Goal: Task Accomplishment & Management: Manage account settings

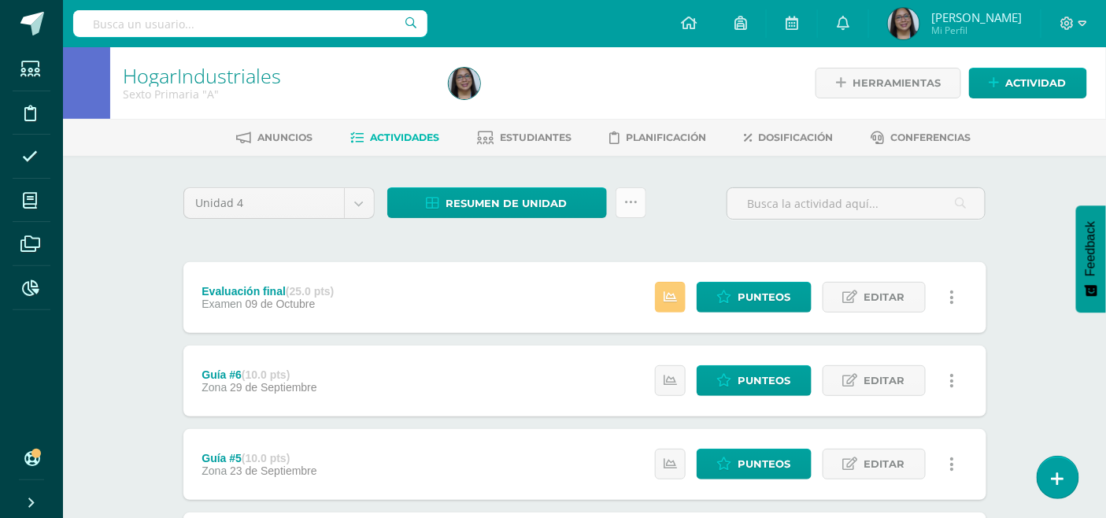
click at [633, 198] on icon at bounding box center [630, 202] width 13 height 13
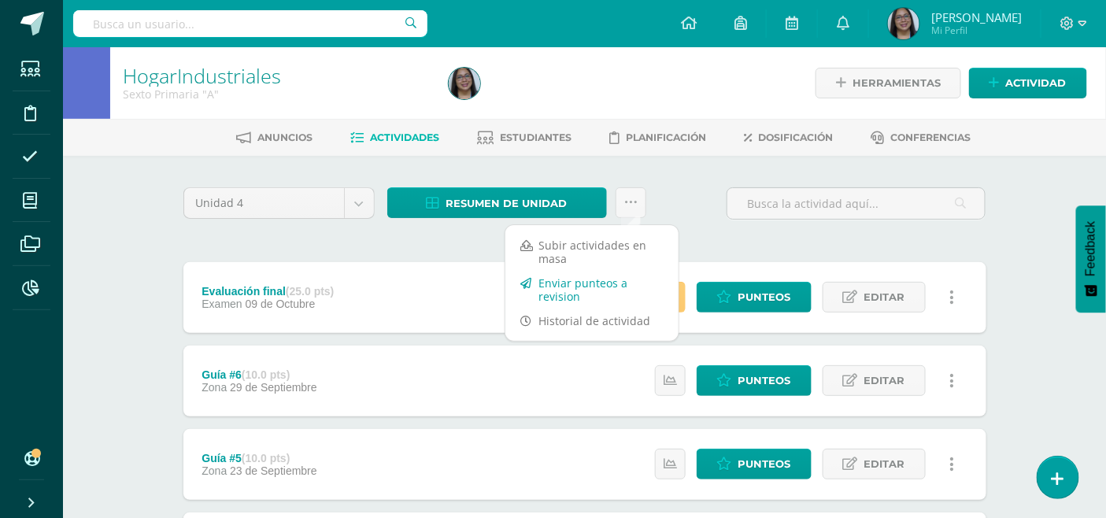
click at [585, 286] on link "Enviar punteos a revision" at bounding box center [591, 290] width 173 height 38
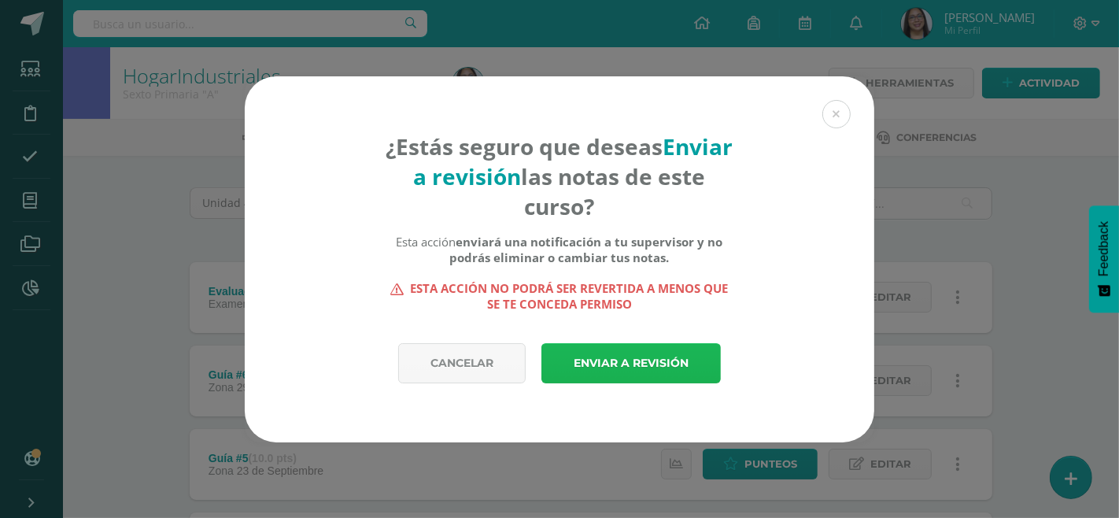
click at [593, 357] on link "Enviar a revisión" at bounding box center [630, 363] width 179 height 40
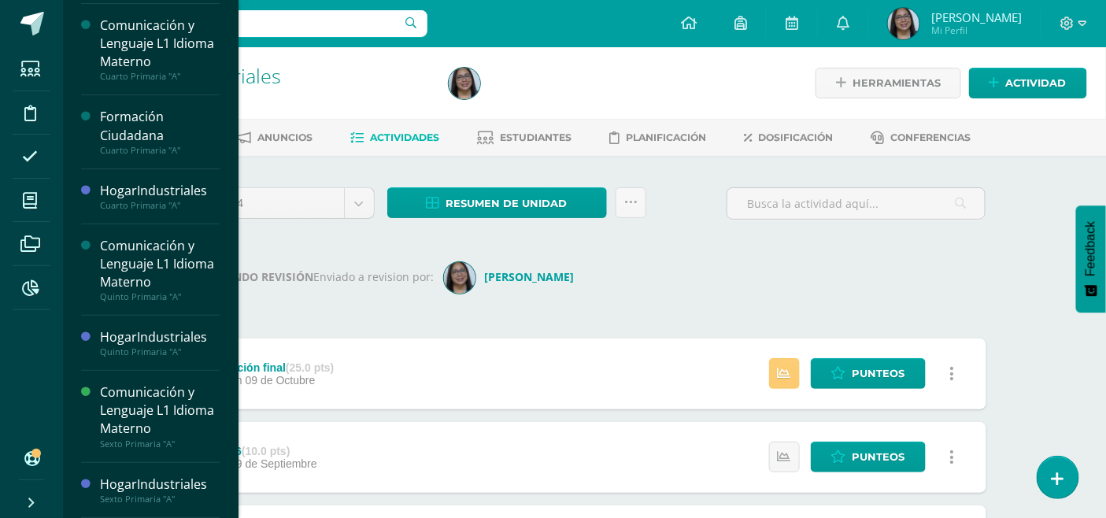
scroll to position [50, 0]
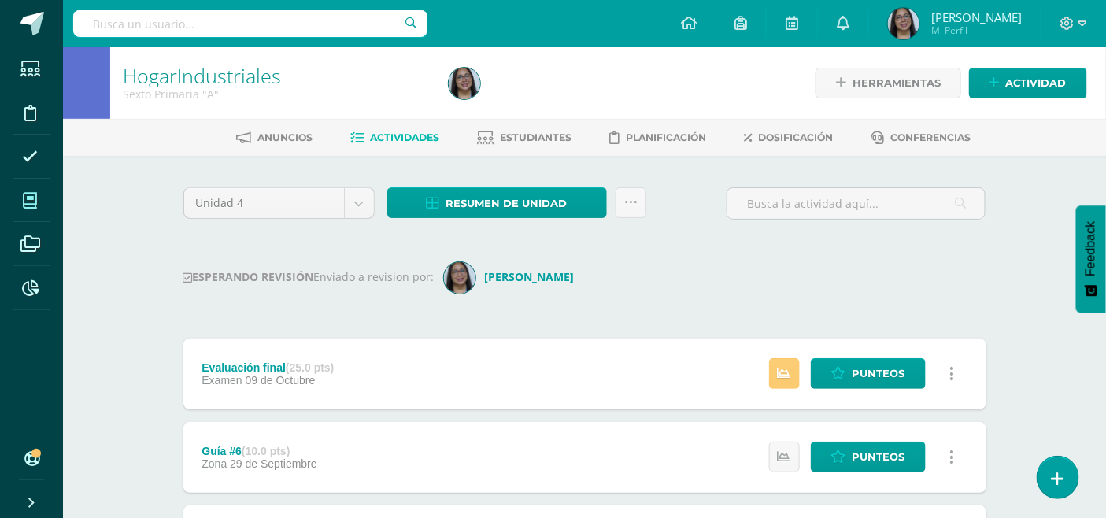
click at [43, 197] on span at bounding box center [30, 200] width 35 height 35
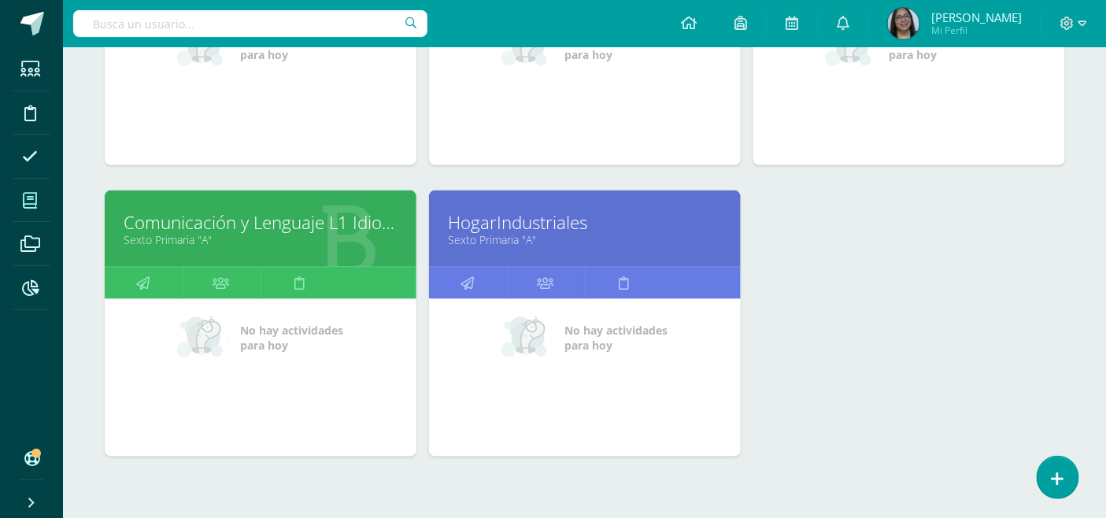
scroll to position [699, 0]
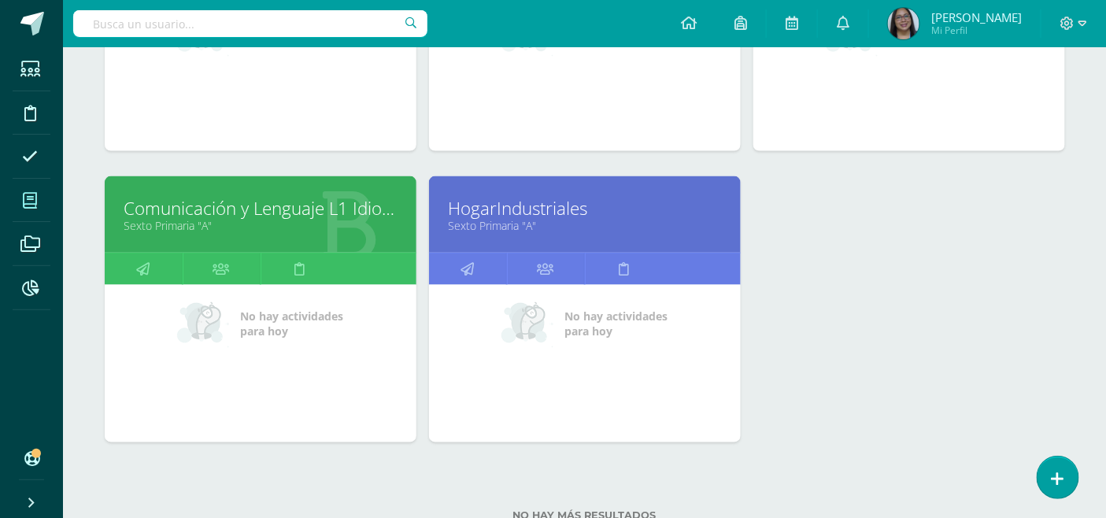
click at [311, 232] on link "Sexto Primaria "A"" at bounding box center [260, 225] width 272 height 15
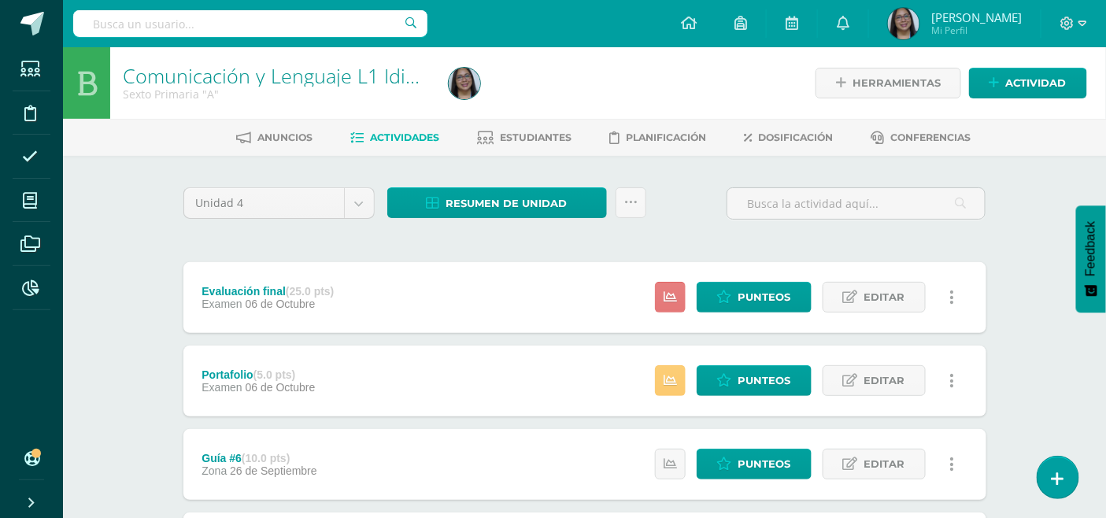
click at [670, 293] on icon at bounding box center [669, 296] width 13 height 13
click at [628, 201] on icon at bounding box center [630, 202] width 13 height 13
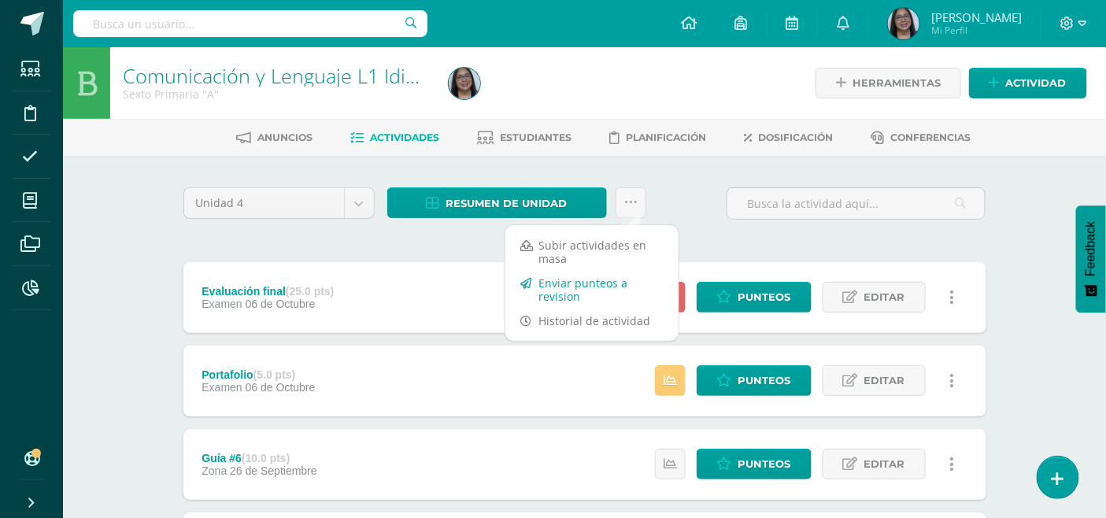
click at [592, 287] on link "Enviar punteos a revision" at bounding box center [591, 290] width 173 height 38
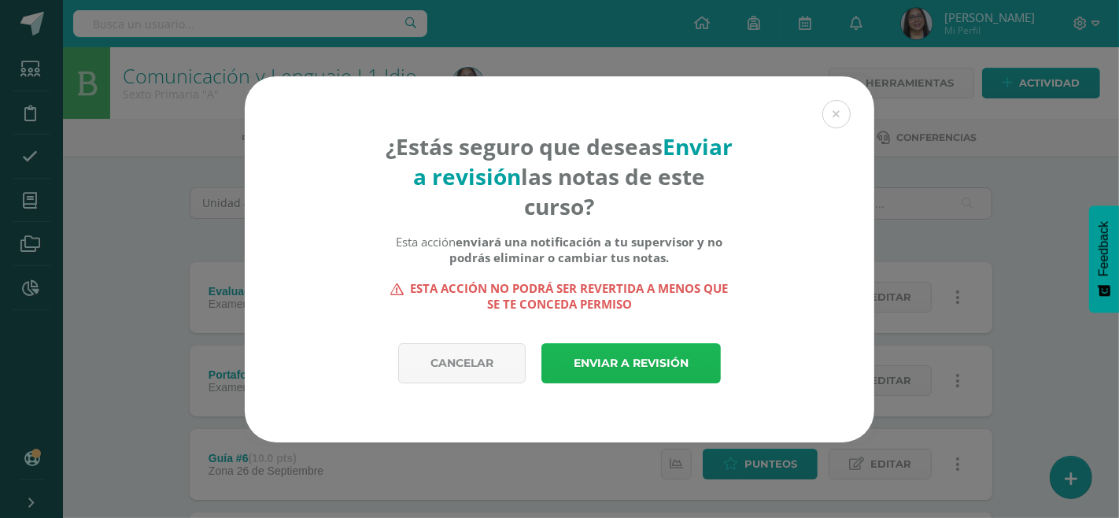
click at [618, 350] on link "Enviar a revisión" at bounding box center [630, 363] width 179 height 40
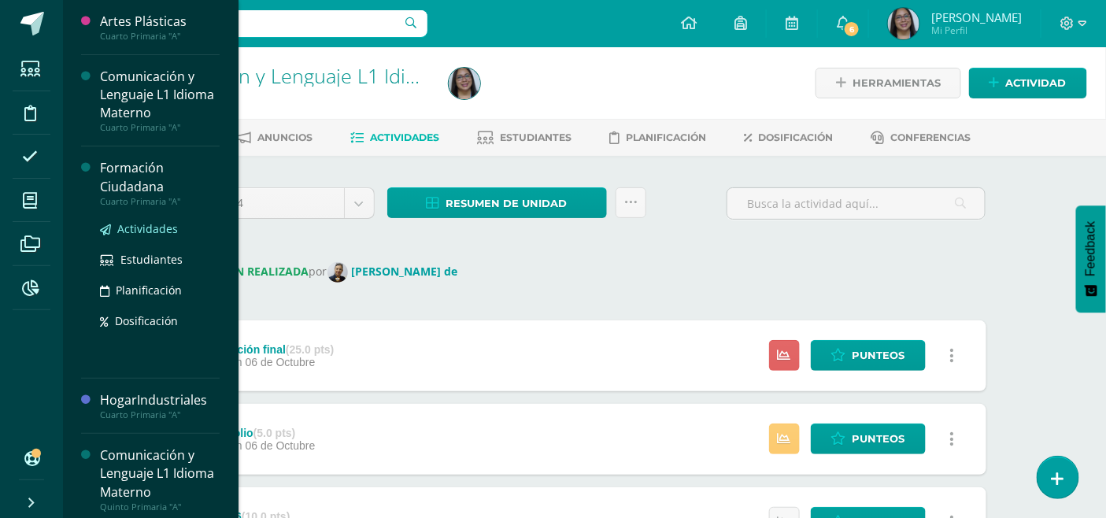
click at [138, 224] on span "Actividades" at bounding box center [147, 228] width 61 height 15
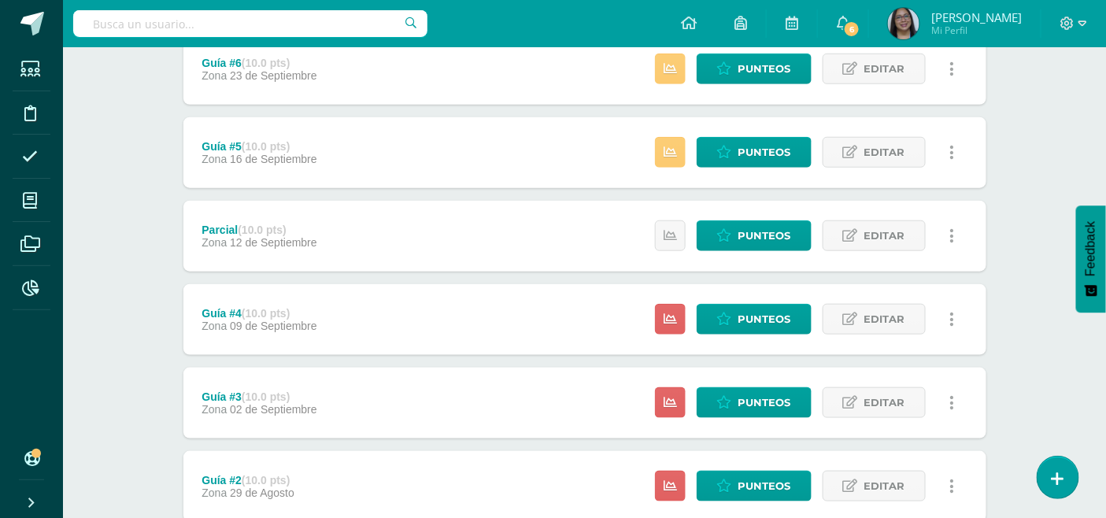
scroll to position [437, 0]
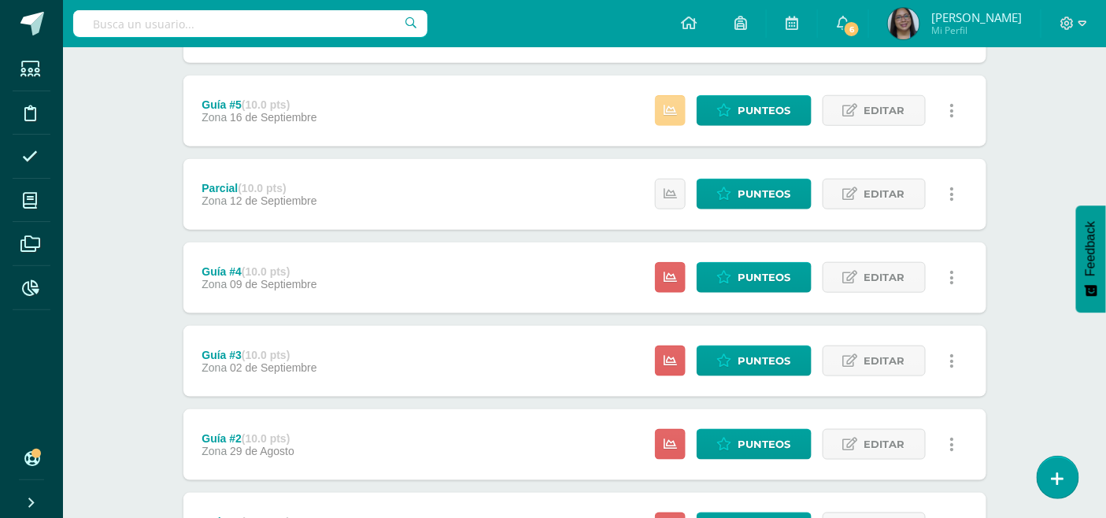
click at [681, 122] on link at bounding box center [670, 110] width 31 height 31
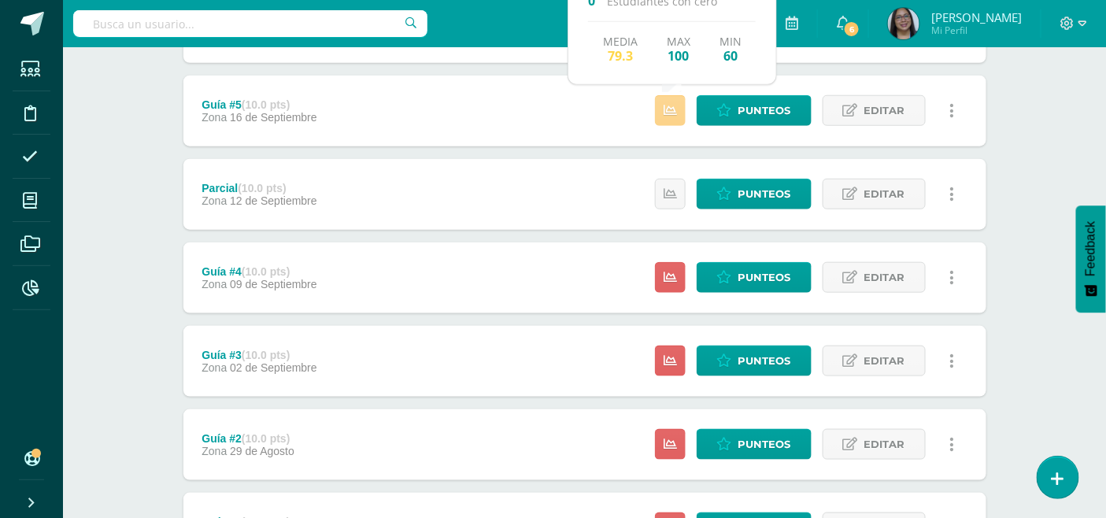
scroll to position [349, 0]
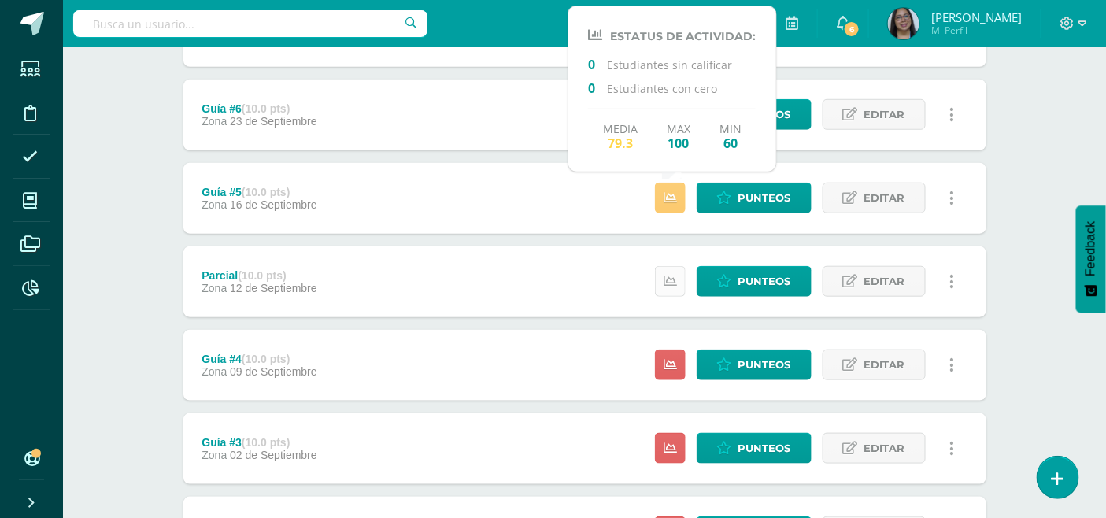
click at [670, 291] on link at bounding box center [670, 281] width 31 height 31
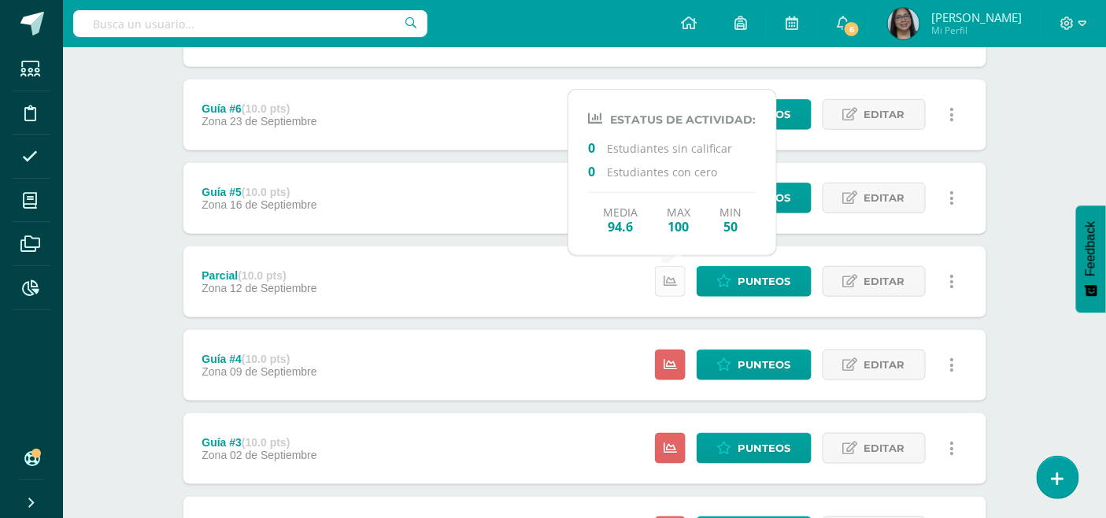
click at [670, 284] on icon at bounding box center [669, 281] width 13 height 13
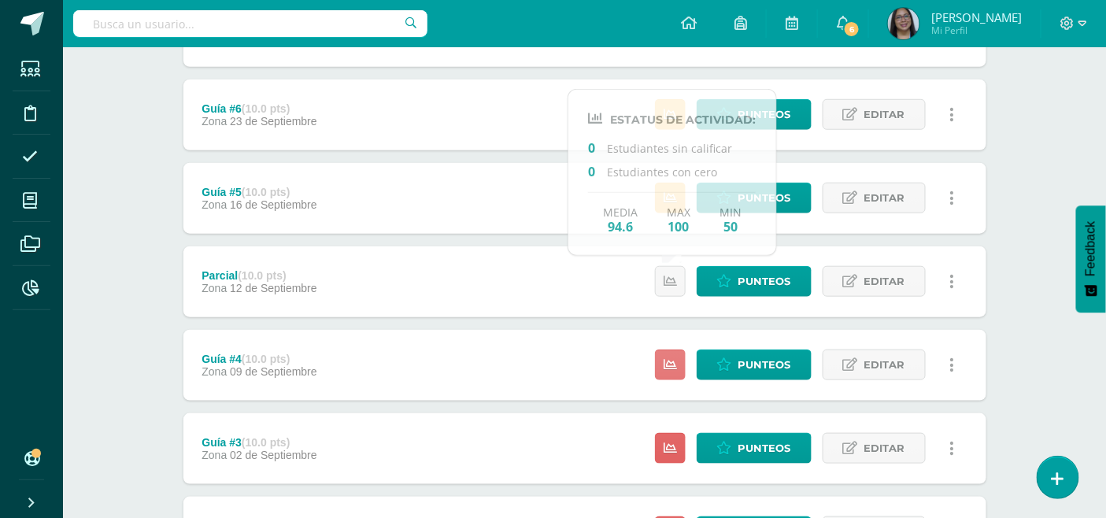
click at [674, 360] on icon at bounding box center [669, 364] width 13 height 13
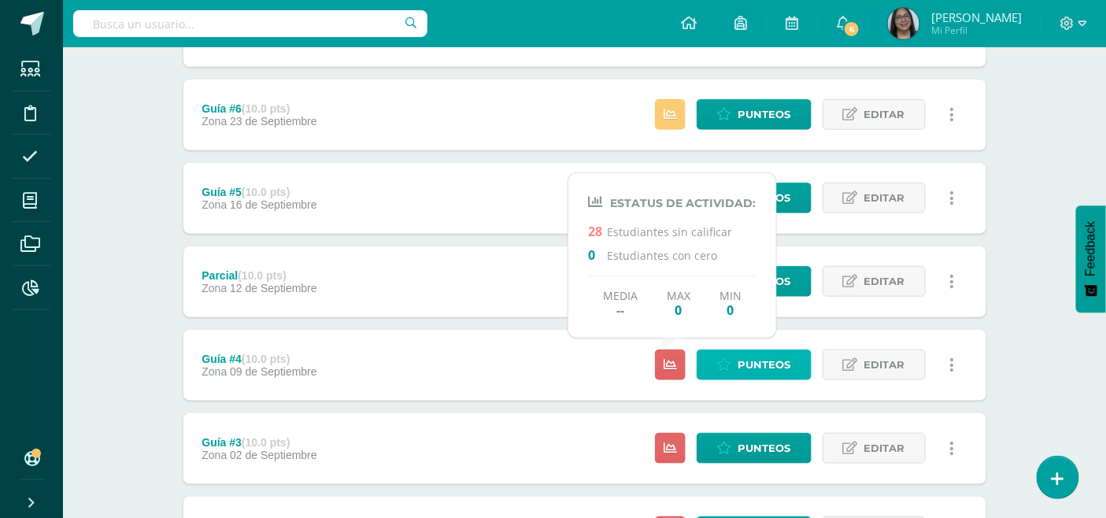
click at [751, 359] on span "Punteos" at bounding box center [764, 364] width 53 height 29
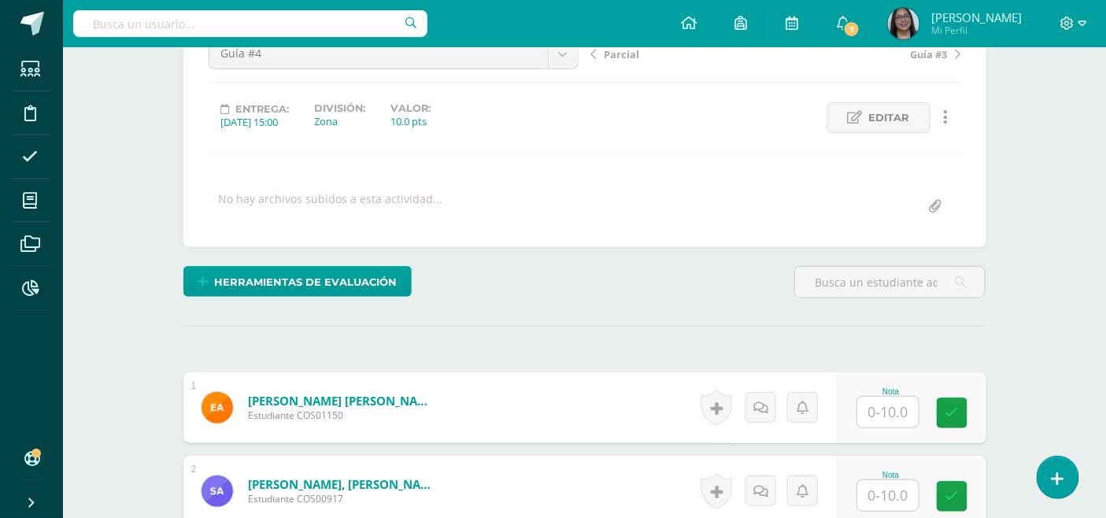
scroll to position [318, 0]
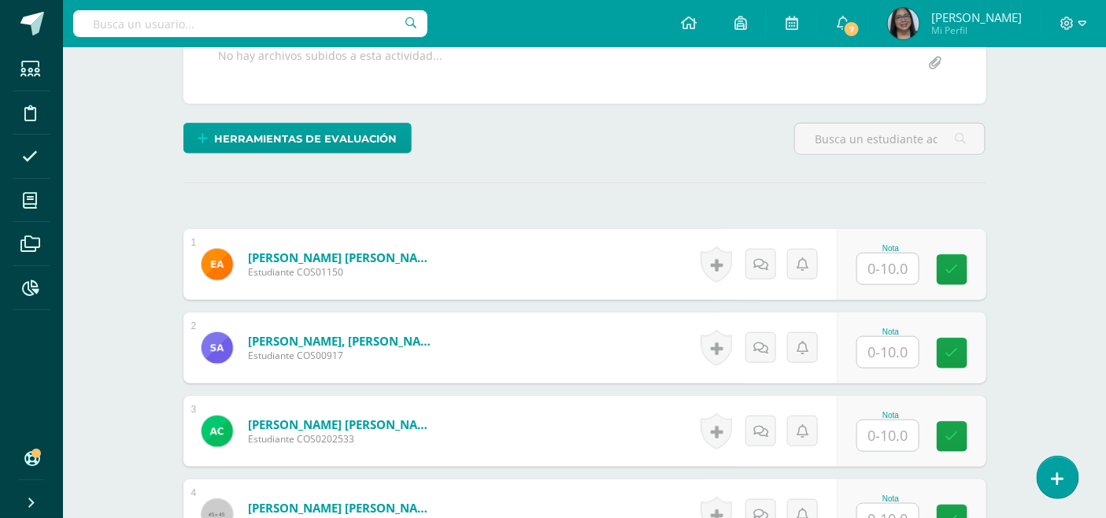
click at [905, 270] on input "text" at bounding box center [887, 268] width 61 height 31
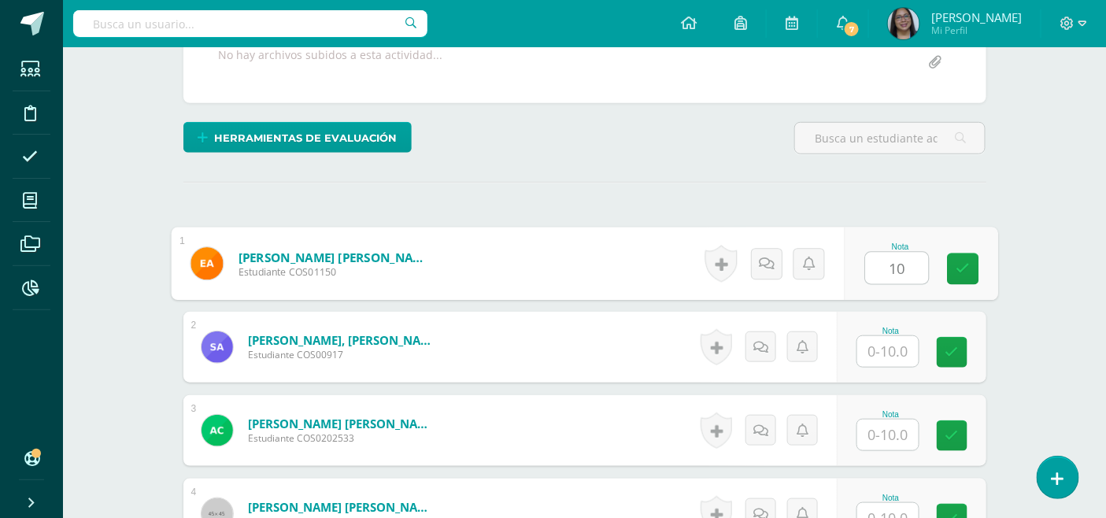
type input "10"
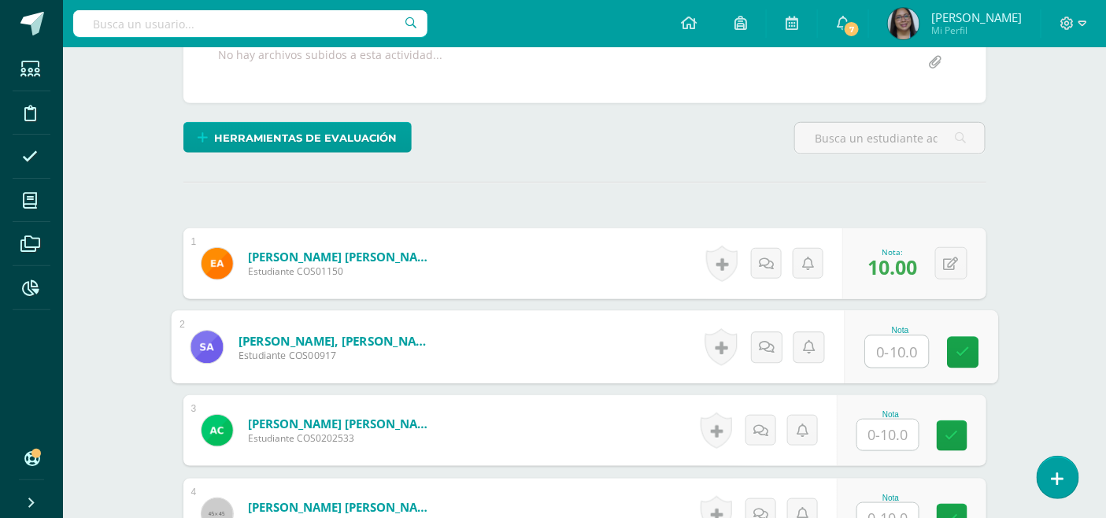
scroll to position [319, 0]
type input "10"
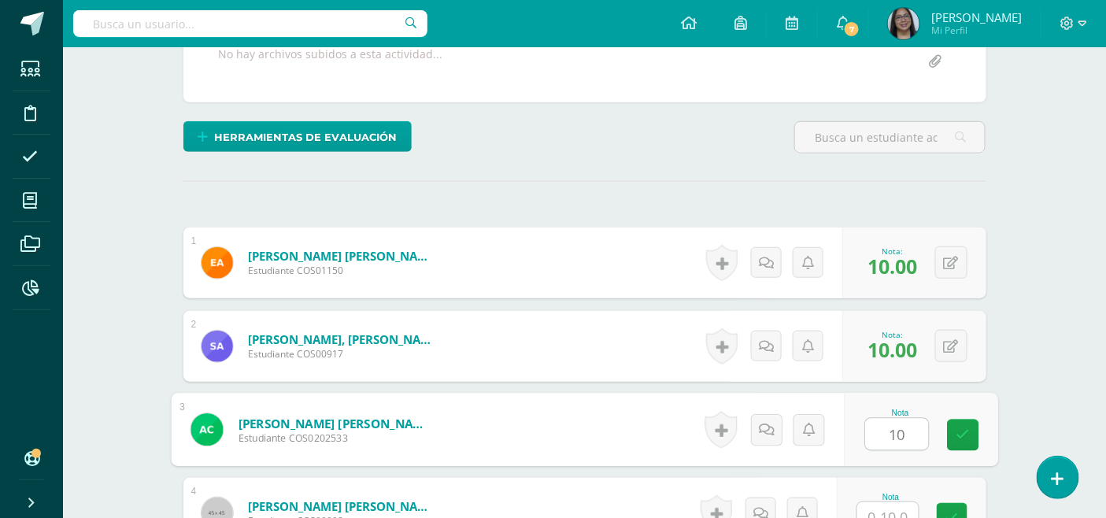
type input "10"
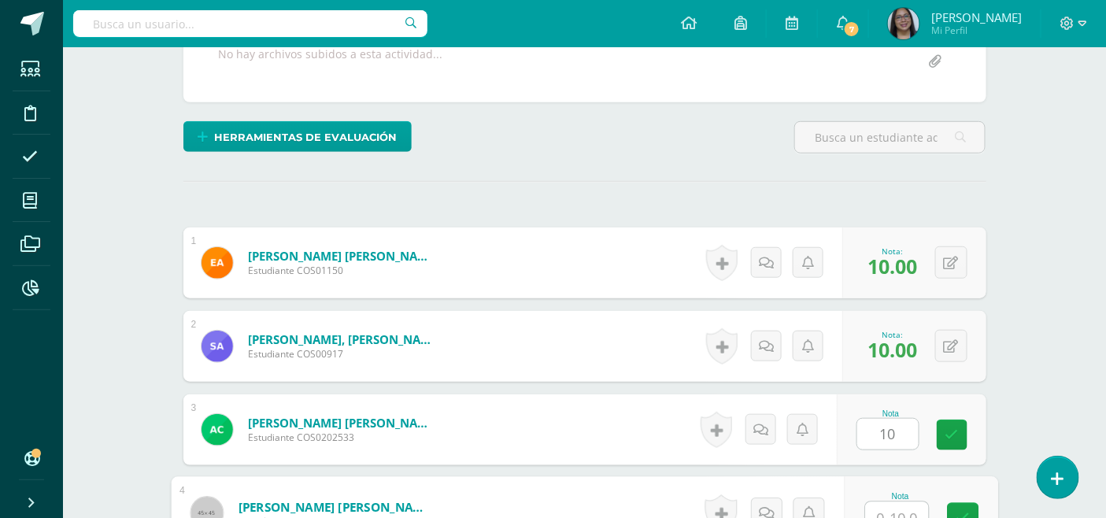
scroll to position [333, 0]
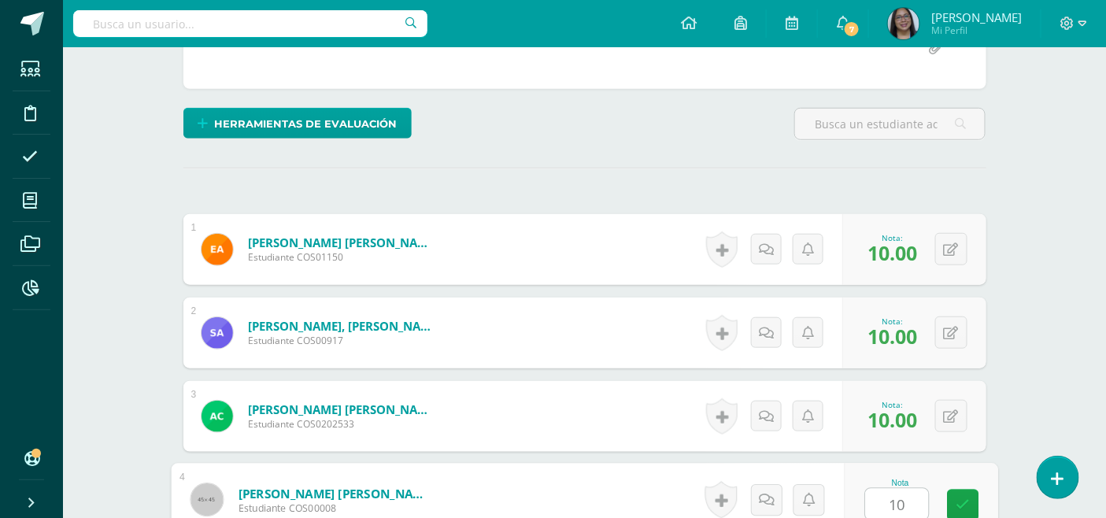
type input "10"
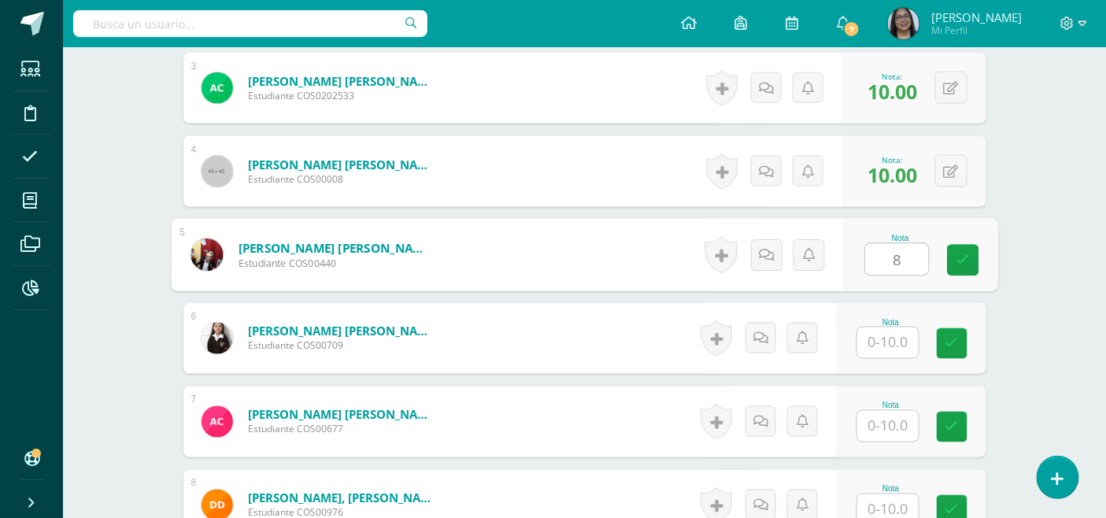
type input "8"
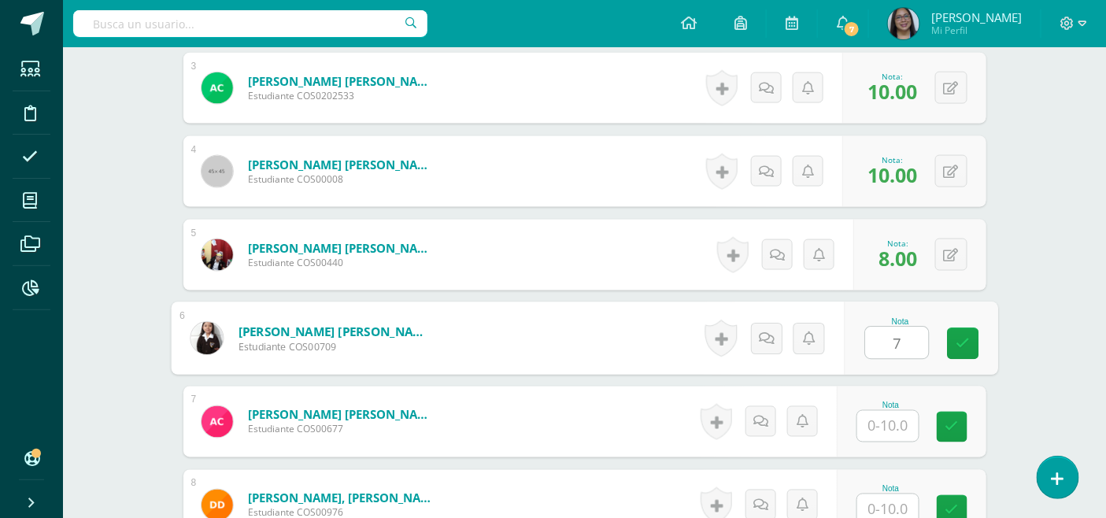
type input "7"
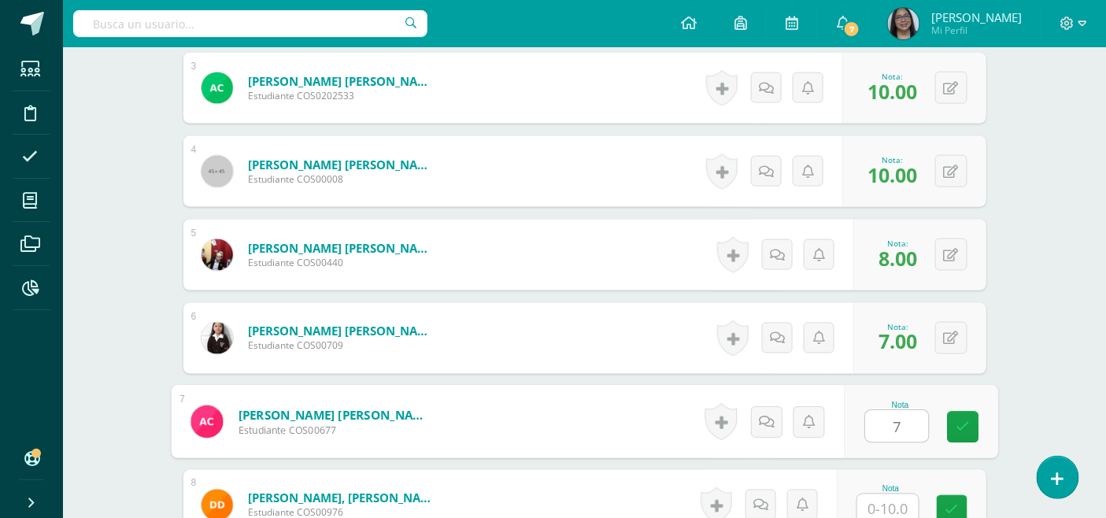
type input "7"
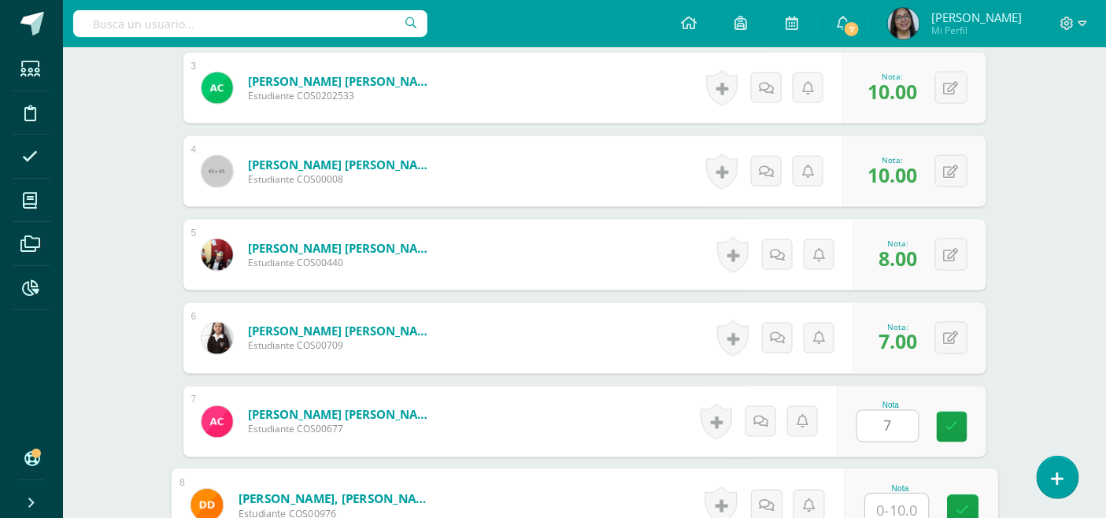
scroll to position [666, 0]
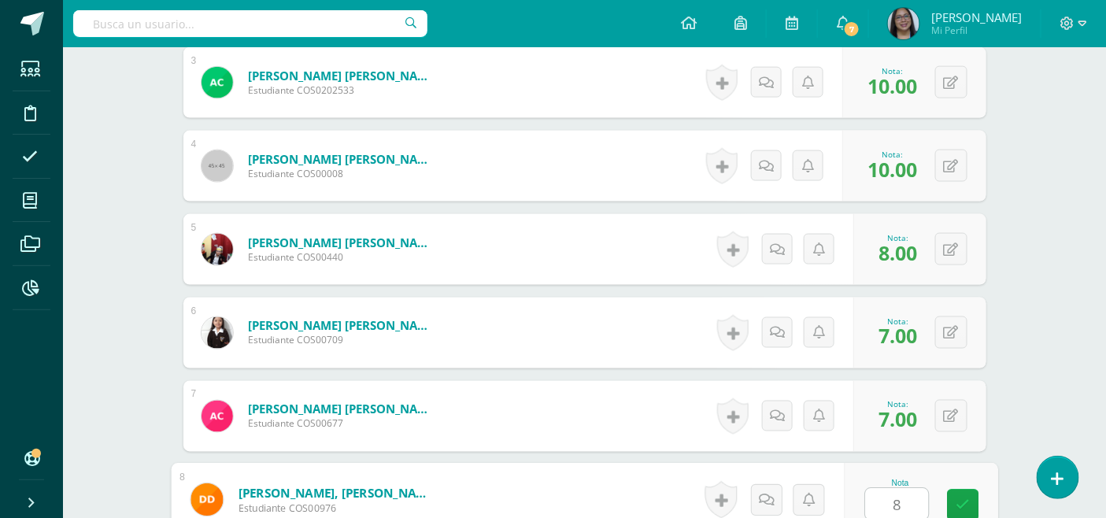
type input "8"
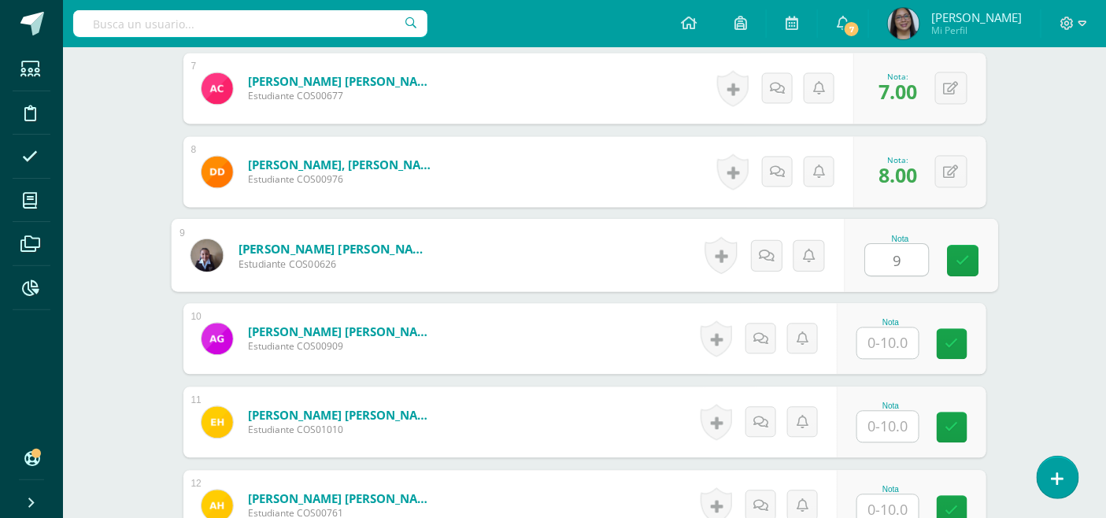
type input "9"
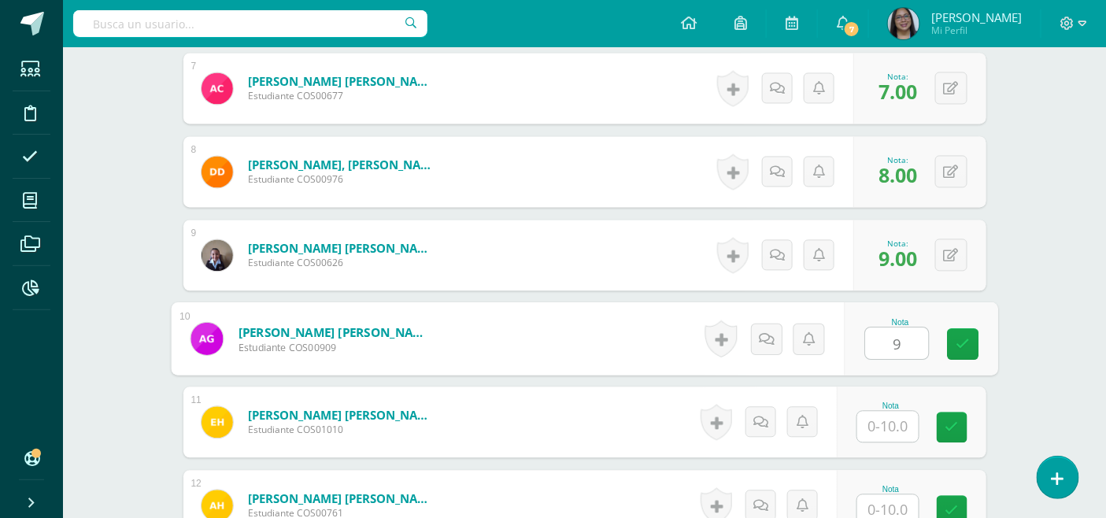
type input "9"
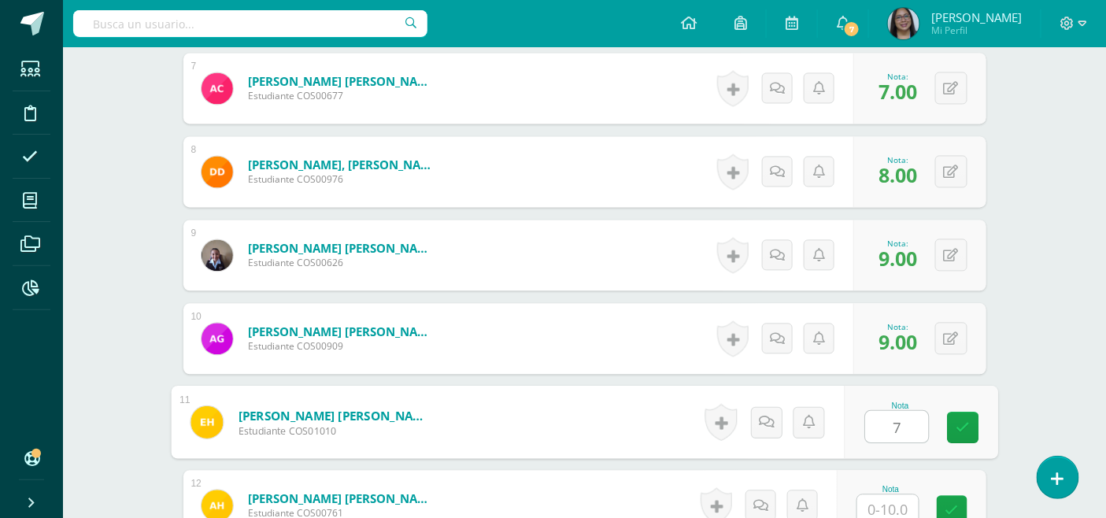
type input "7"
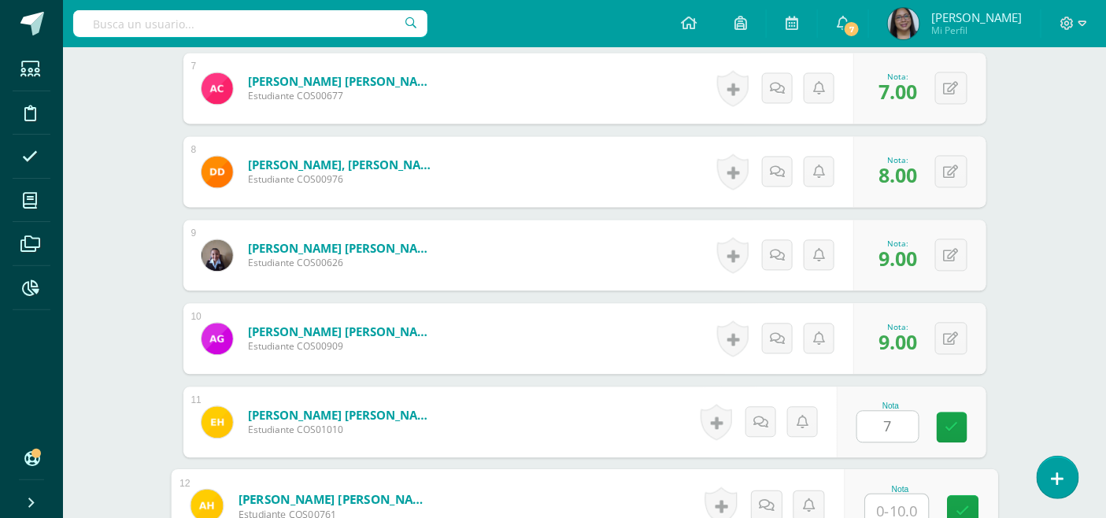
scroll to position [1001, 0]
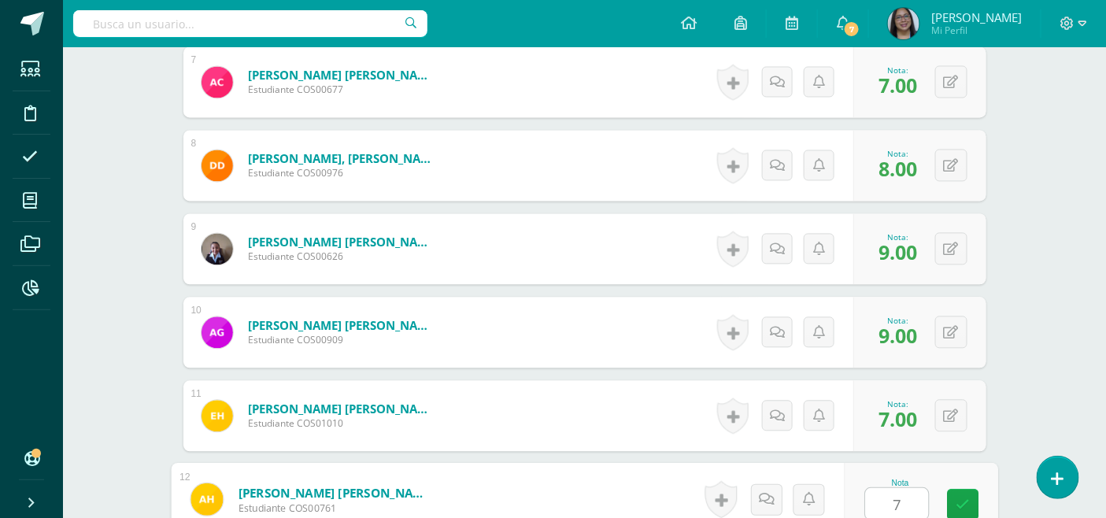
type input "7"
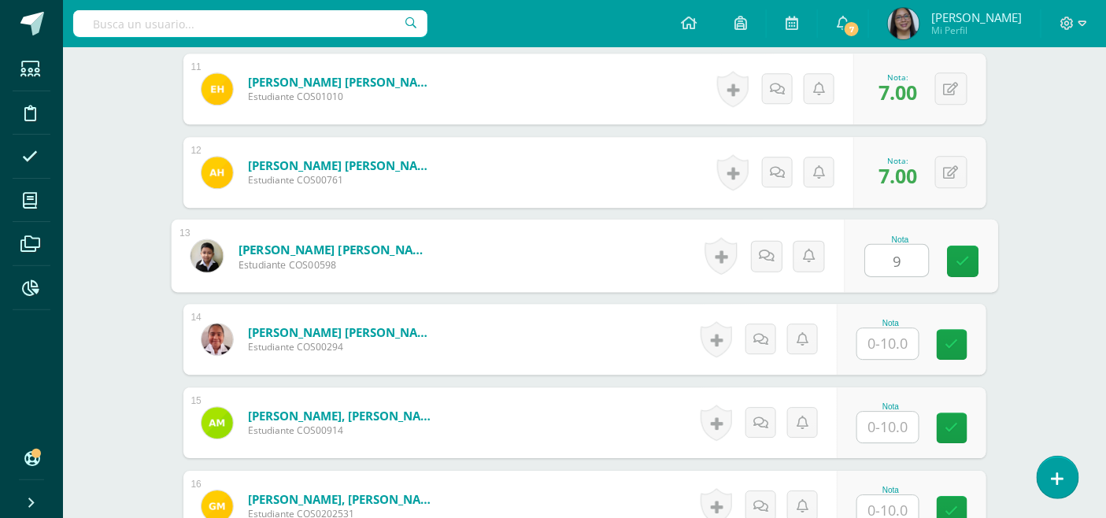
type input "9"
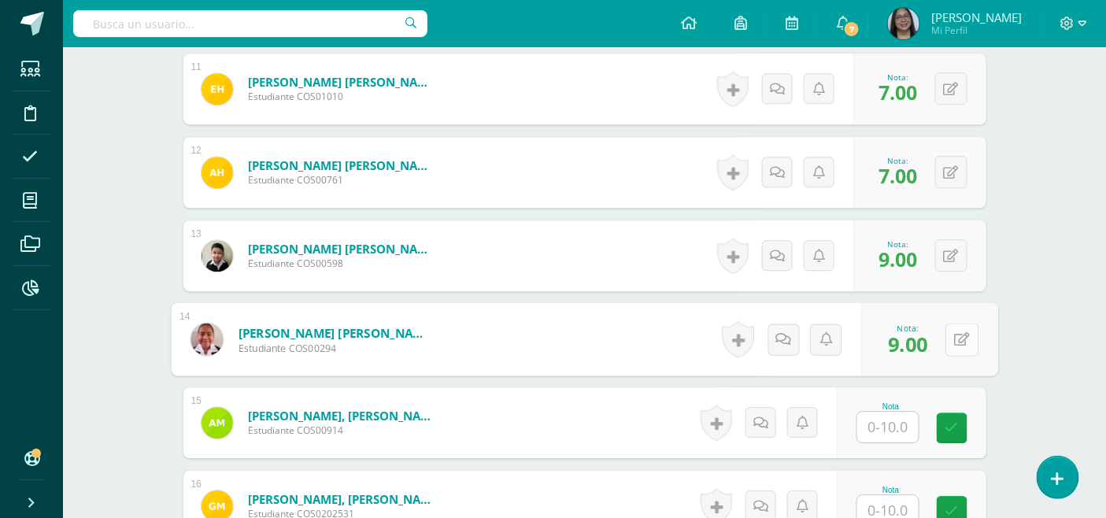
click at [955, 344] on icon at bounding box center [962, 338] width 16 height 13
type input "10"
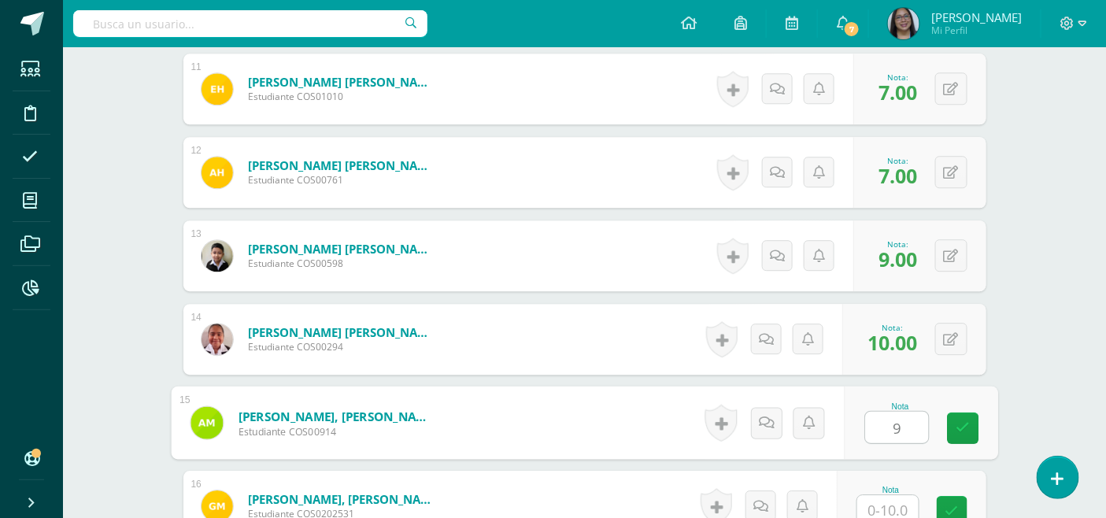
type input "9"
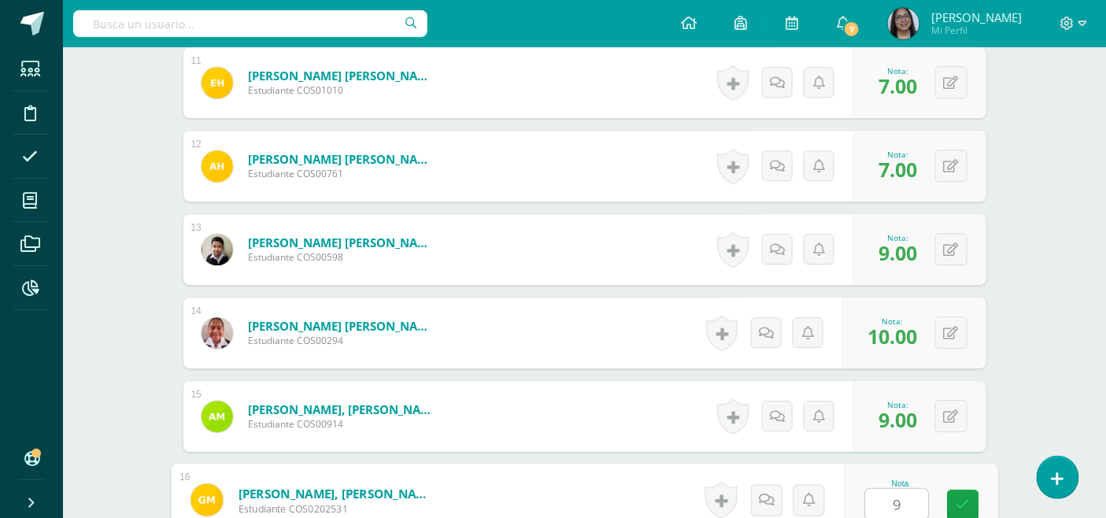
type input "9"
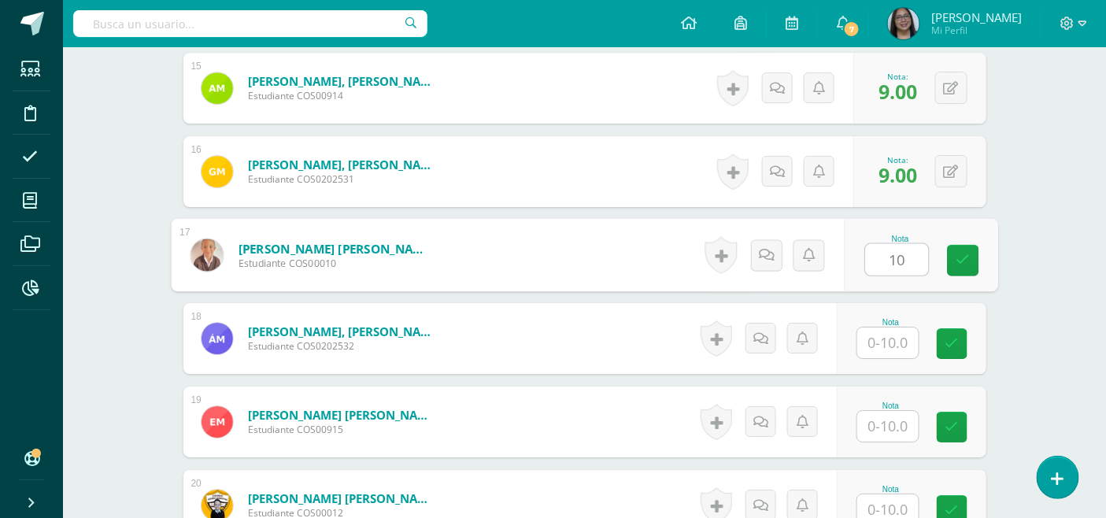
type input "10"
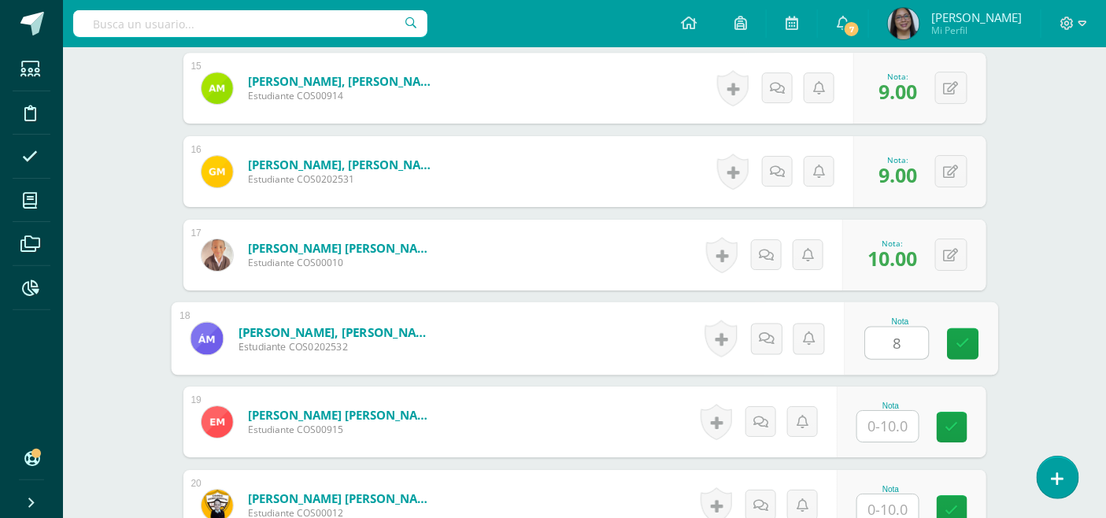
type input "8"
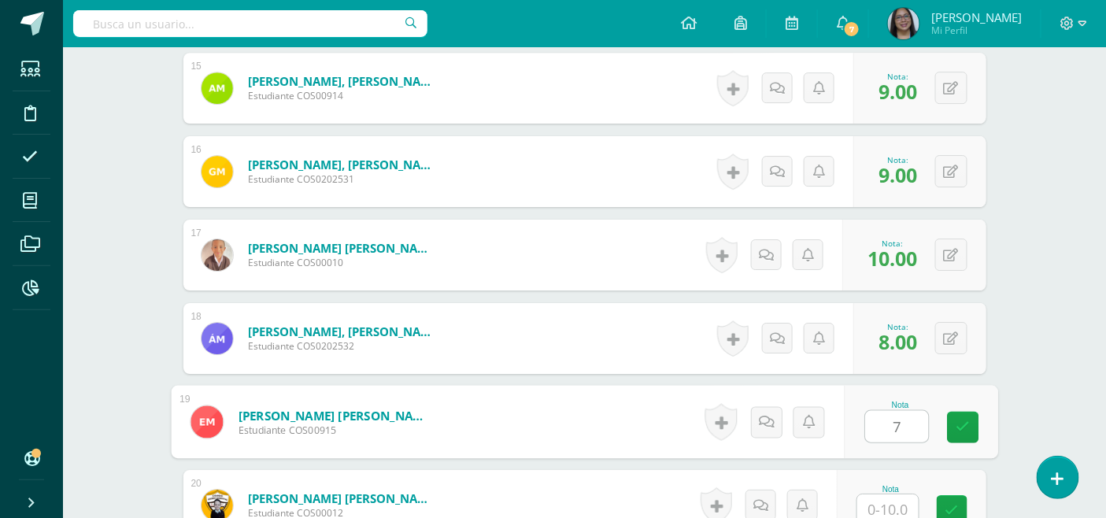
type input "7"
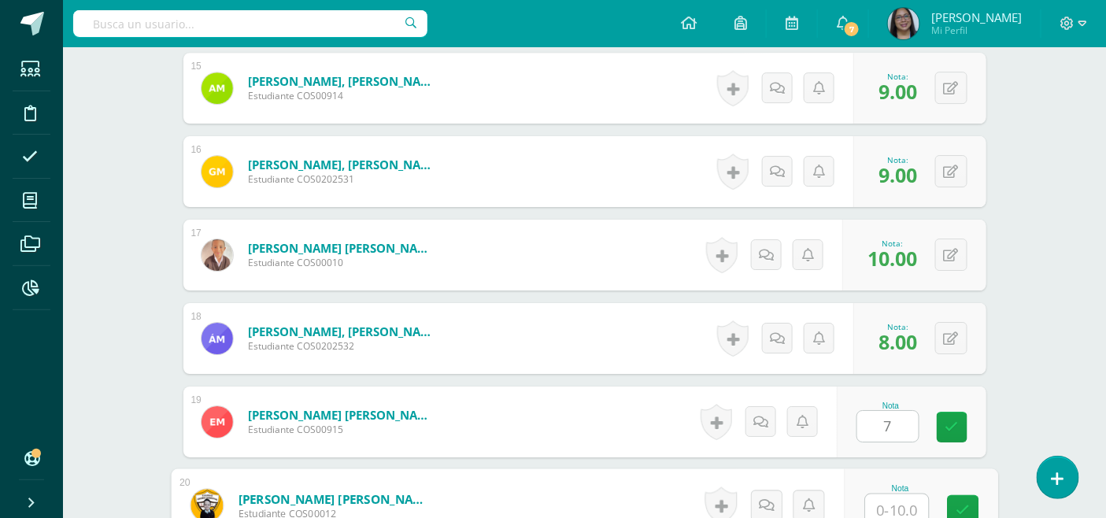
scroll to position [1668, 0]
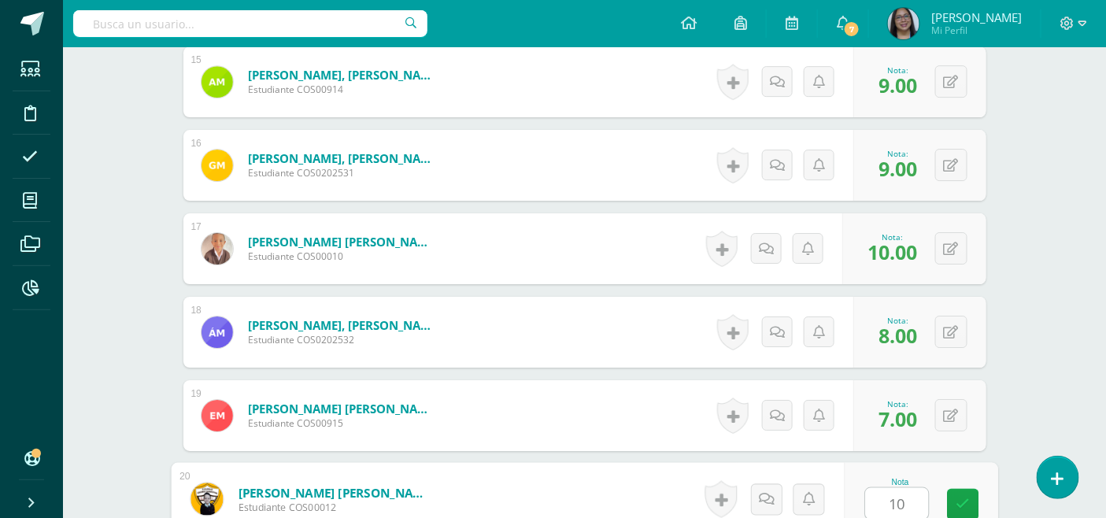
type input "10"
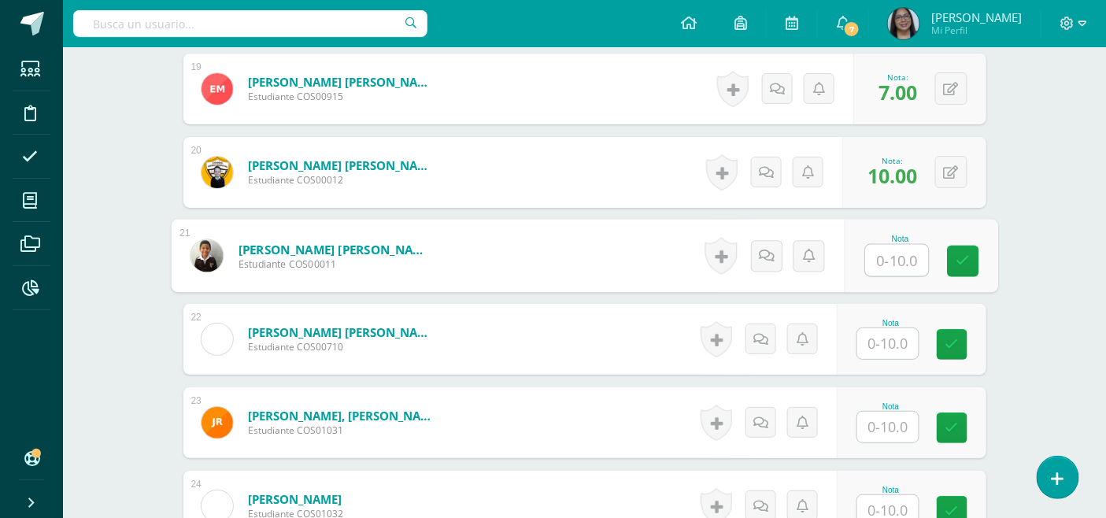
type input "1"
type input "9"
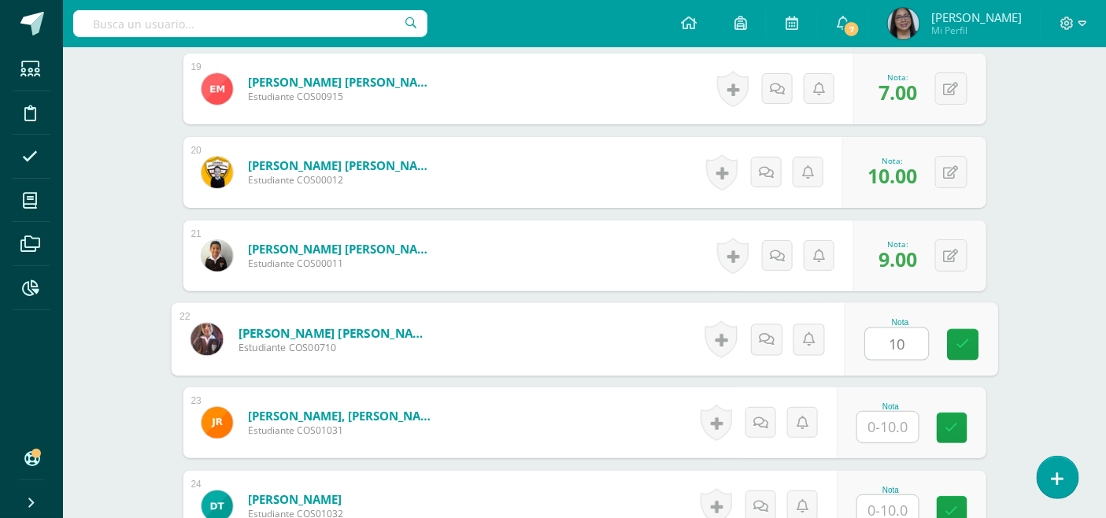
type input "10"
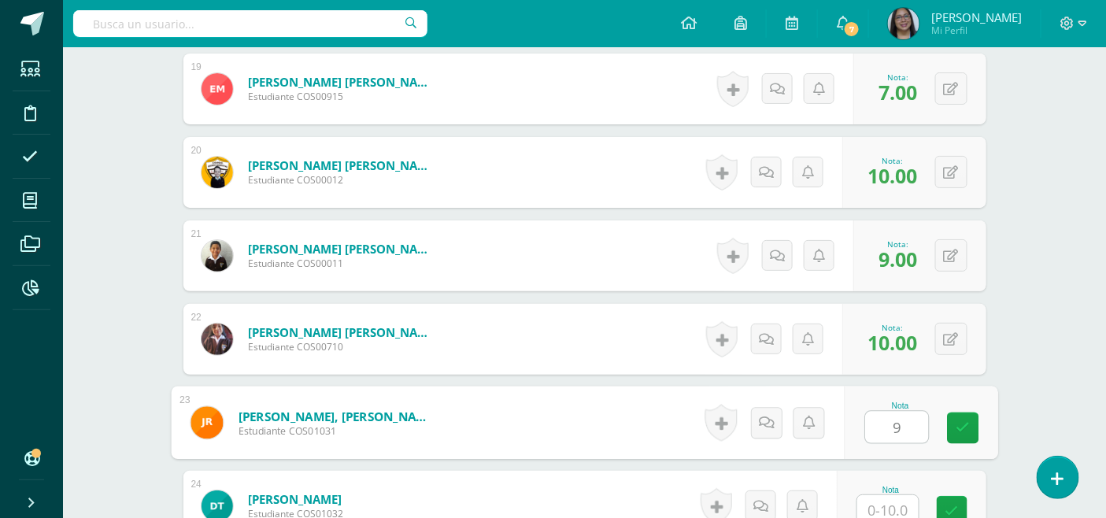
type input "9"
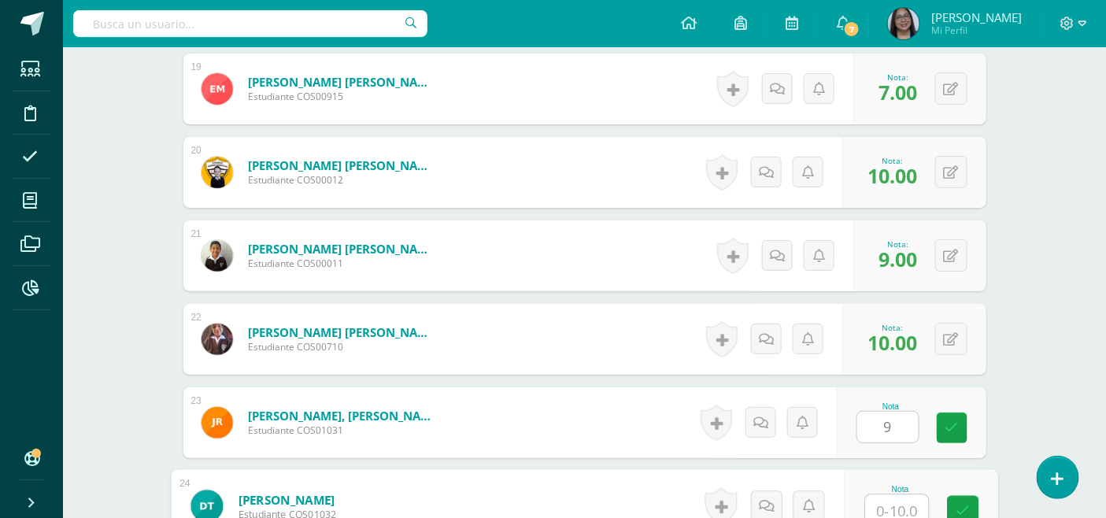
scroll to position [2001, 0]
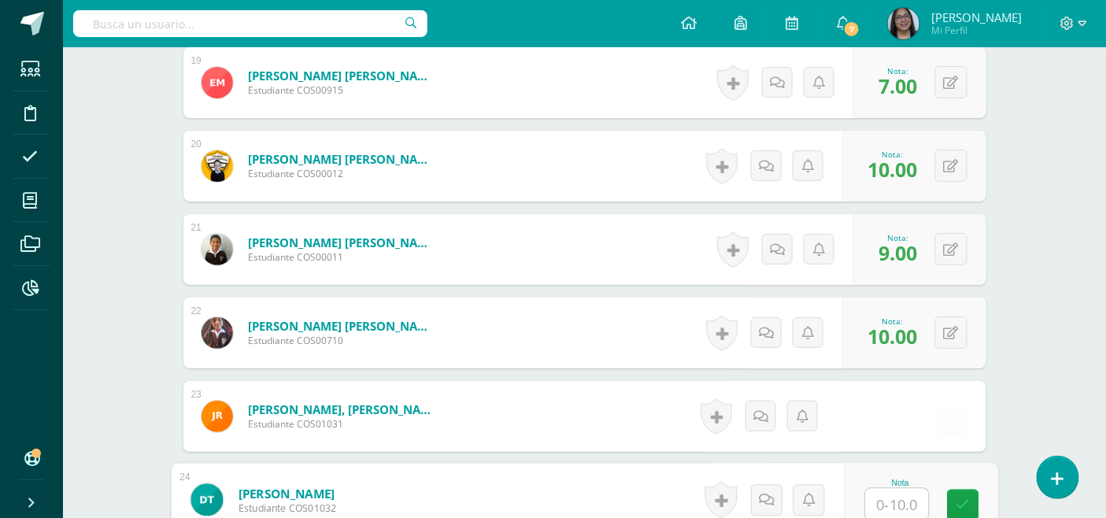
type input "1"
type input "9"
type input "8"
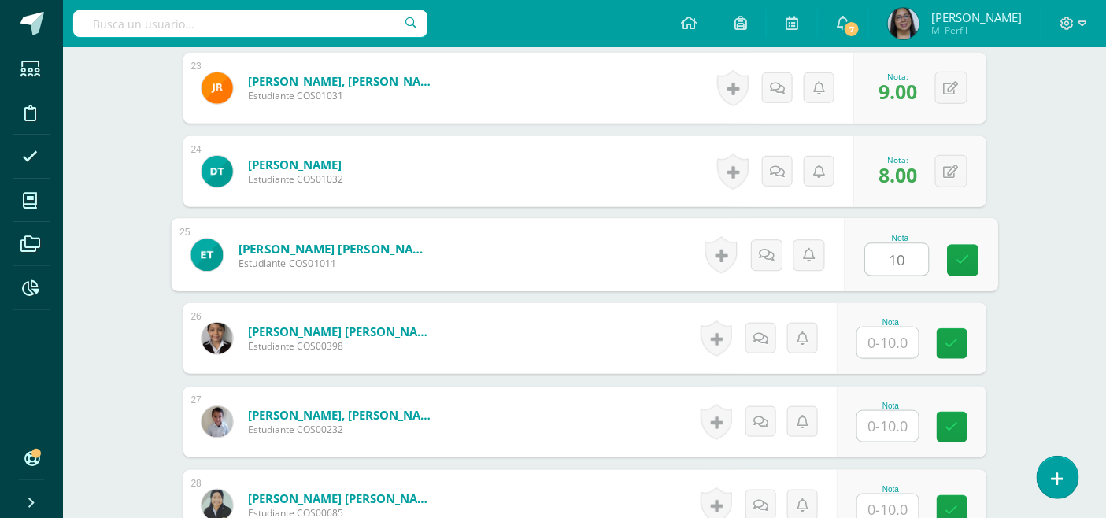
type input "10"
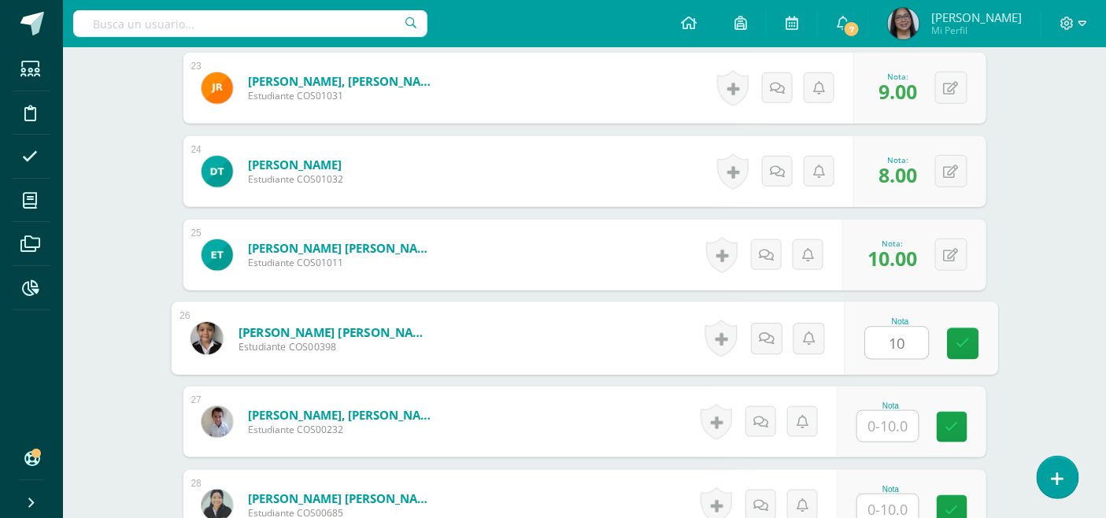
type input "10"
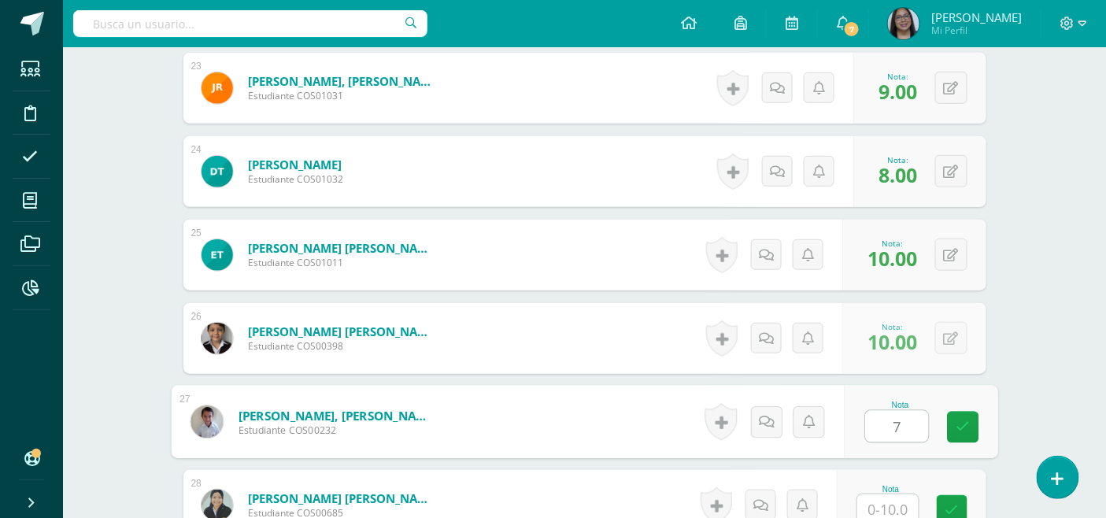
type input "7"
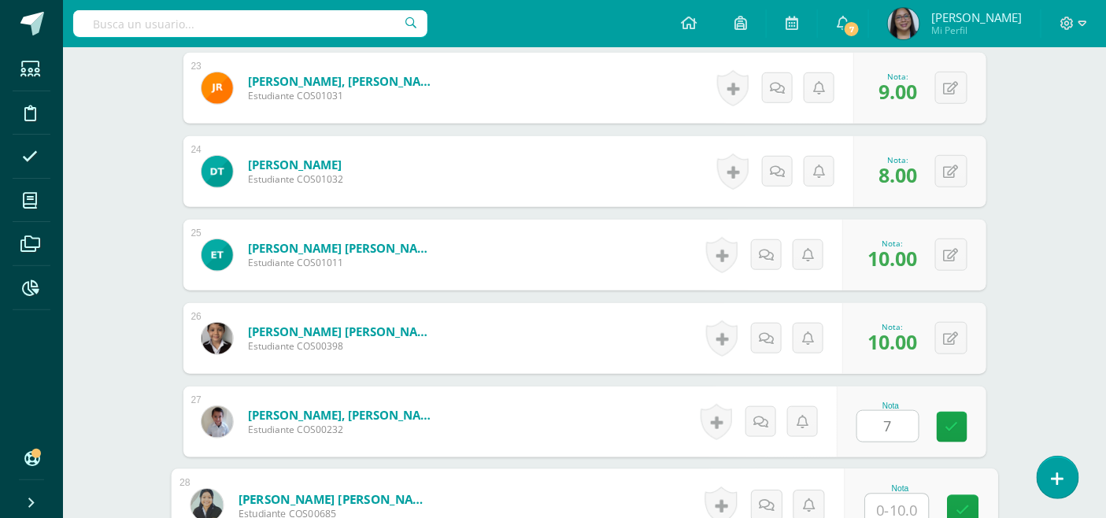
scroll to position [2335, 0]
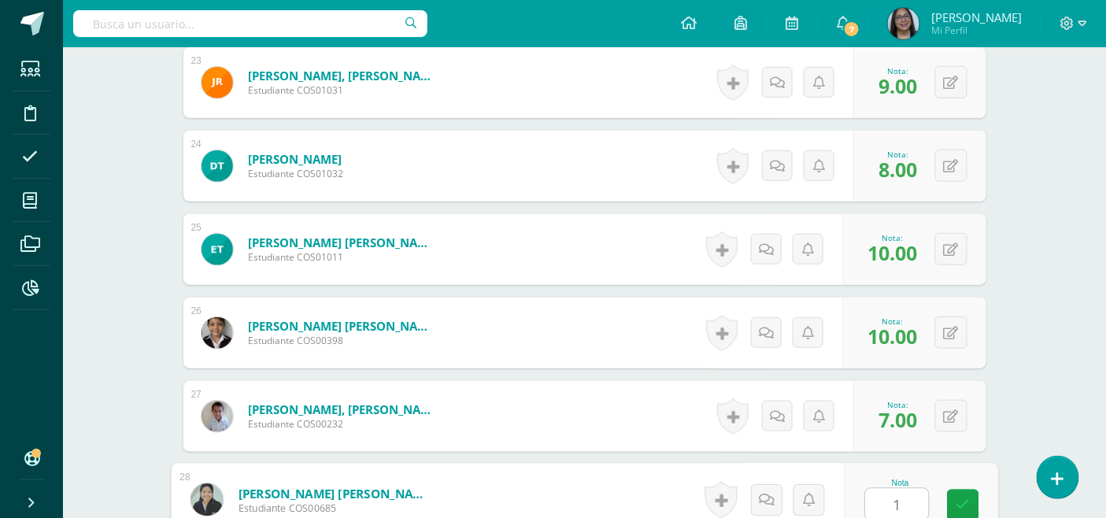
type input "10"
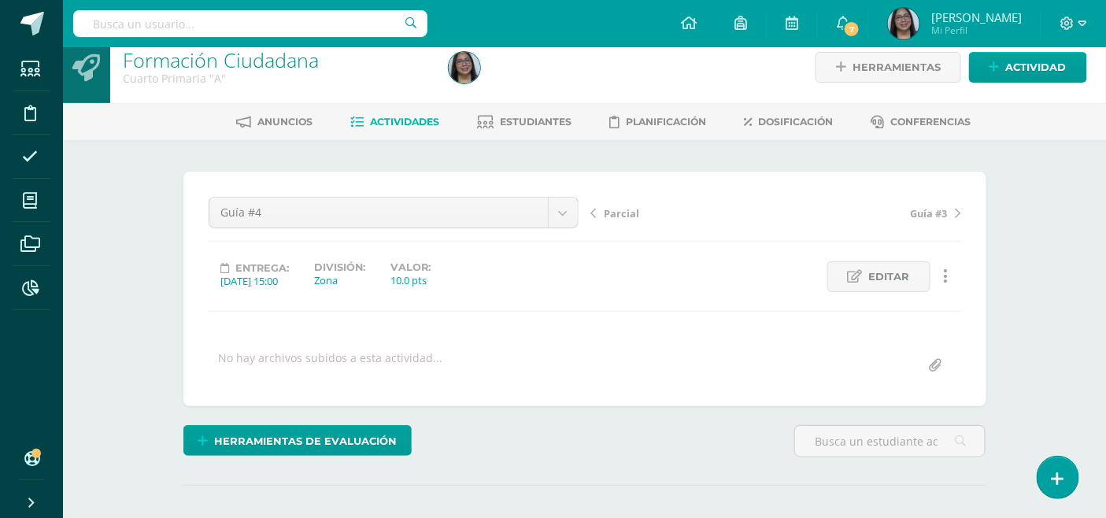
scroll to position [0, 0]
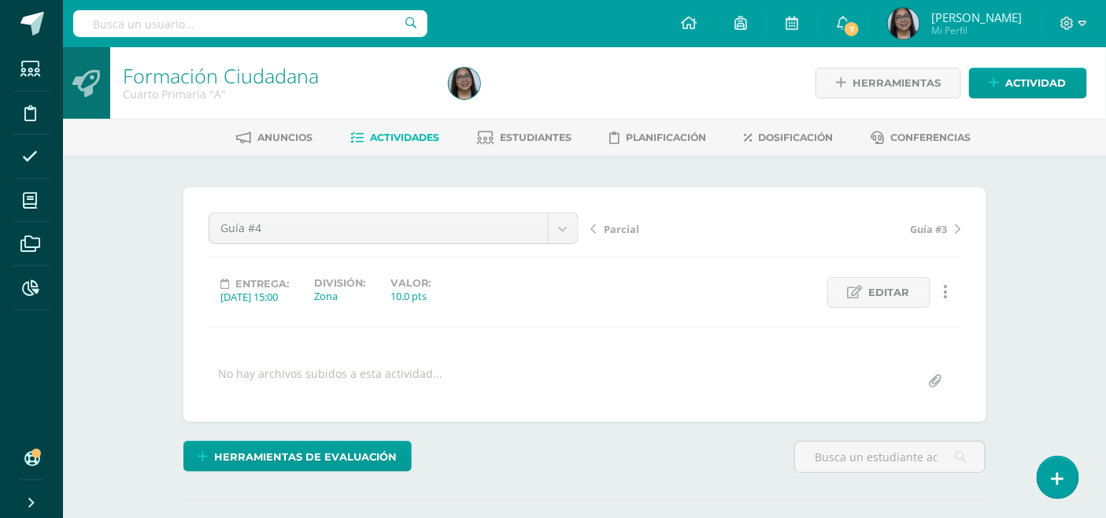
click at [937, 226] on span "Guía #3" at bounding box center [928, 229] width 37 height 14
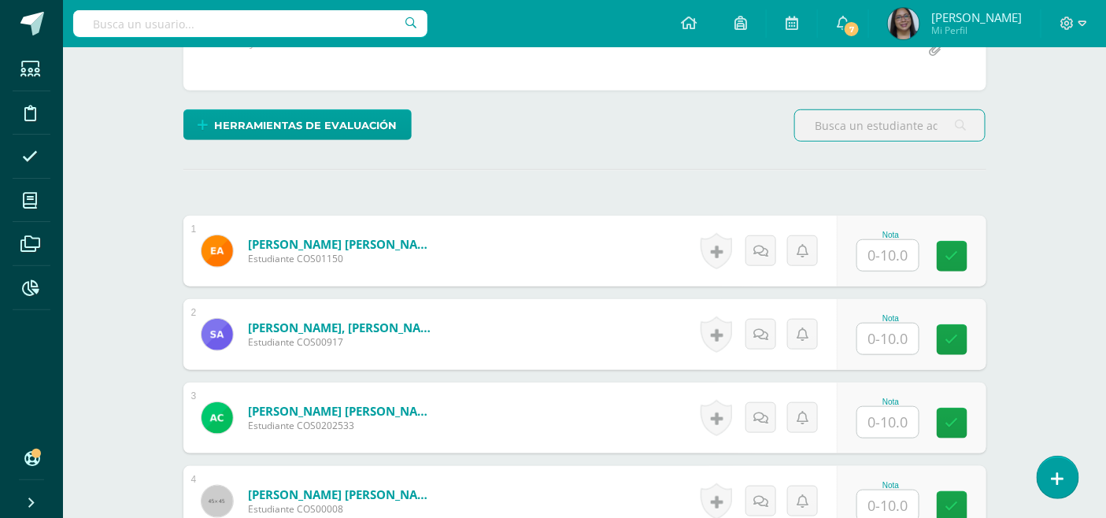
scroll to position [352, 0]
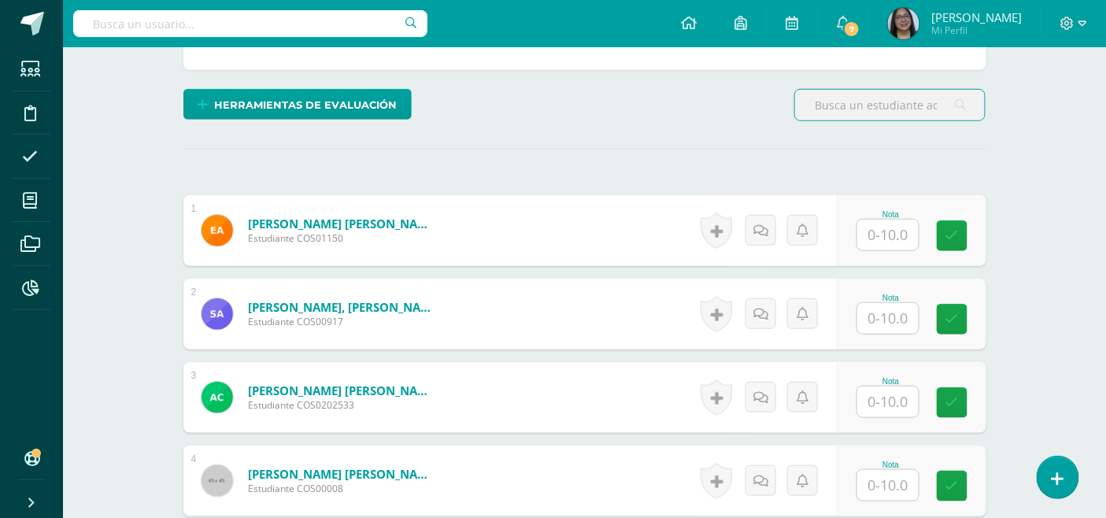
click at [877, 223] on input "text" at bounding box center [887, 235] width 61 height 31
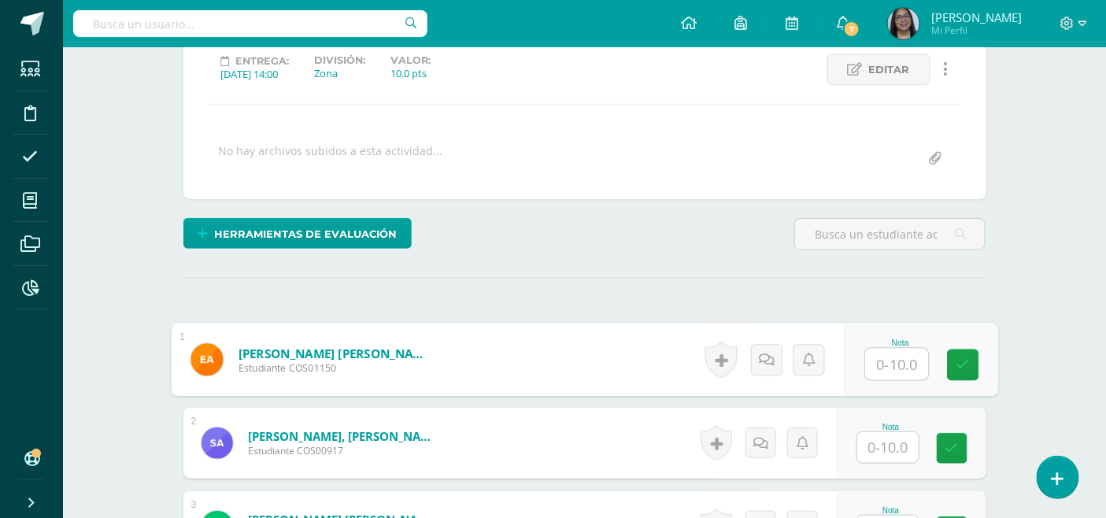
scroll to position [264, 0]
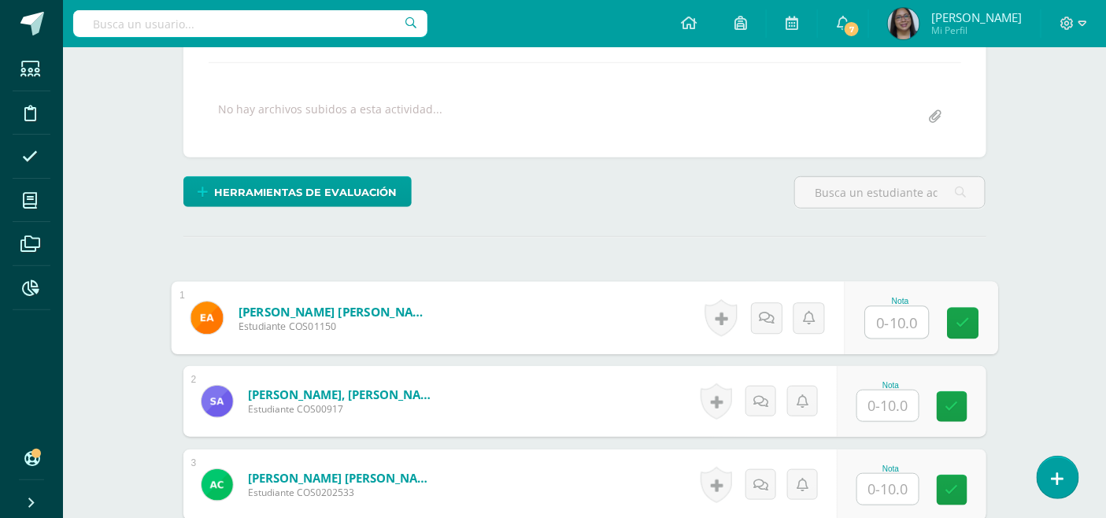
click at [884, 311] on input "text" at bounding box center [896, 322] width 63 height 31
type input "8"
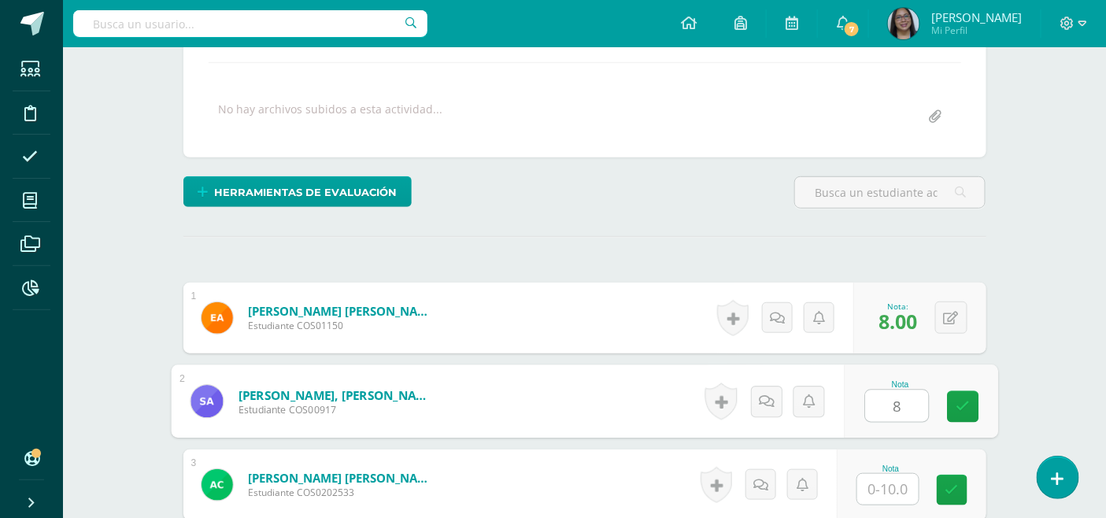
type input "8"
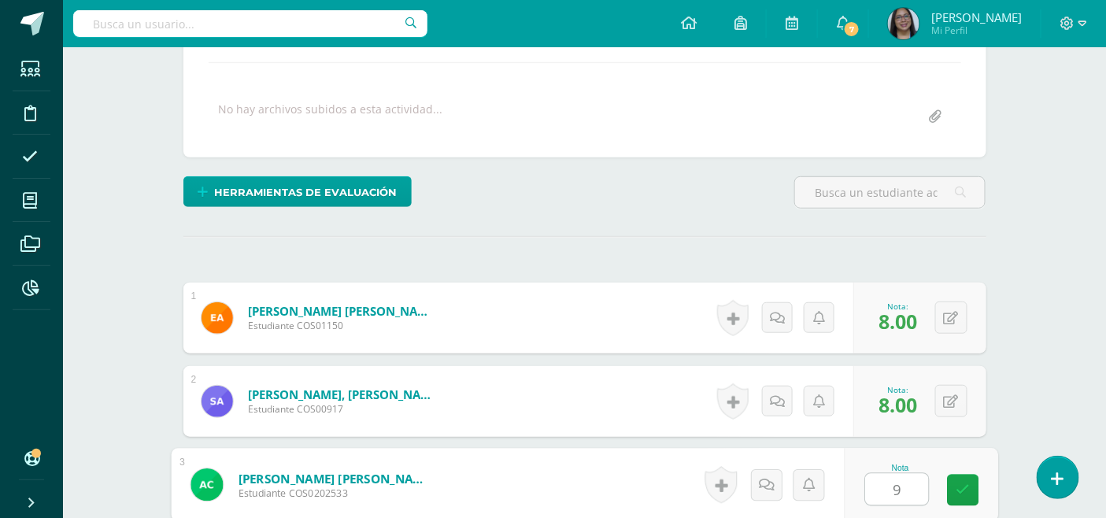
type input "9"
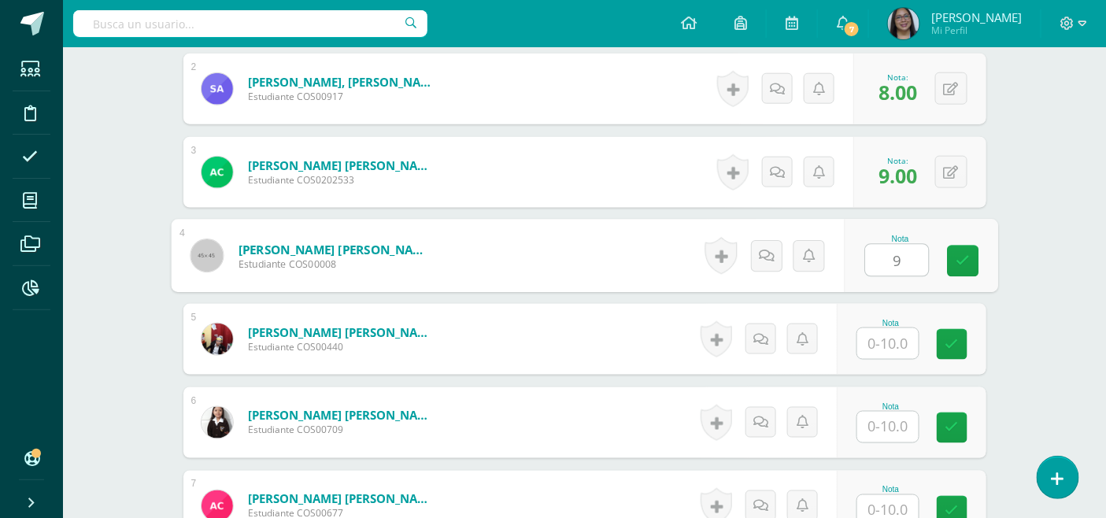
type input "9"
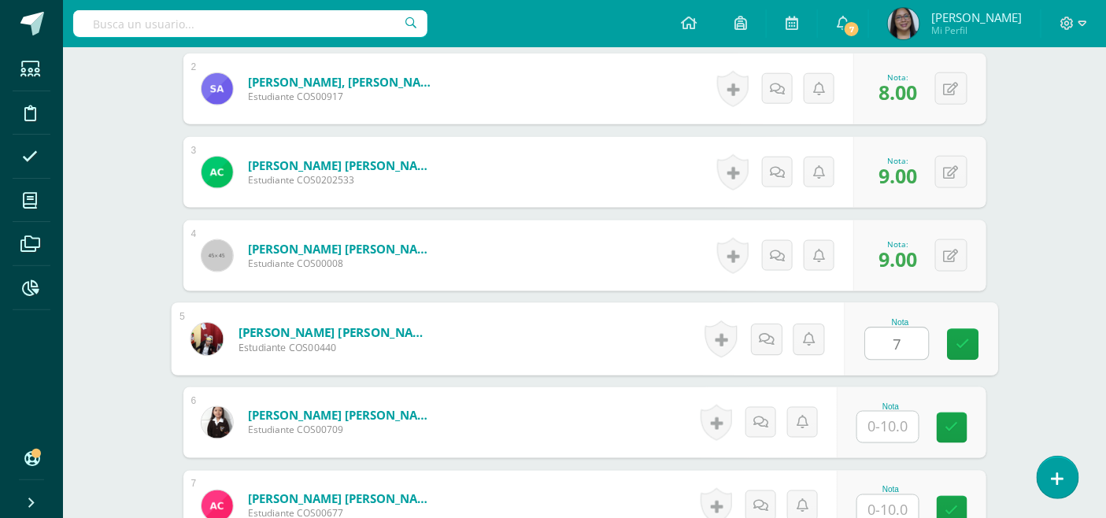
type input "7"
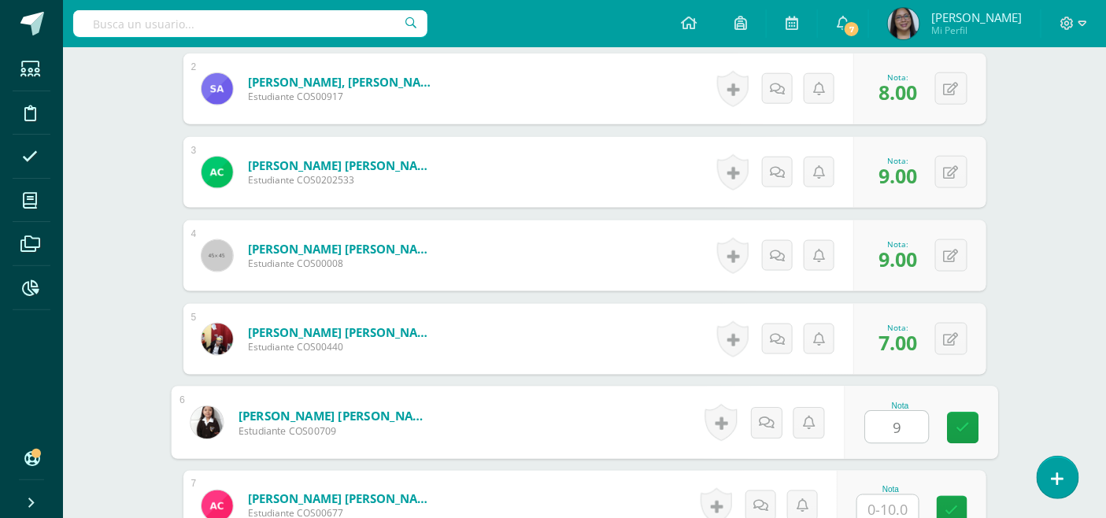
type input "9"
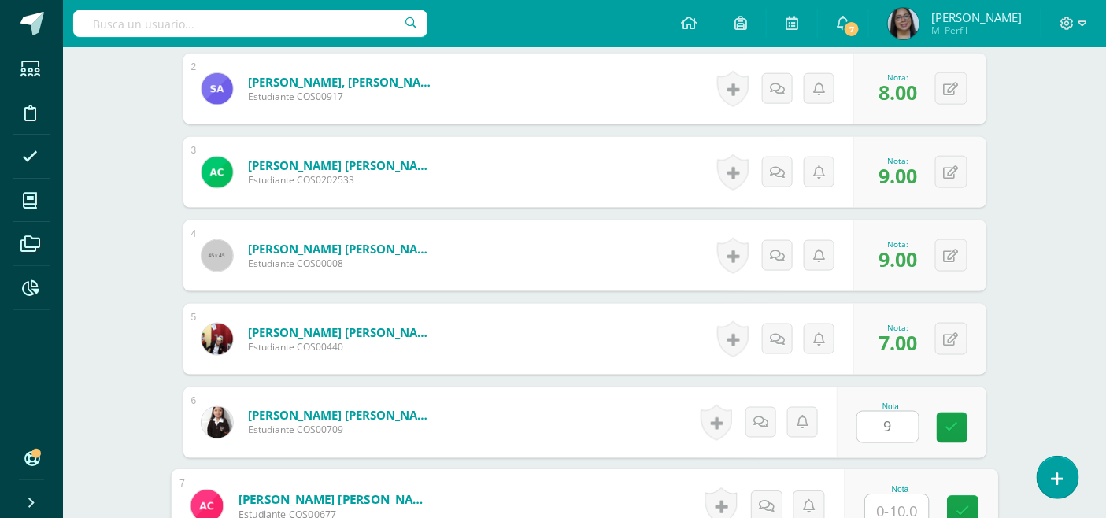
scroll to position [584, 0]
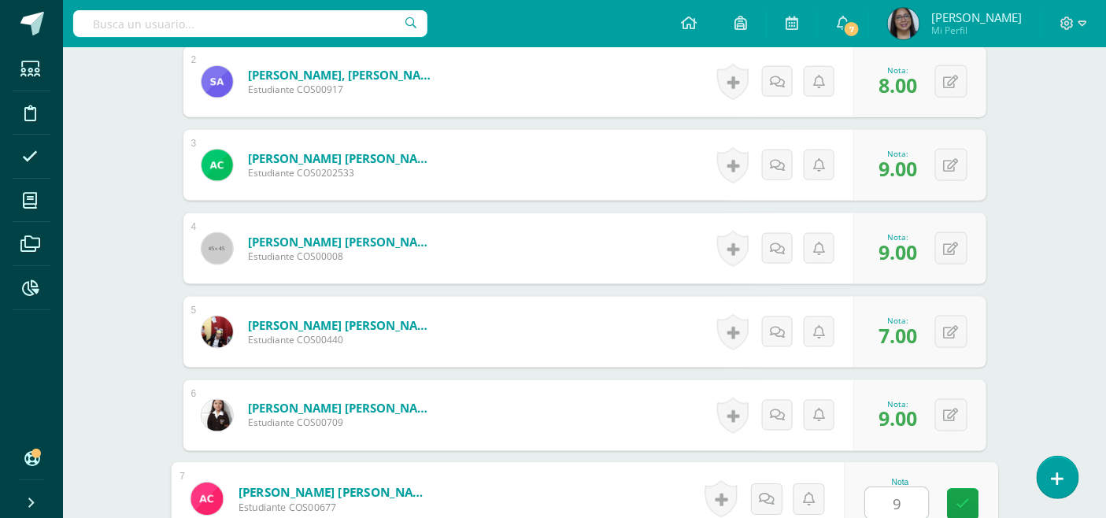
type input "9"
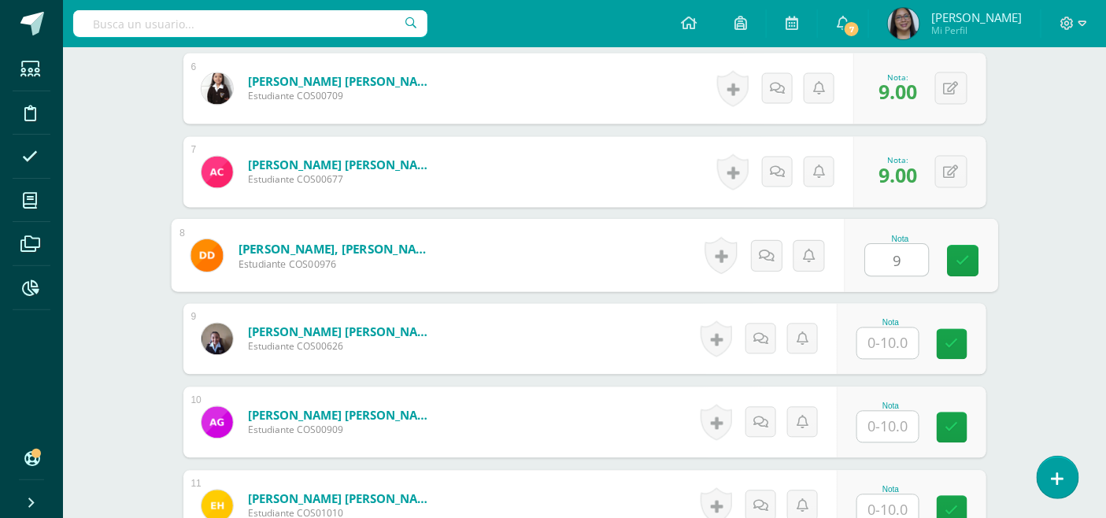
type input "9"
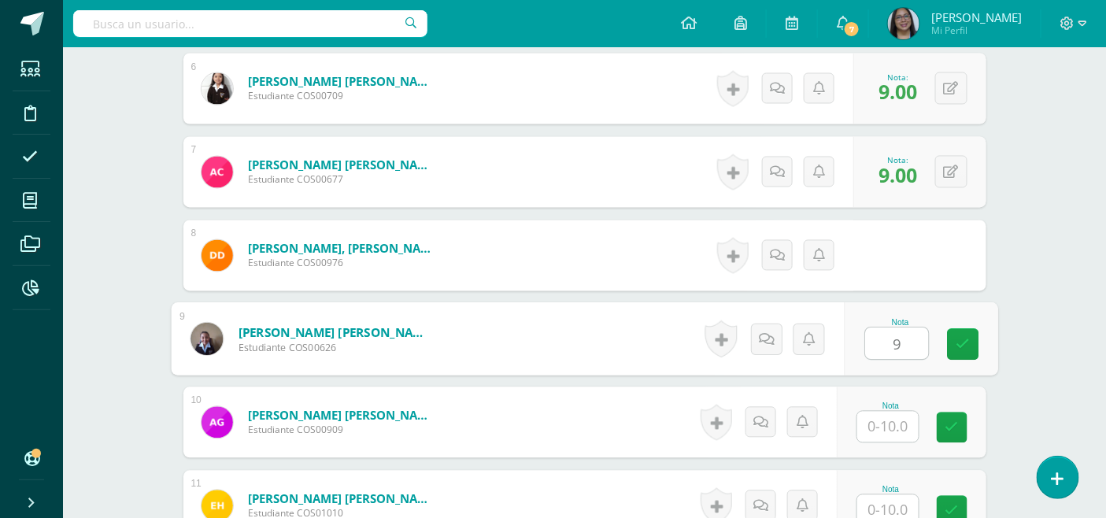
type input "9"
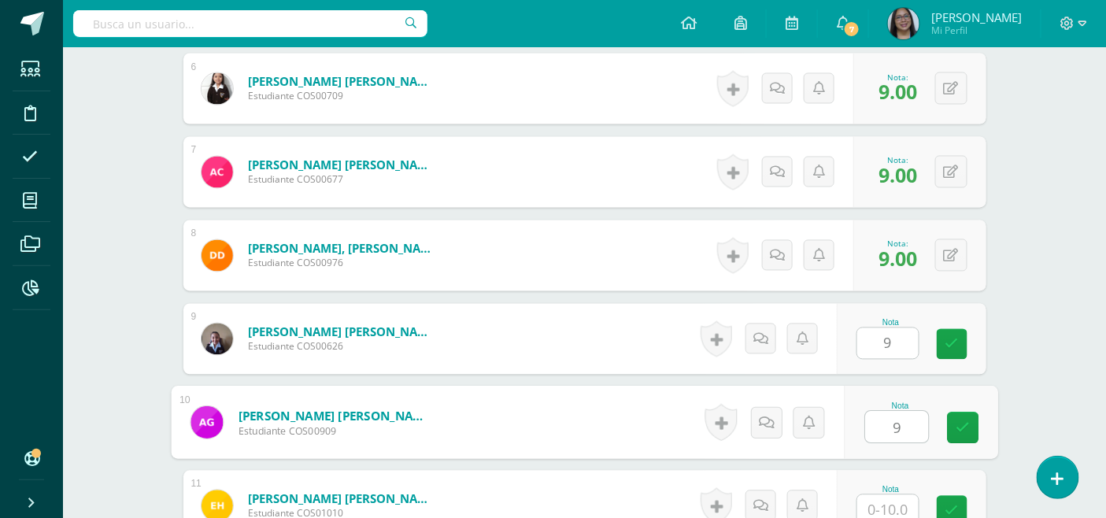
type input "9"
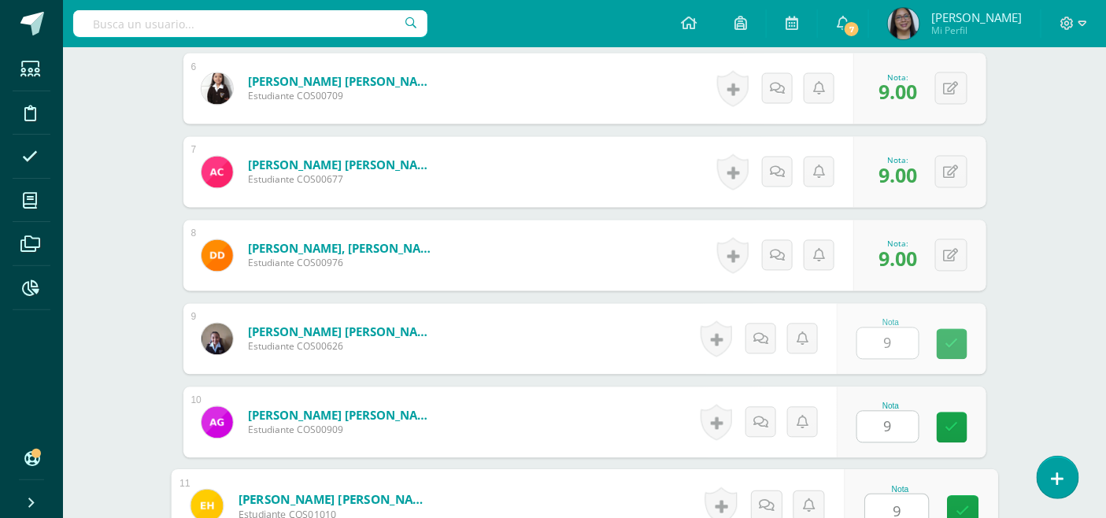
type input "9"
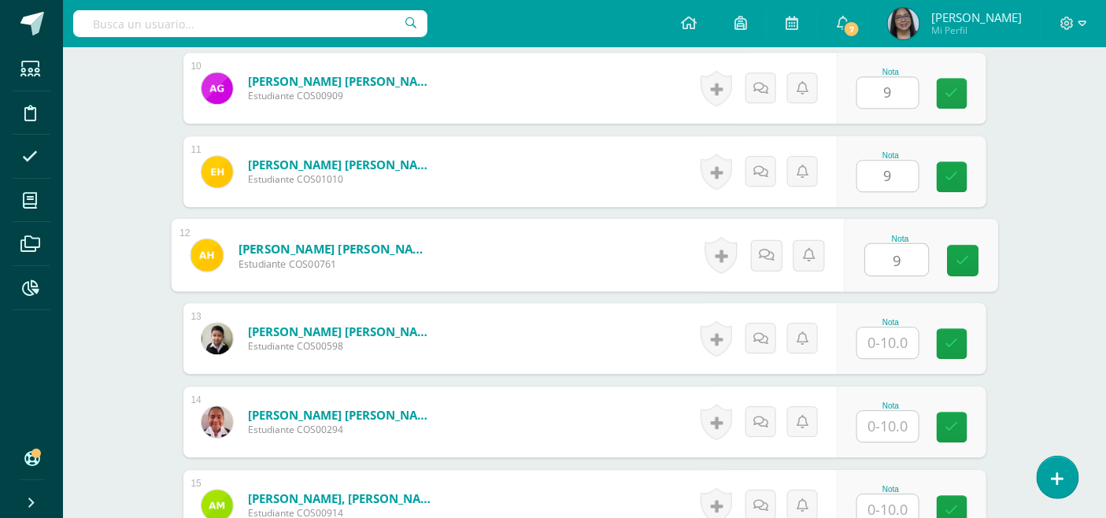
type input "9"
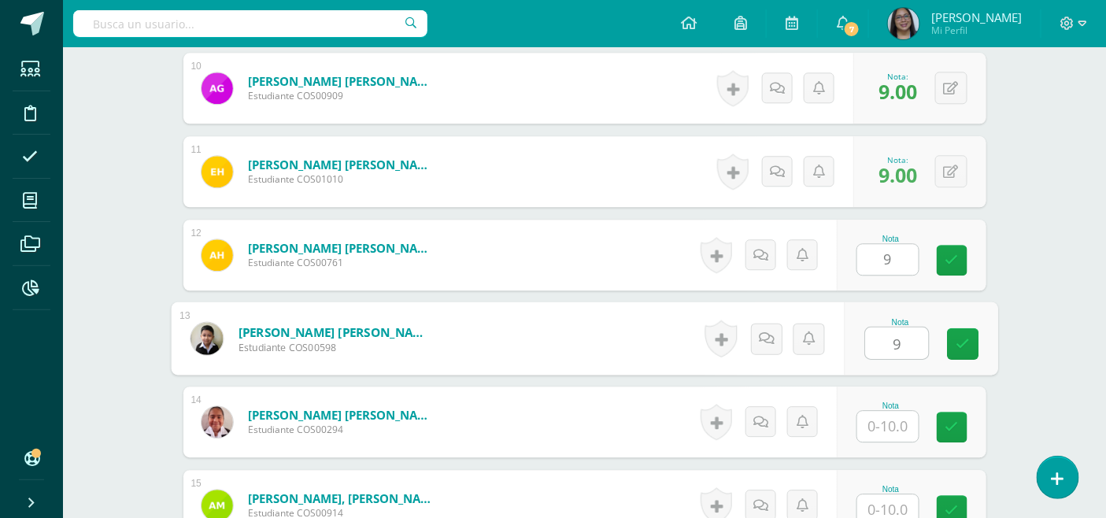
type input "9"
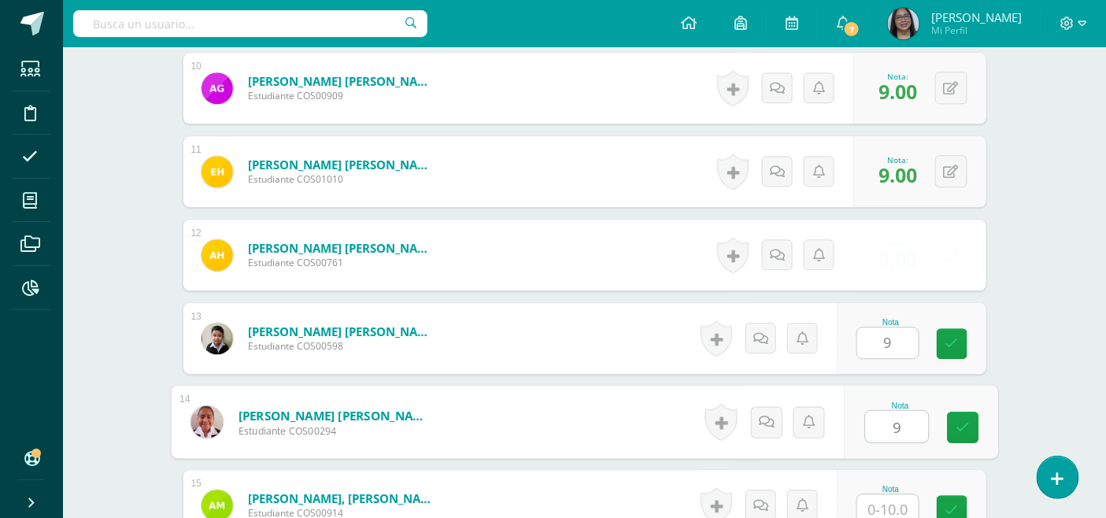
type input "9"
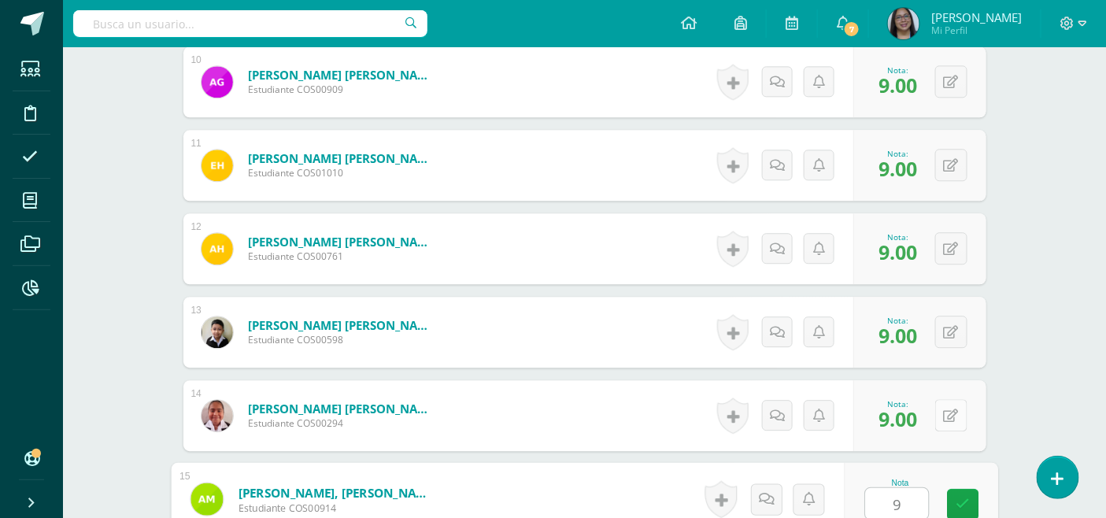
type input "9"
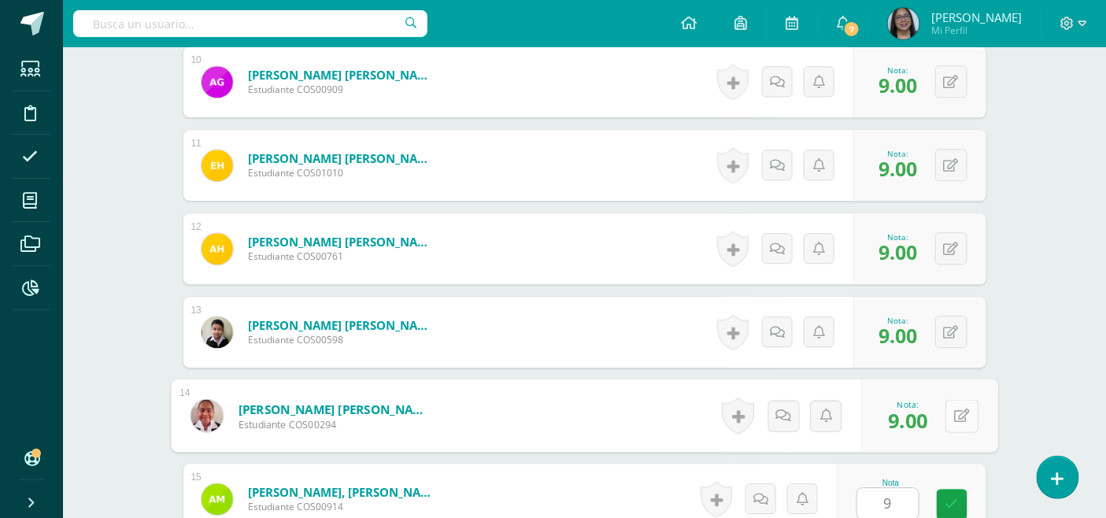
click at [947, 413] on button at bounding box center [961, 415] width 33 height 33
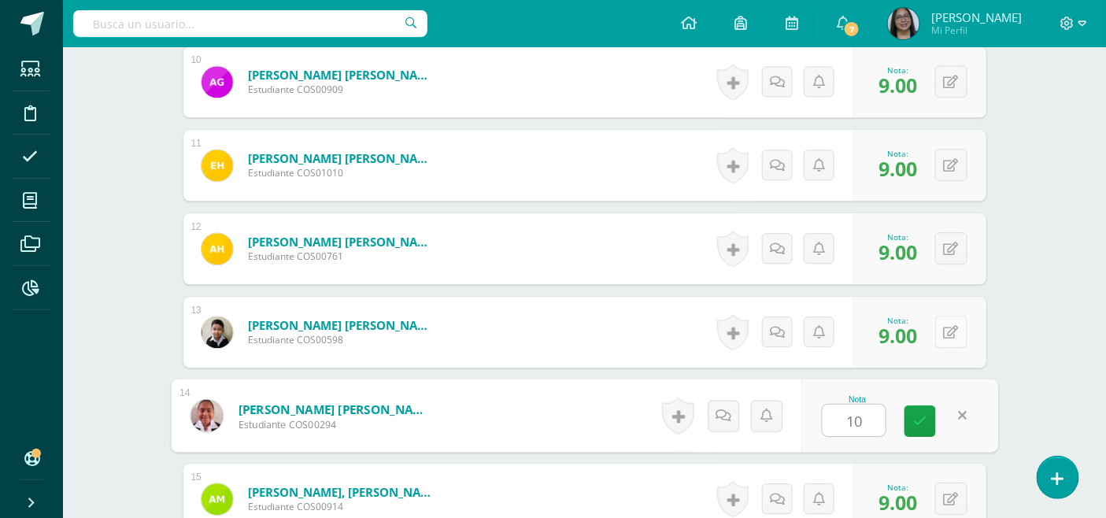
type input "10"
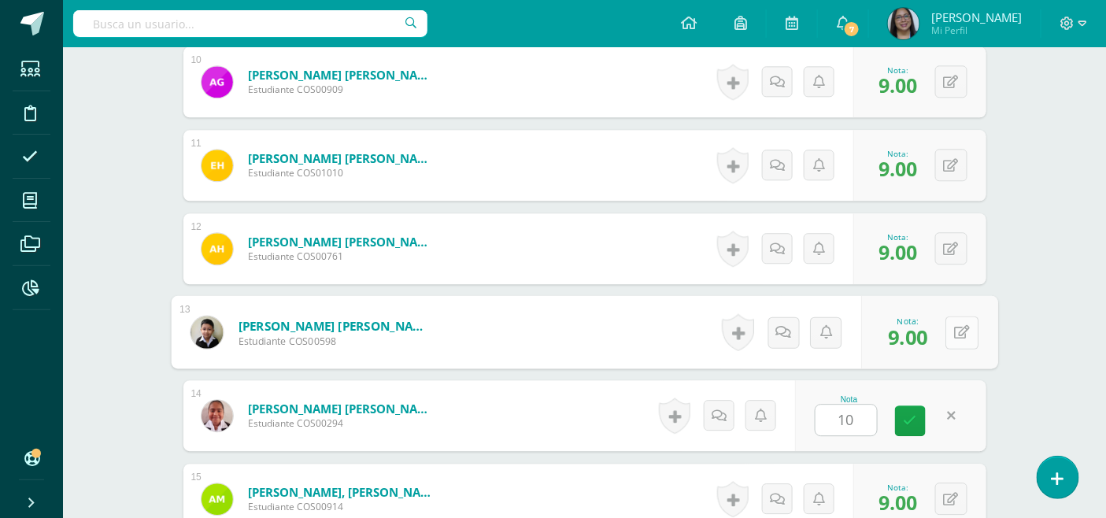
click at [954, 331] on icon at bounding box center [962, 331] width 16 height 13
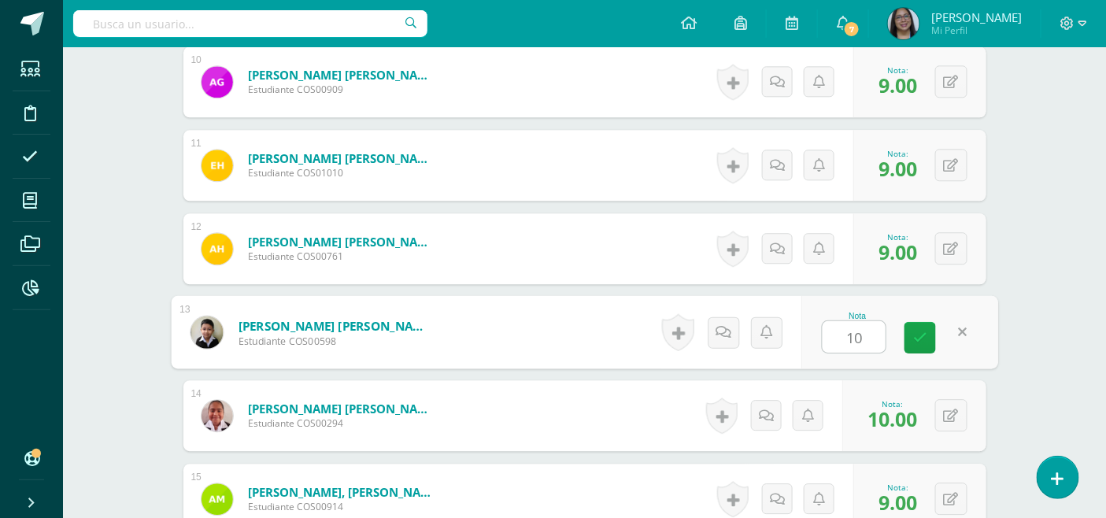
type input "10"
click at [1033, 380] on div "Formación Ciudadana Cuarto Primaria "A" Herramientas Detalle de asistencias Act…" at bounding box center [584, 297] width 1043 height 3003
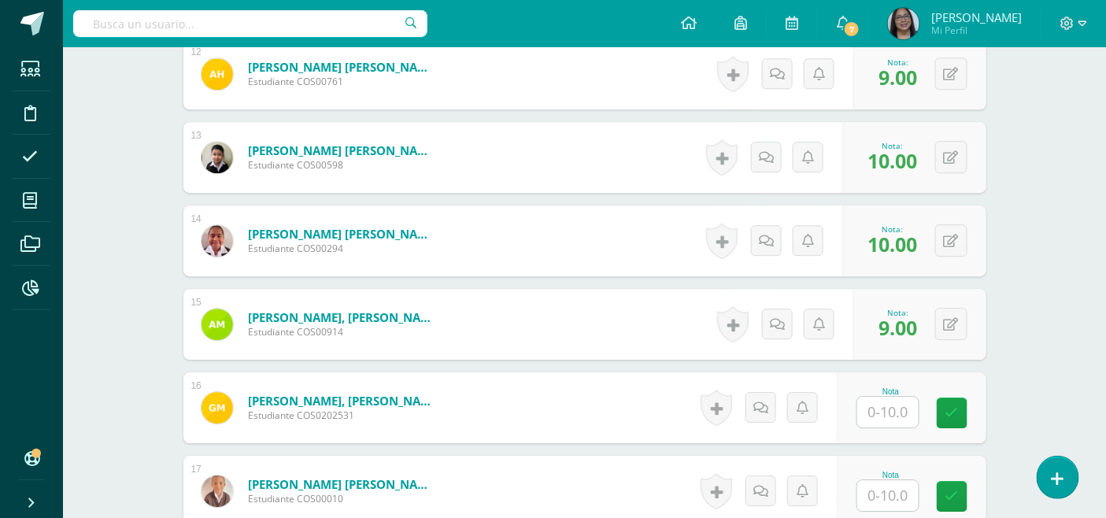
scroll to position [1513, 0]
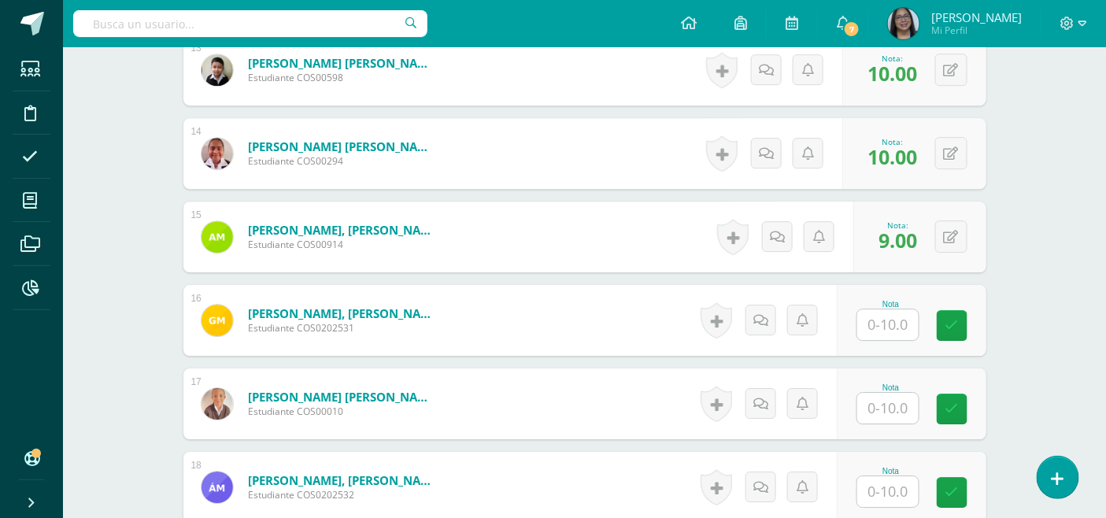
click at [902, 319] on input "text" at bounding box center [887, 324] width 61 height 31
type input "9"
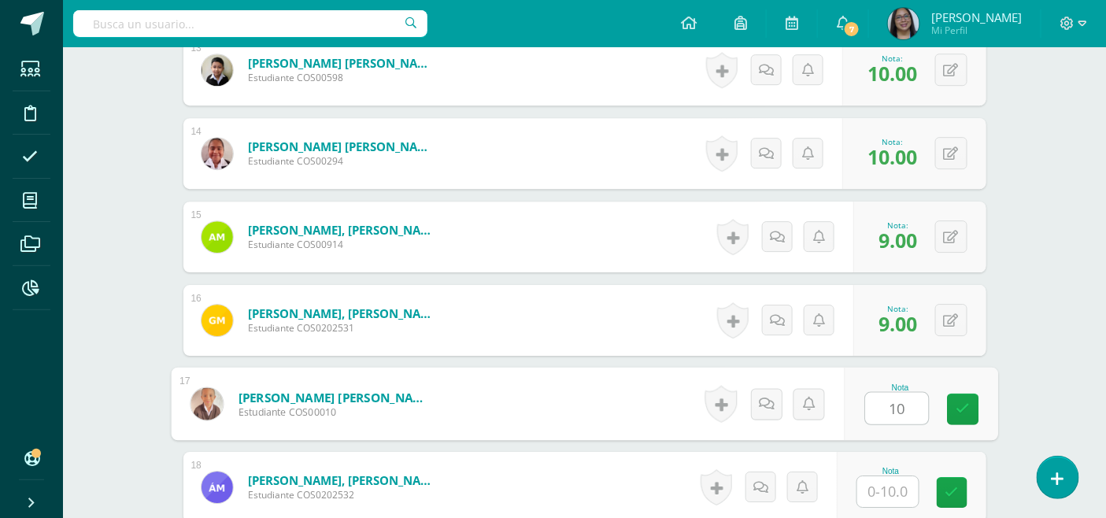
type input "10"
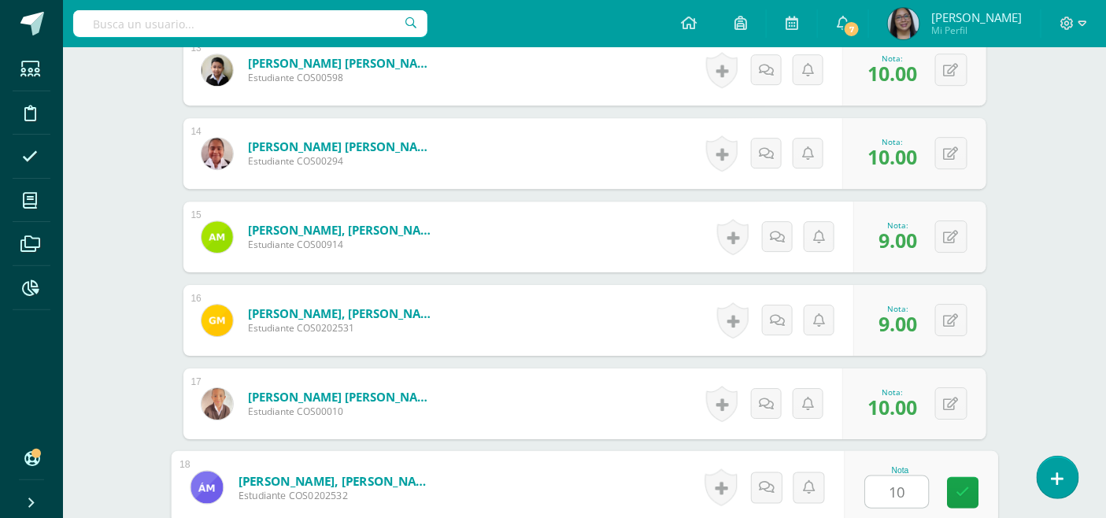
type input "10"
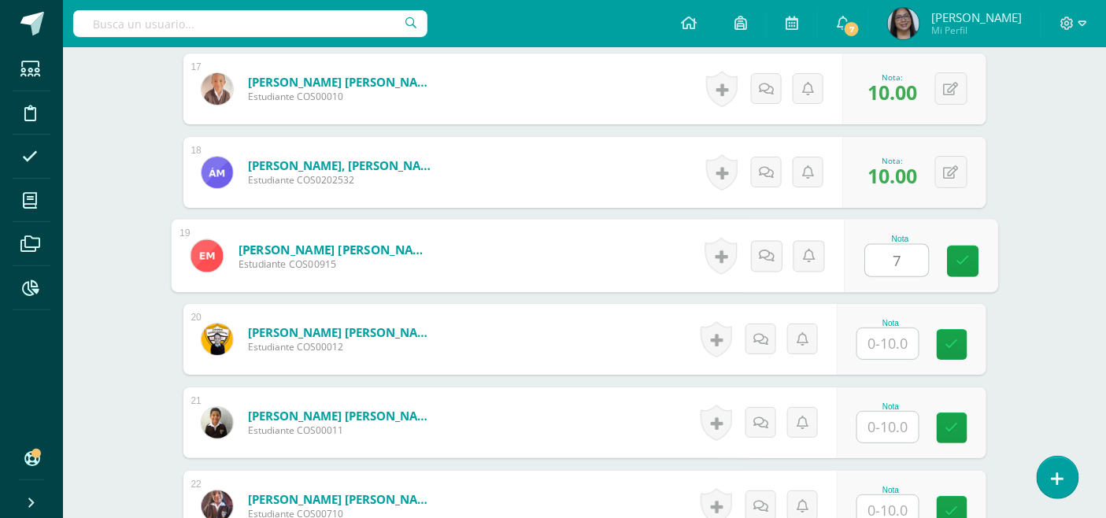
type input "7"
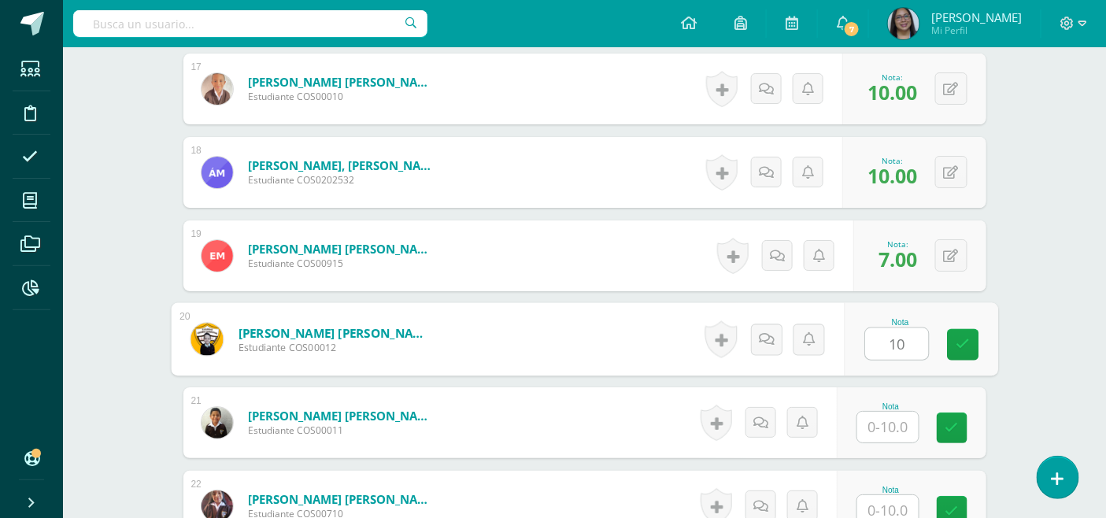
type input "10"
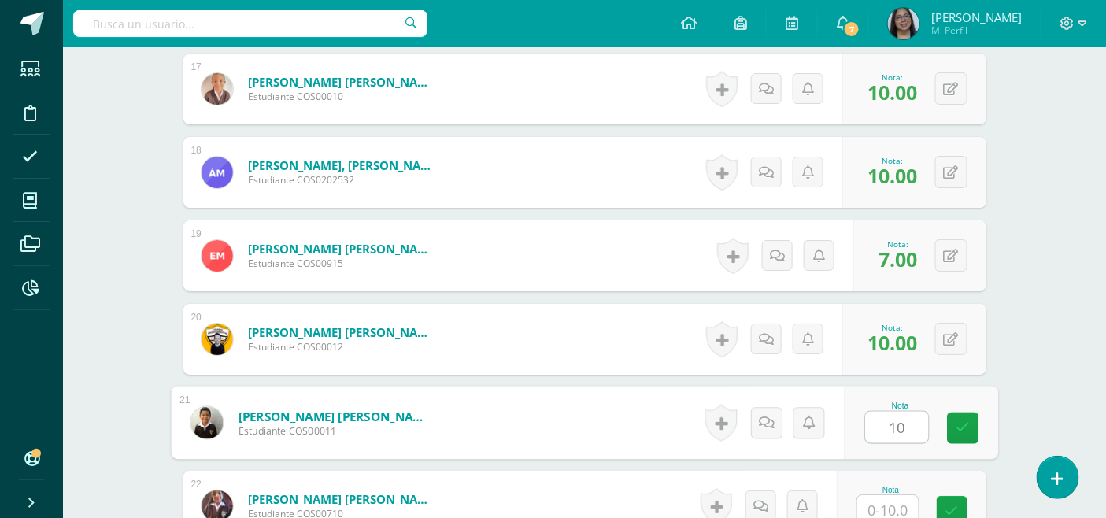
type input "10"
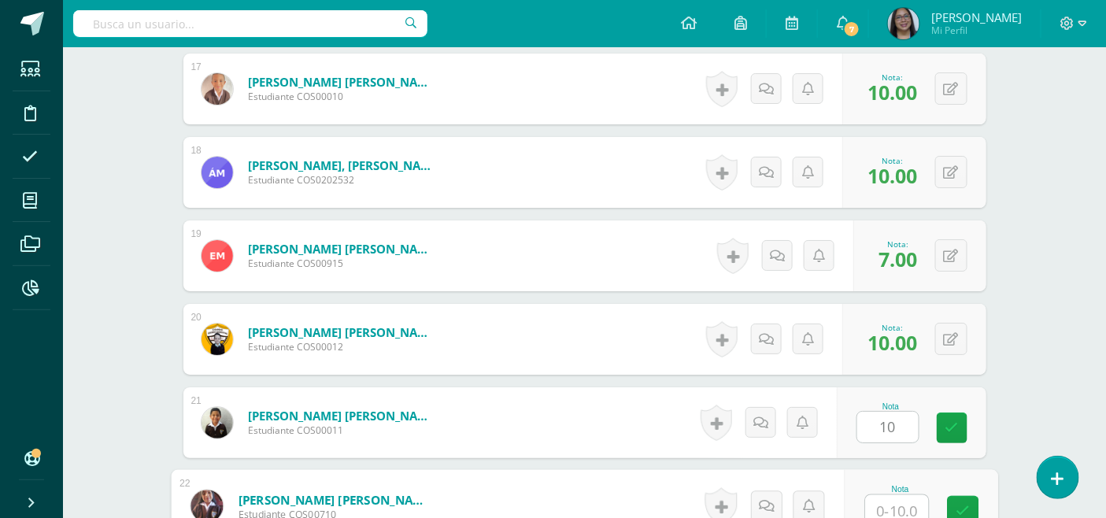
scroll to position [1835, 0]
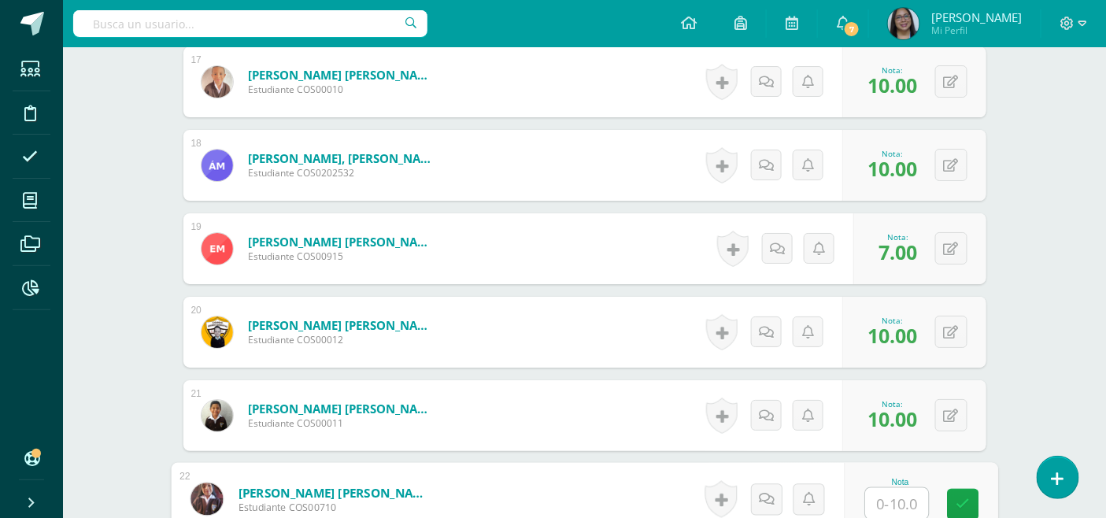
type input "0"
type input "10"
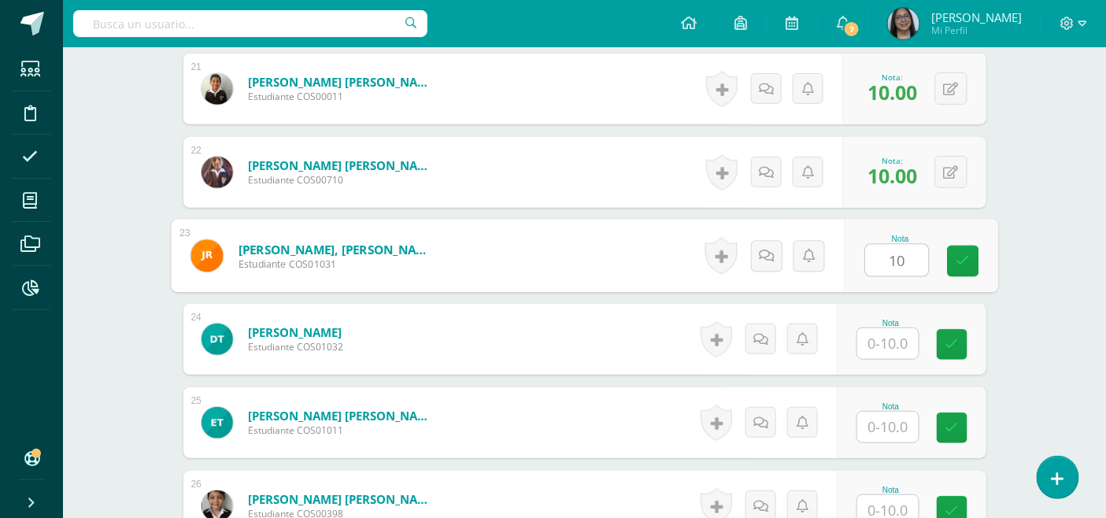
type input "10"
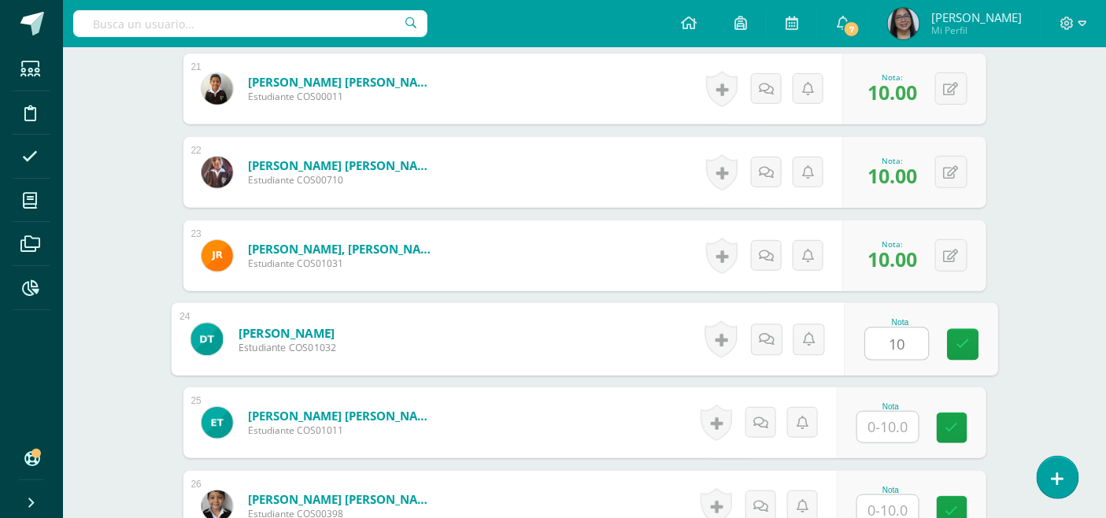
type input "10"
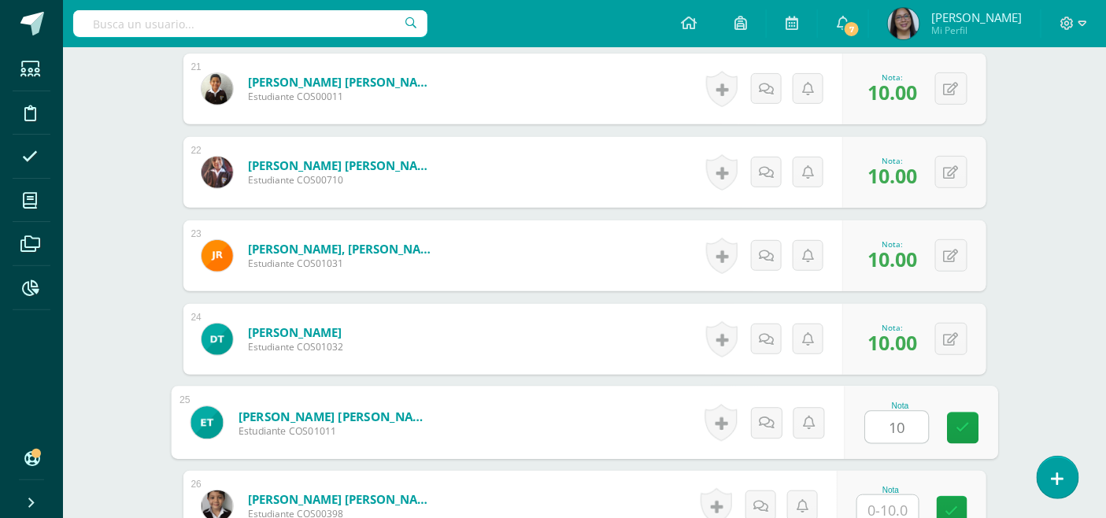
type input "10"
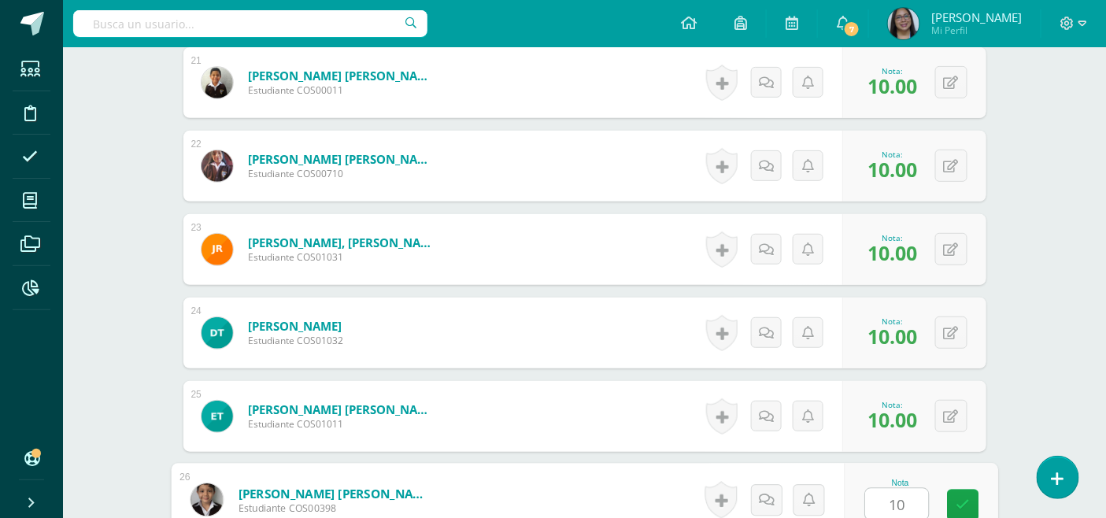
type input "10"
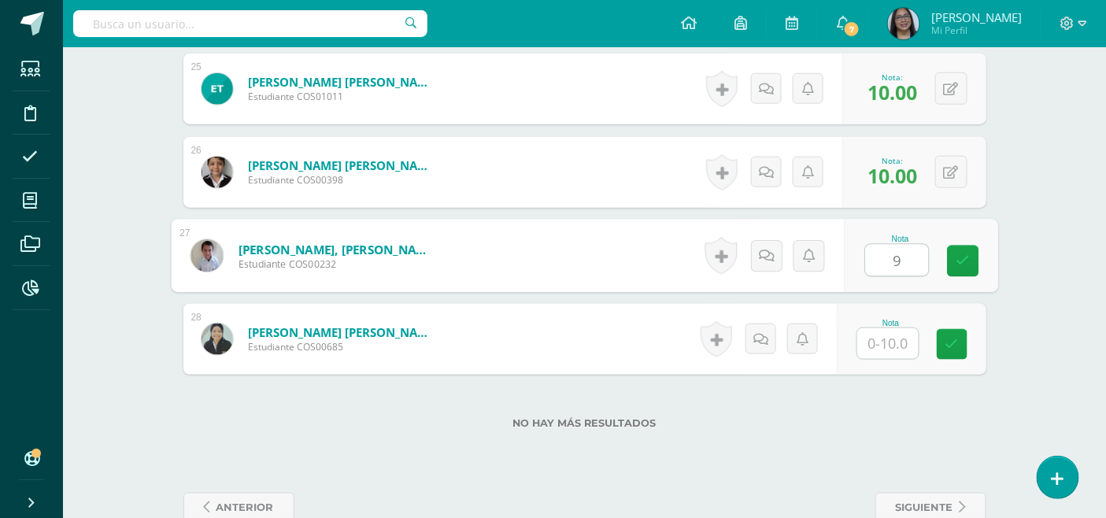
type input "9"
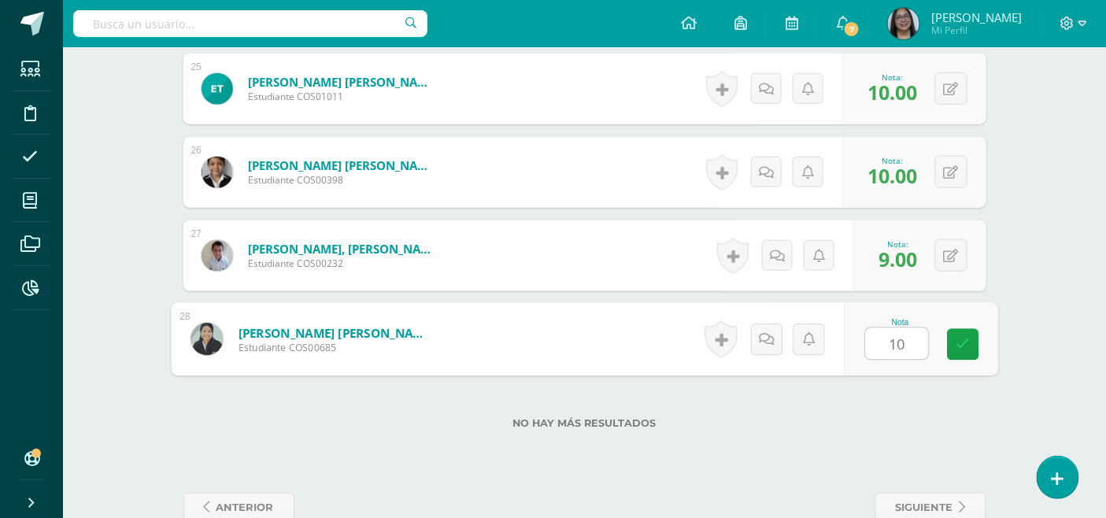
type input "10"
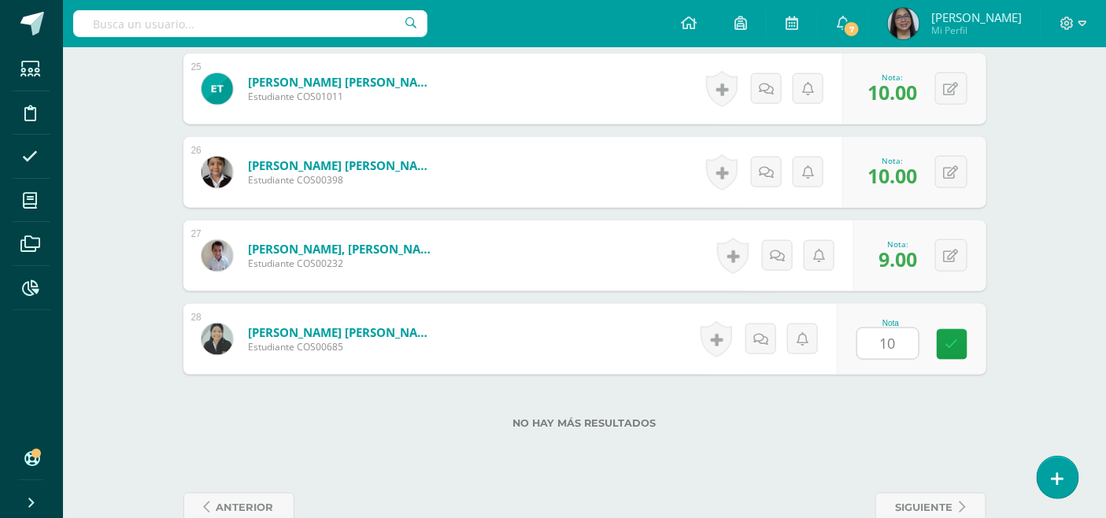
click at [390, 401] on div "No hay más resultados" at bounding box center [584, 411] width 803 height 73
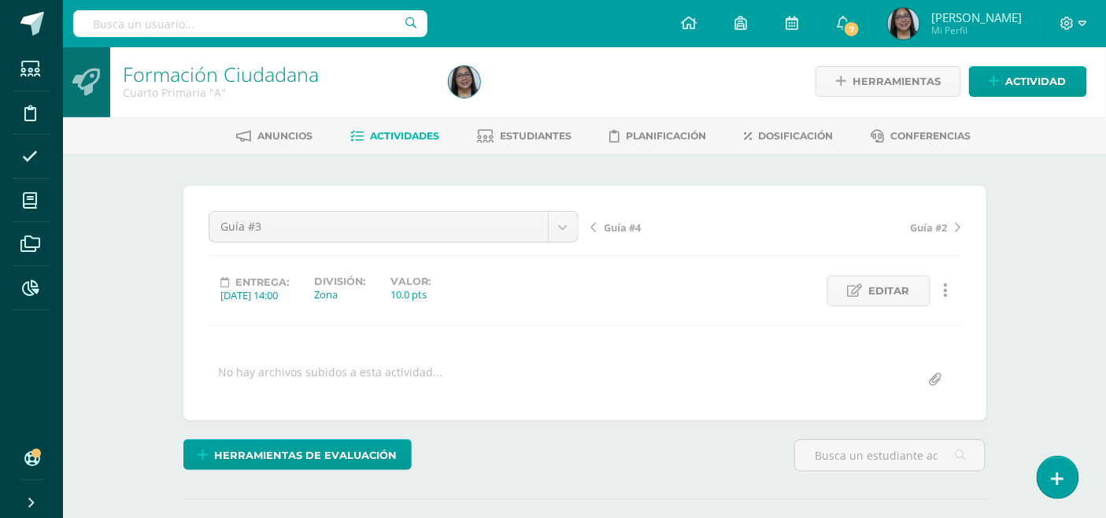
scroll to position [0, 0]
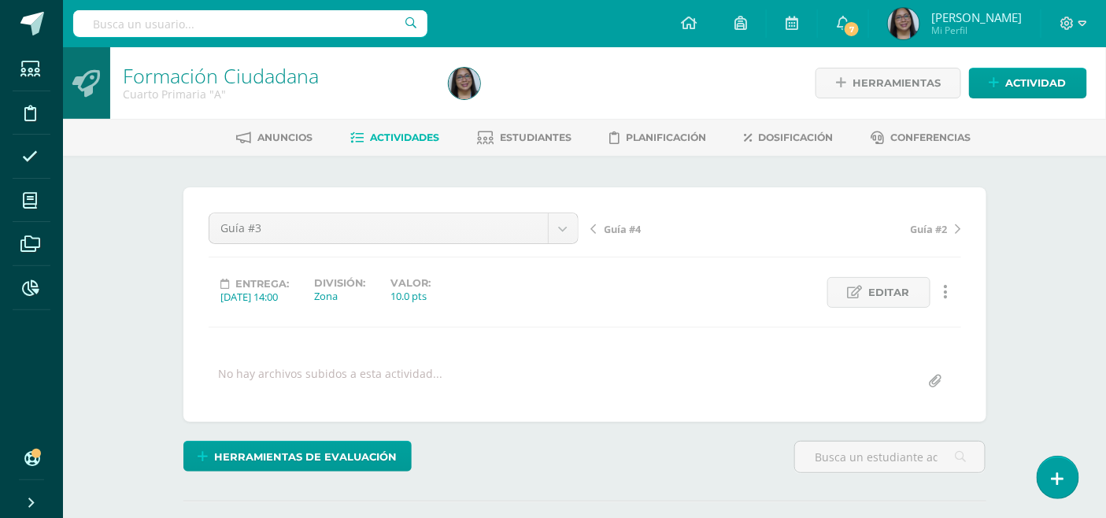
click at [932, 226] on span "Guía #2" at bounding box center [928, 229] width 37 height 14
click at [915, 228] on span "Guía #1" at bounding box center [928, 229] width 37 height 14
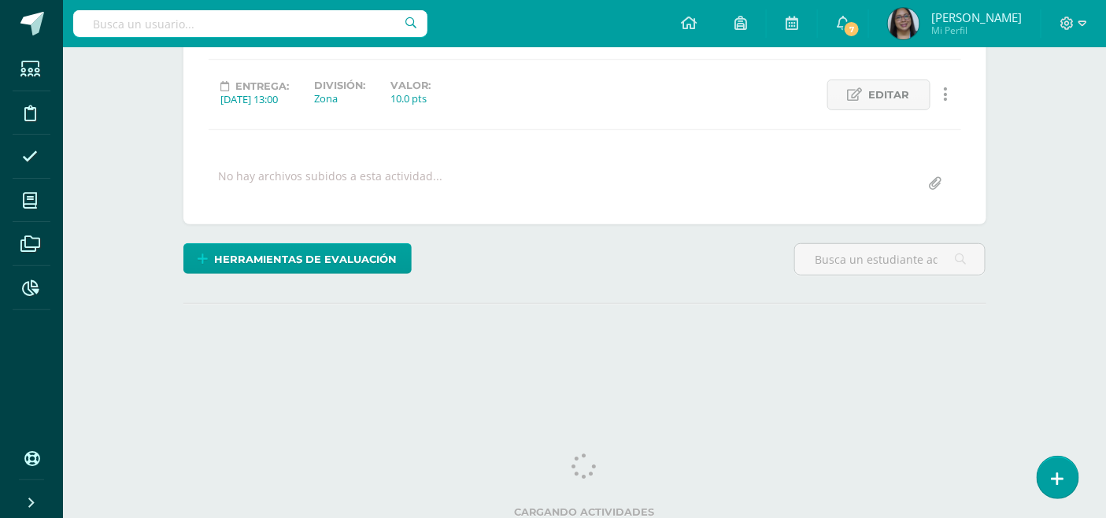
scroll to position [202, 0]
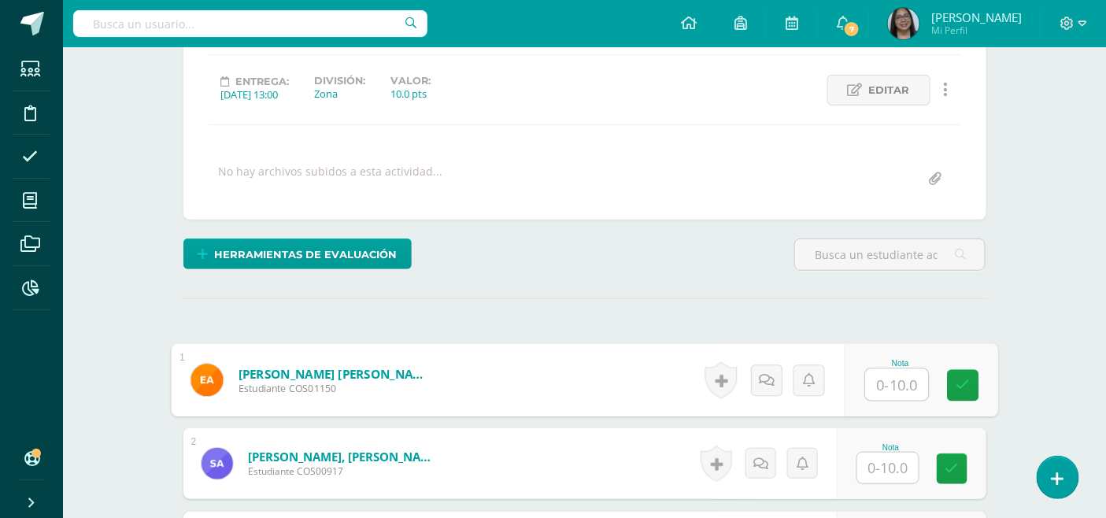
click at [889, 380] on input "text" at bounding box center [896, 384] width 63 height 31
type input "10"
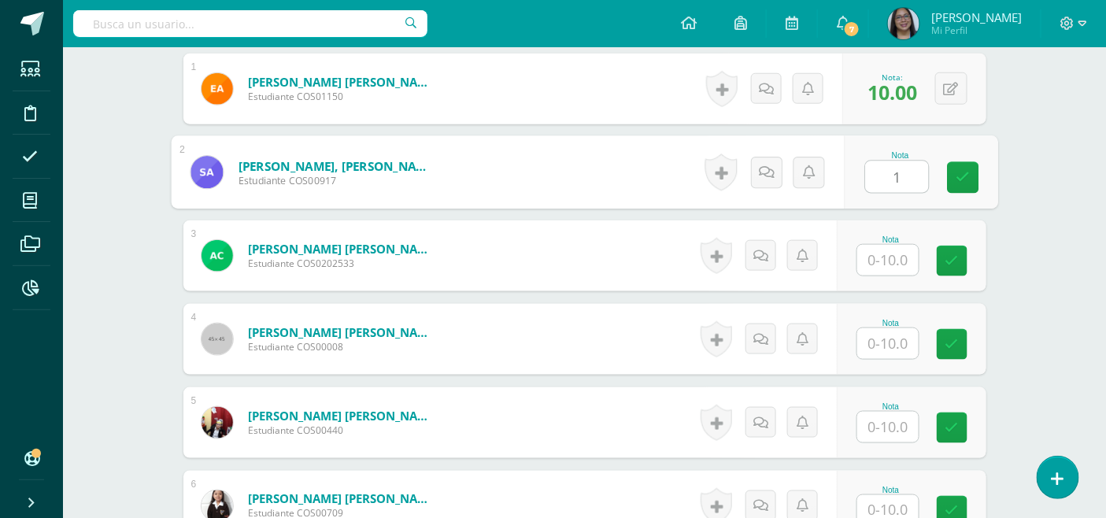
scroll to position [494, 0]
type input "10"
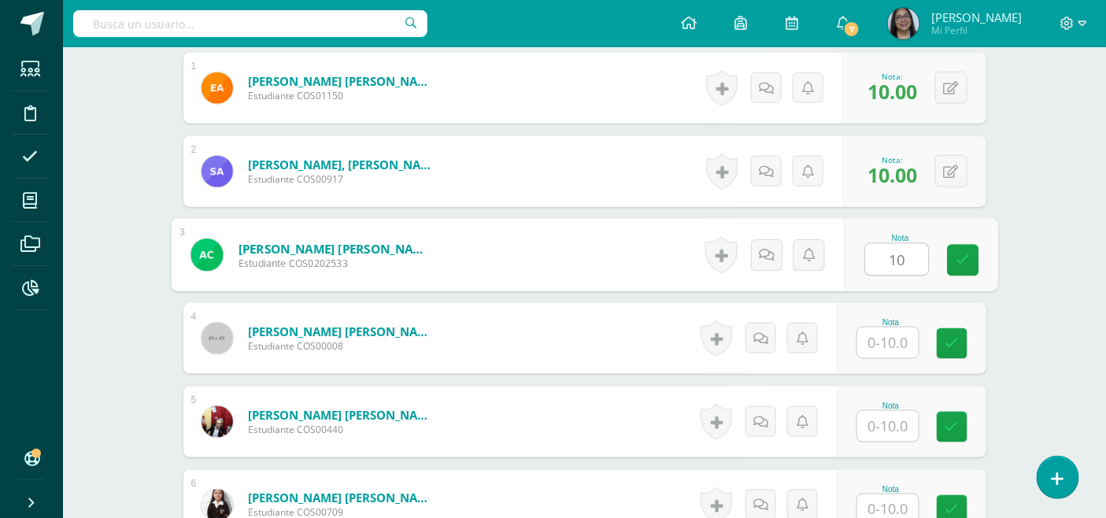
type input "10"
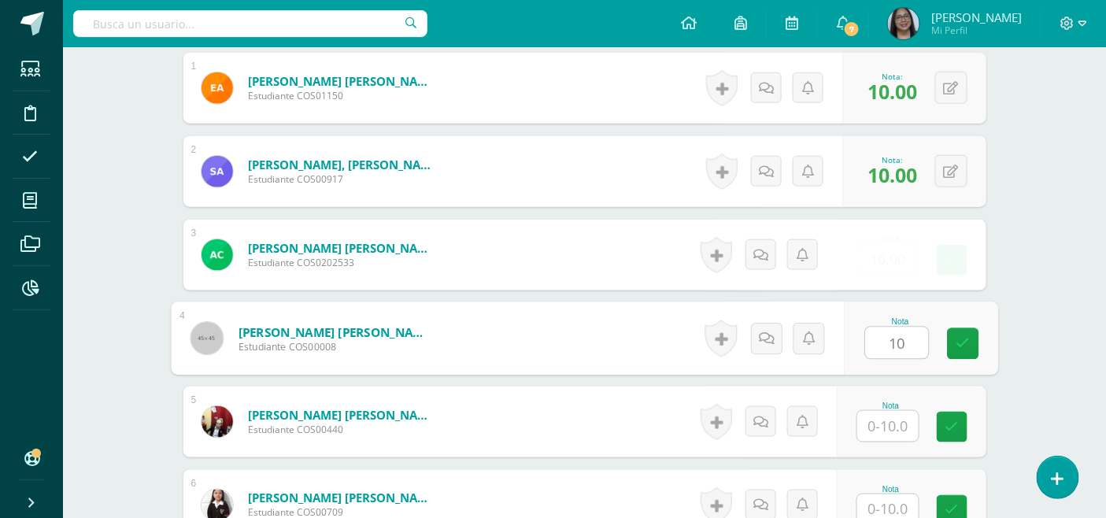
type input "10"
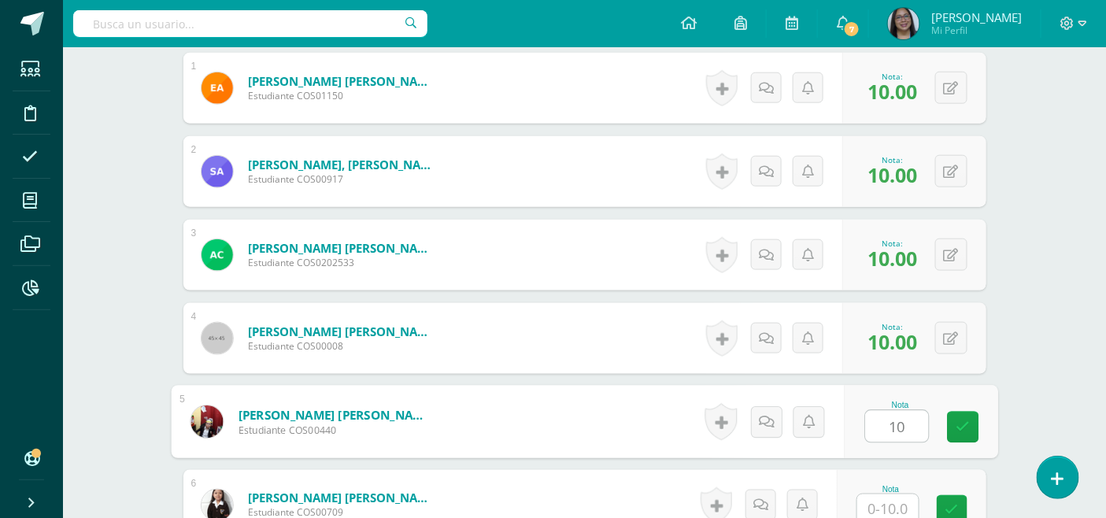
type input "10"
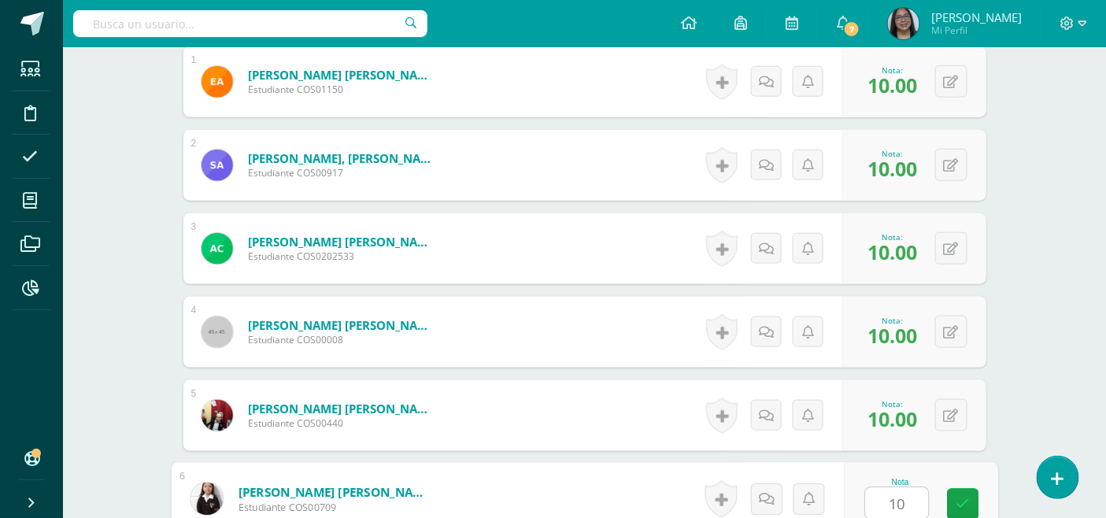
type input "10"
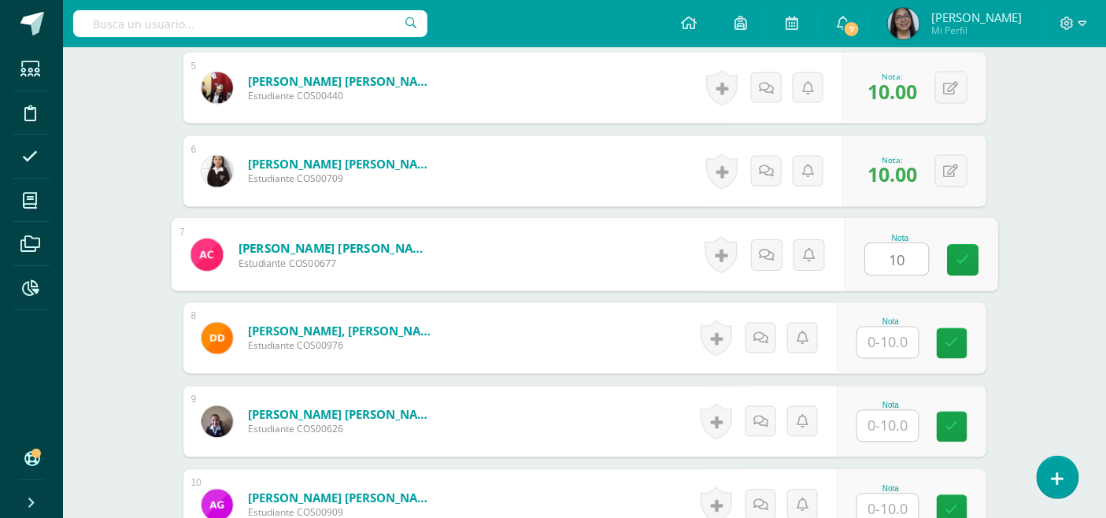
type input "10"
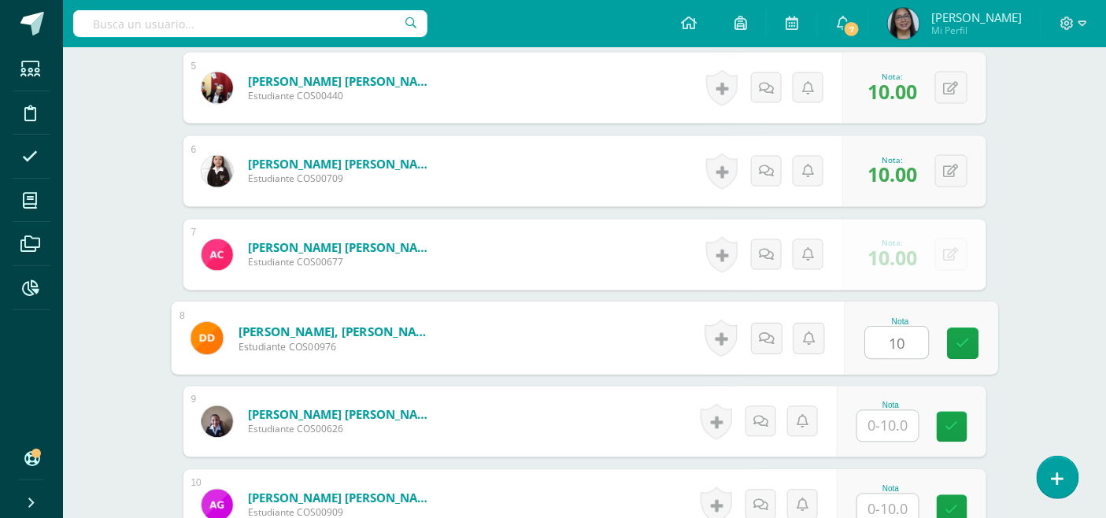
type input "10"
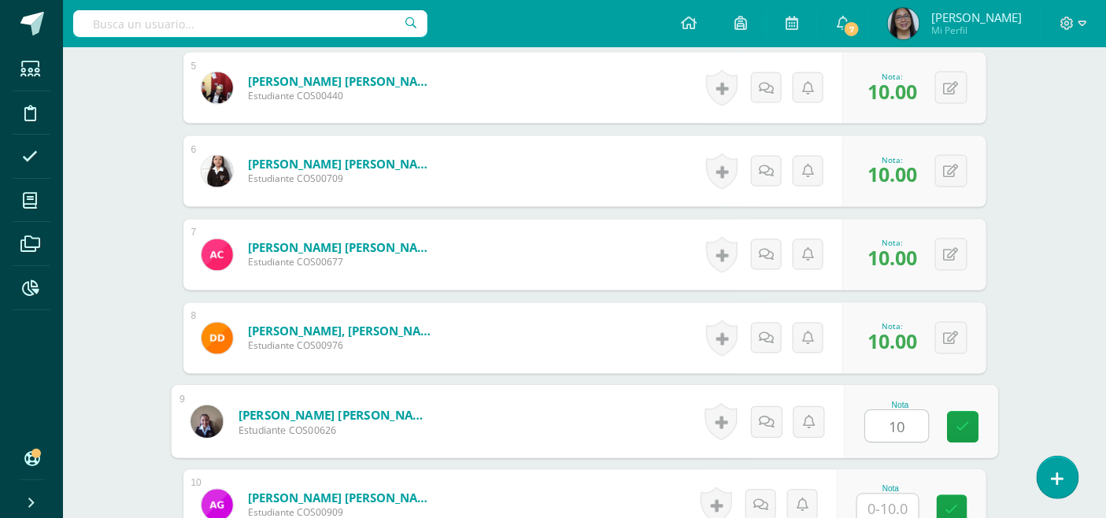
type input "10"
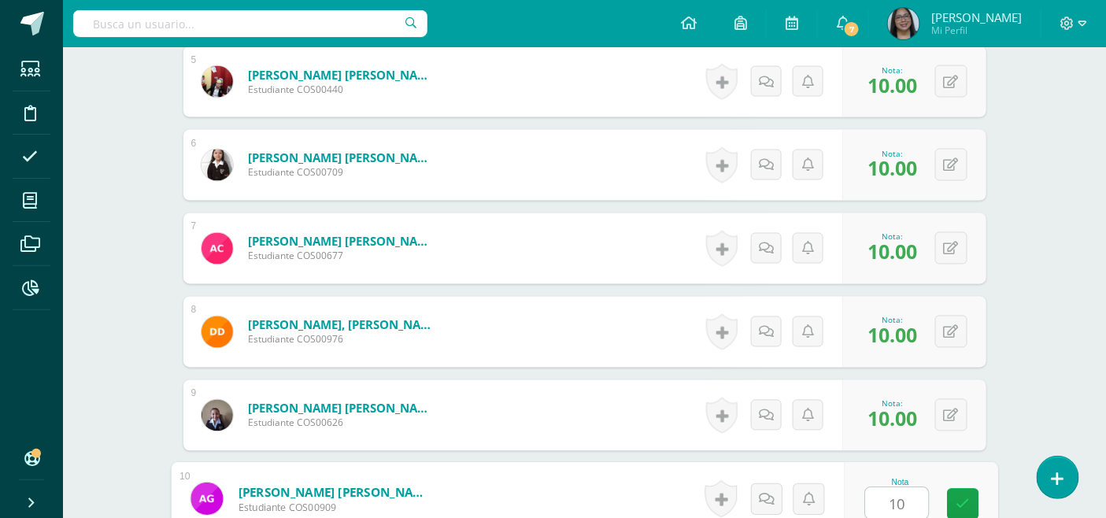
type input "10"
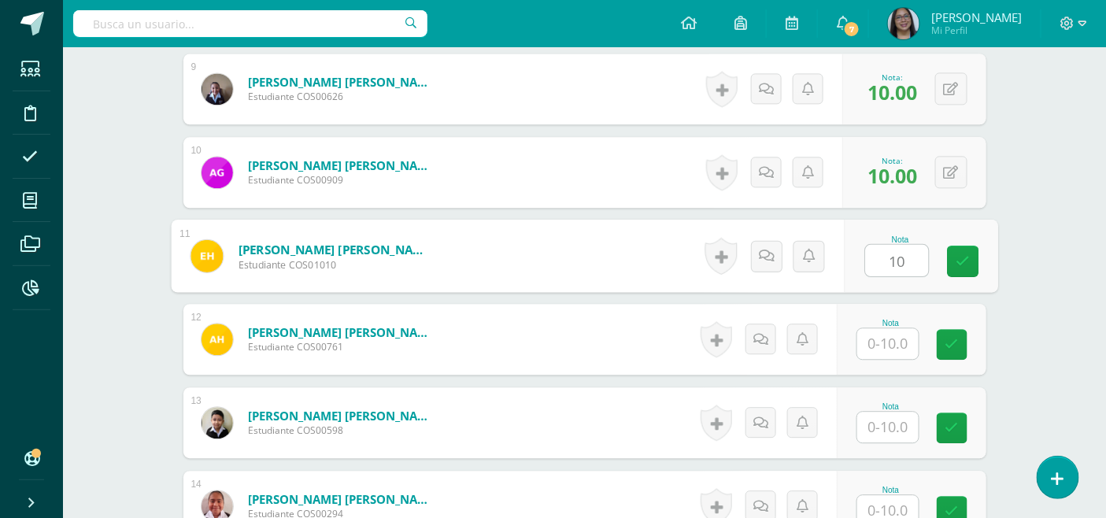
type input "10"
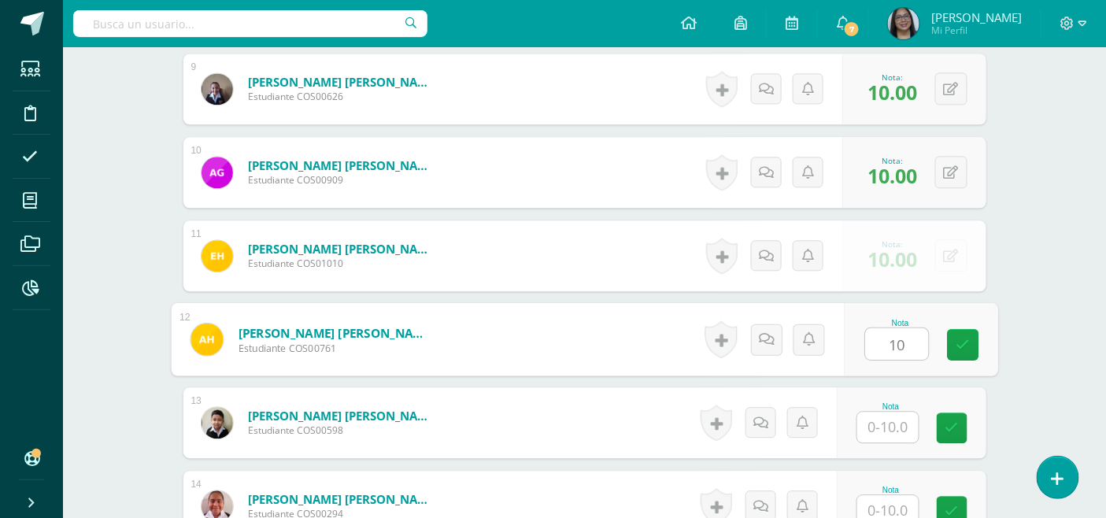
type input "10"
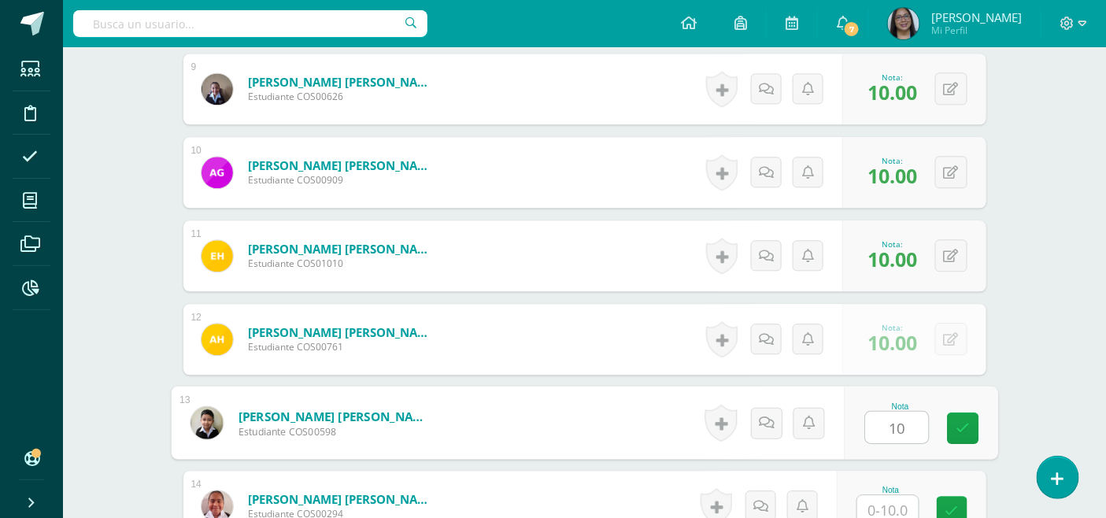
type input "10"
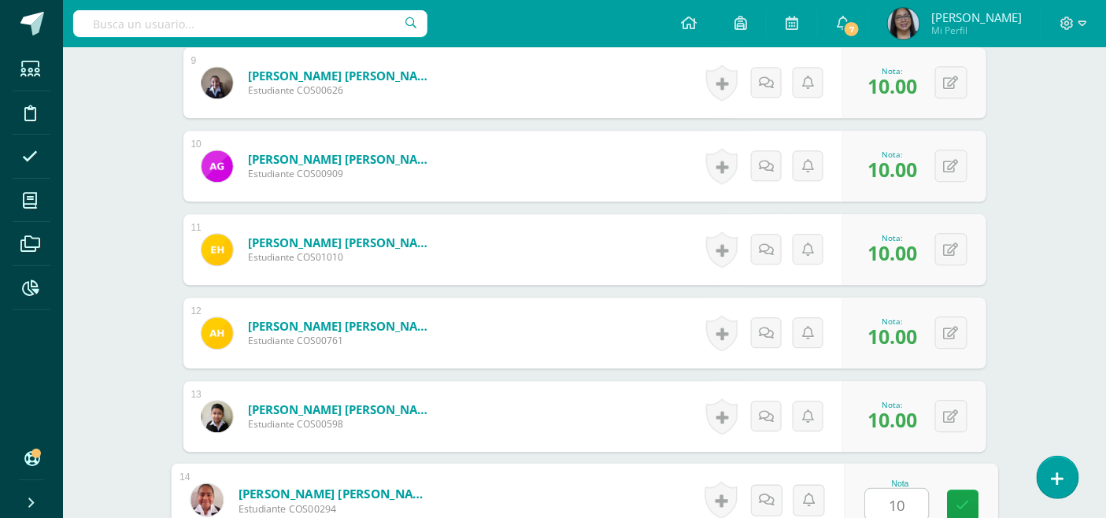
type input "10"
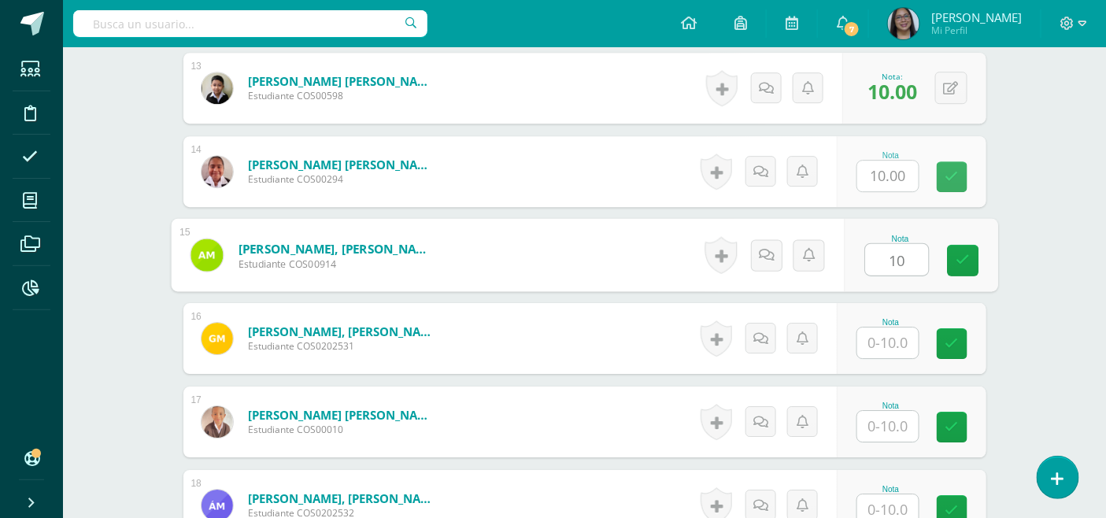
type input "10"
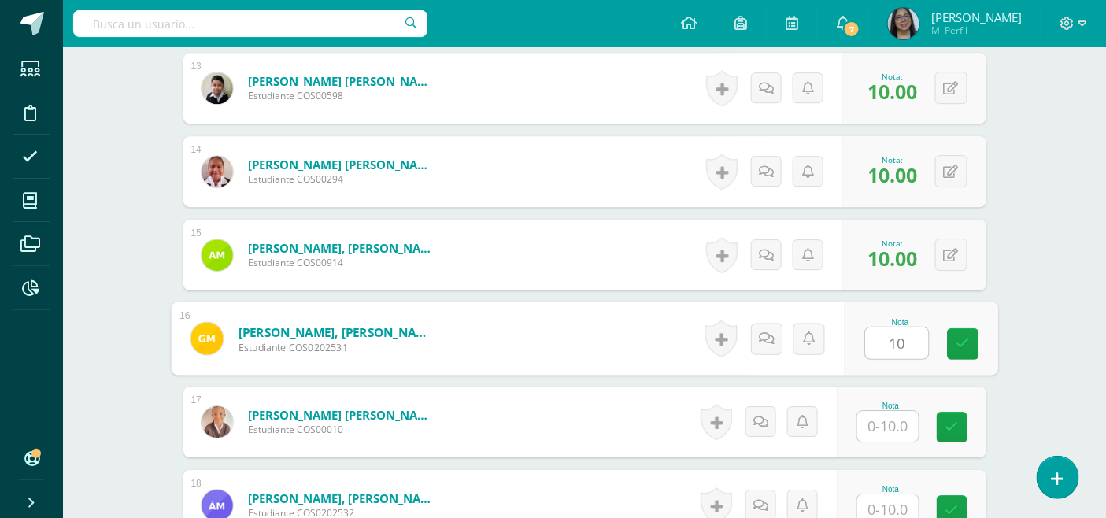
type input "10"
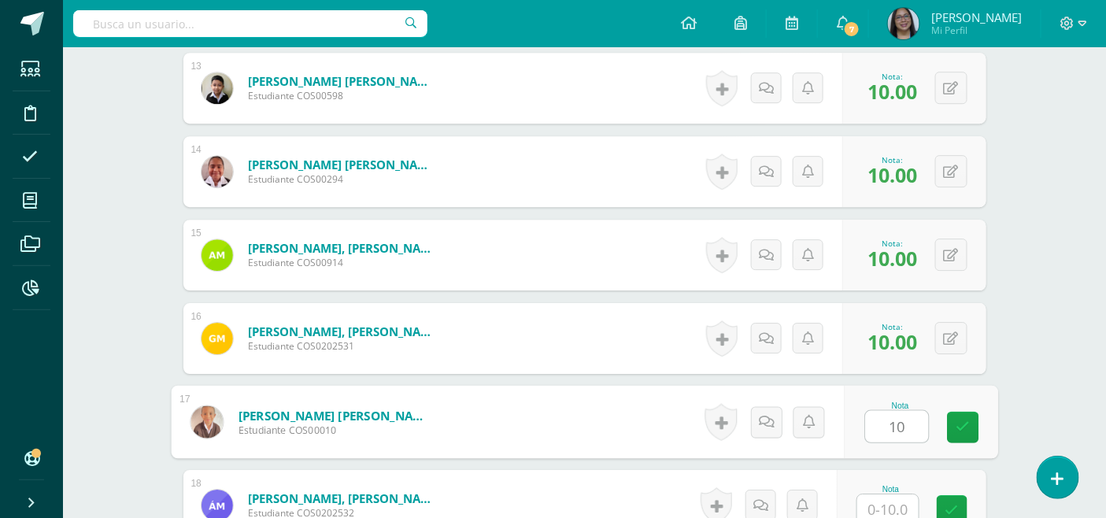
type input "10"
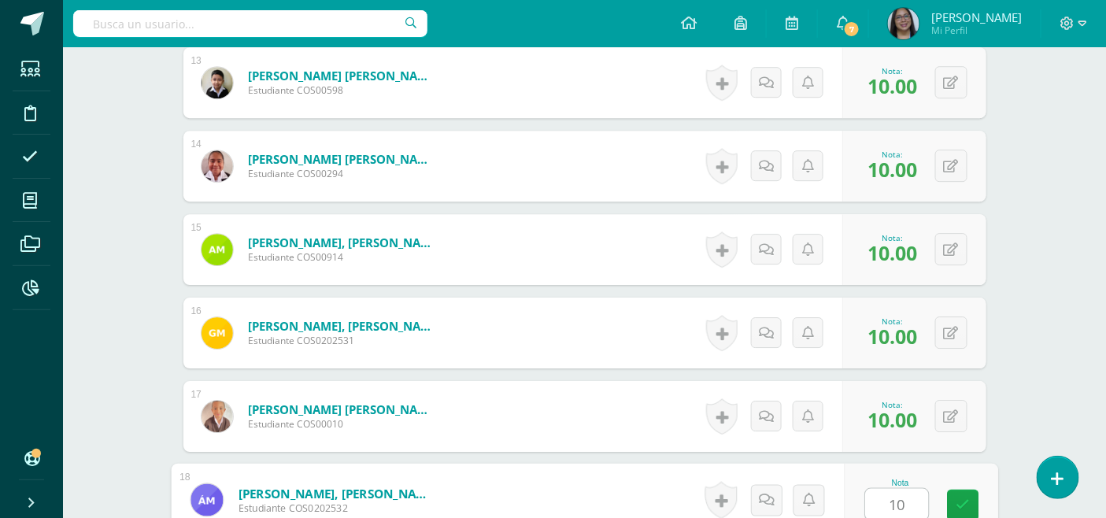
type input "10"
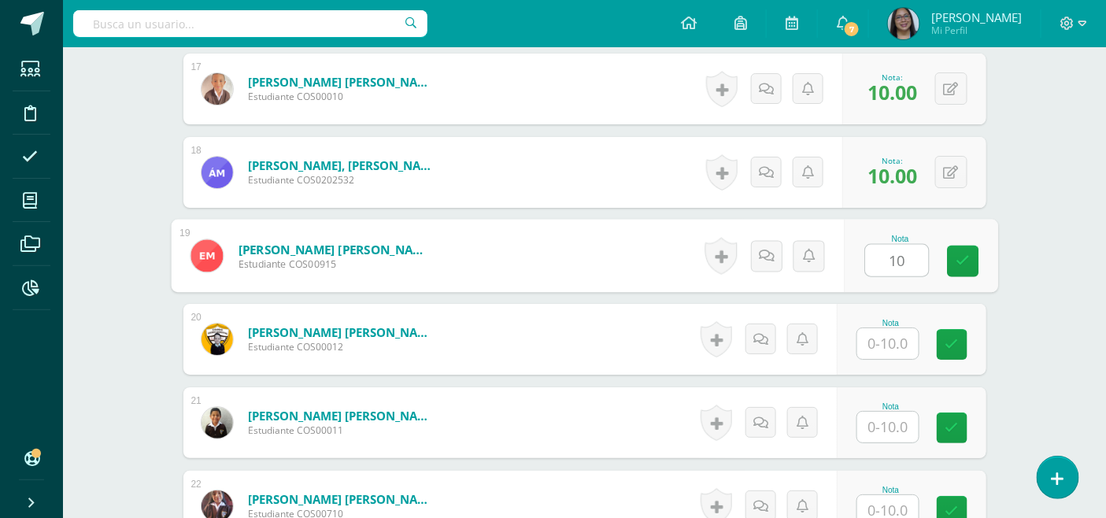
type input "10"
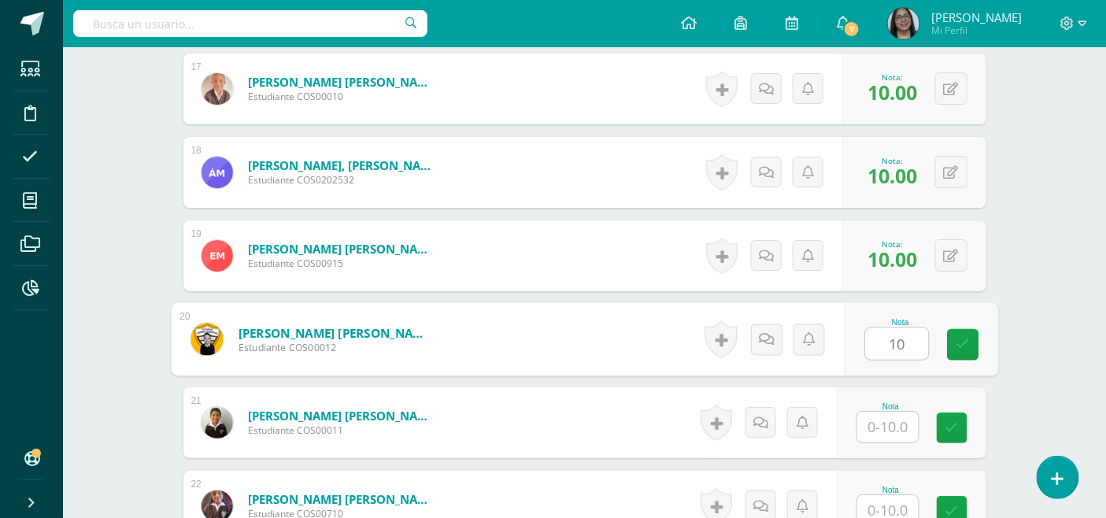
type input "10"
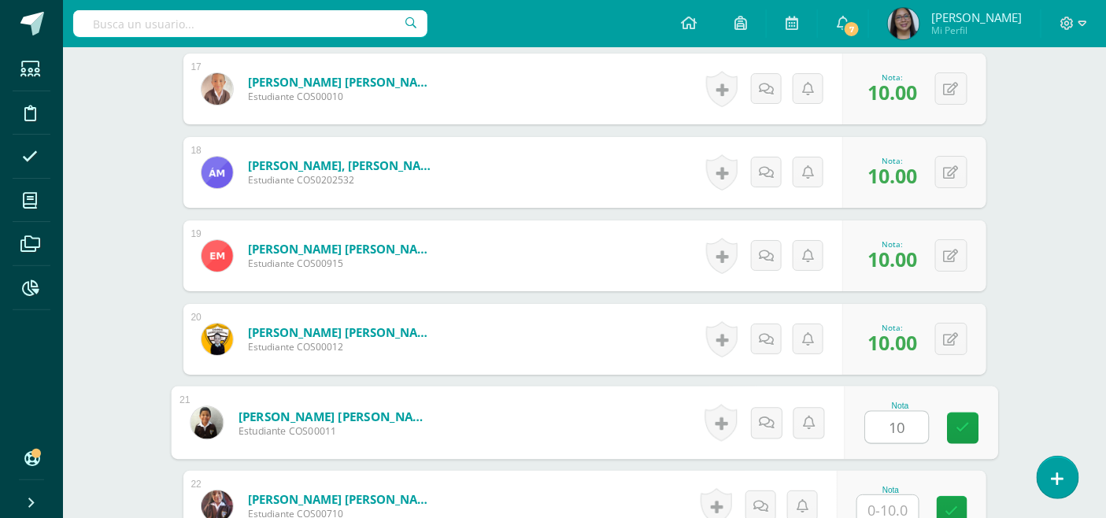
type input "10"
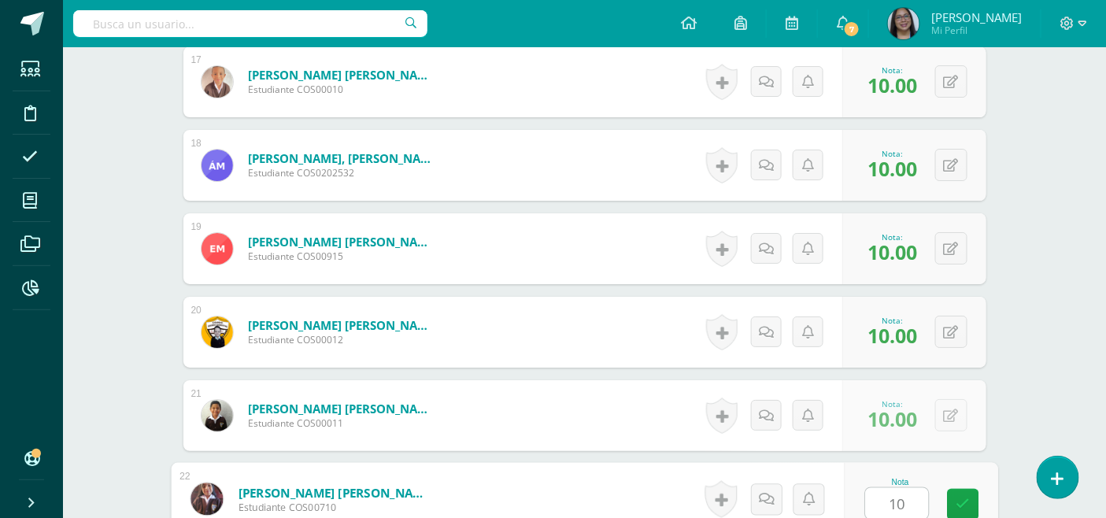
type input "10"
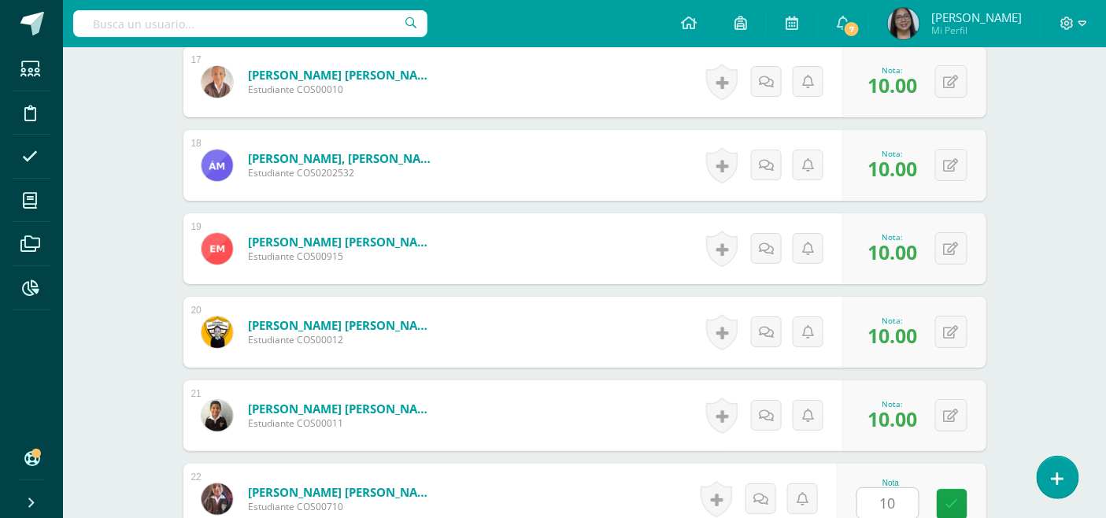
scroll to position [2162, 0]
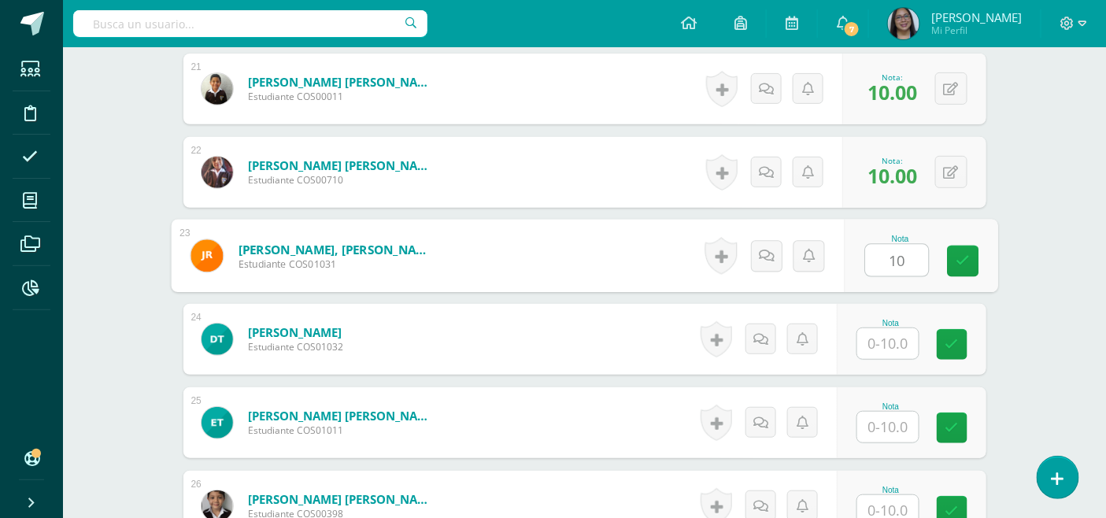
type input "10"
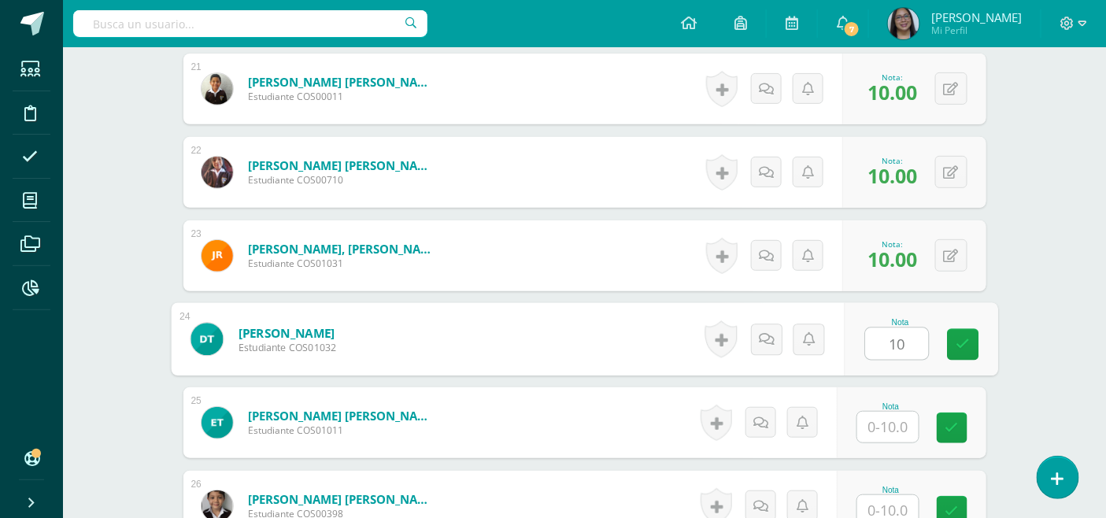
type input "10"
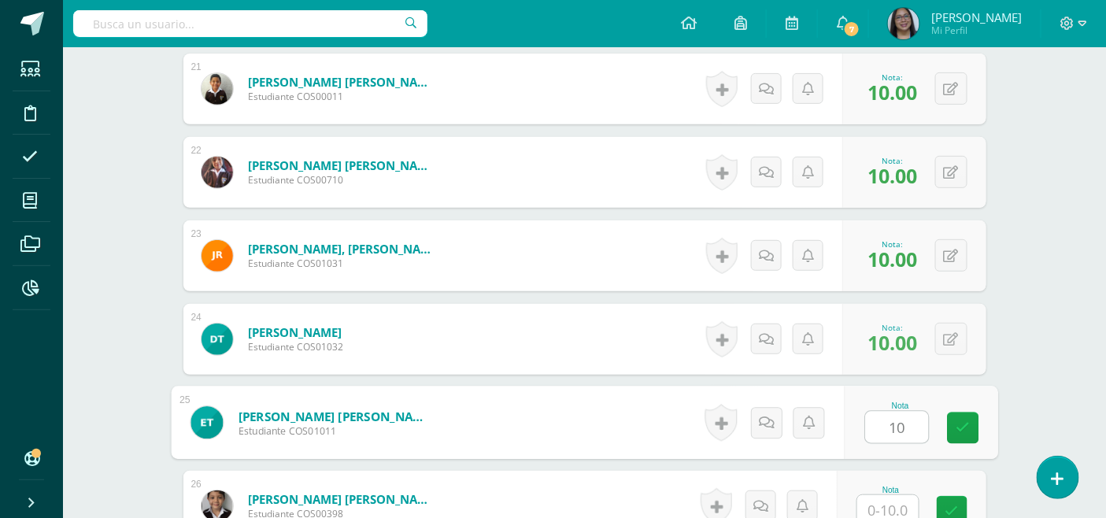
type input "10"
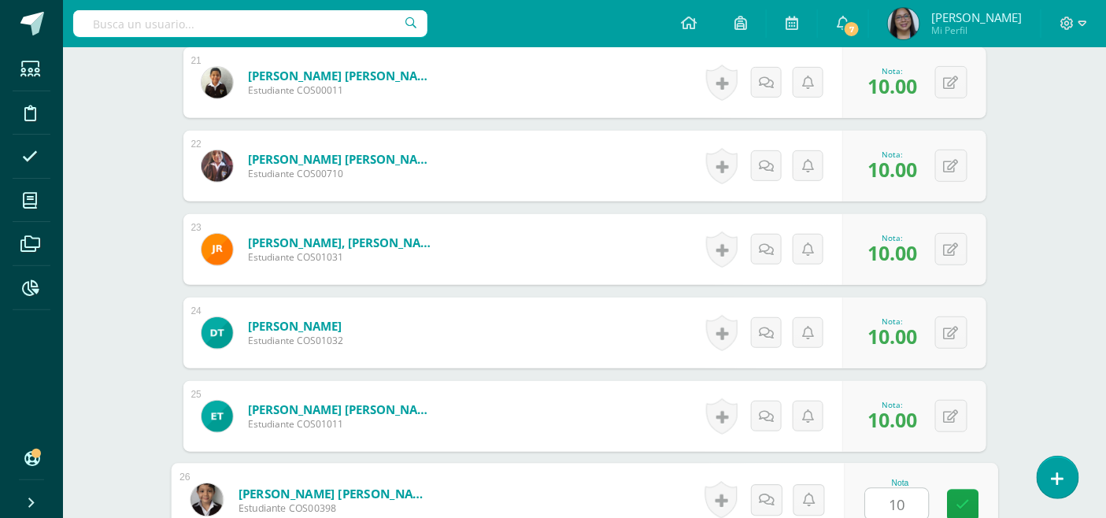
type input "10"
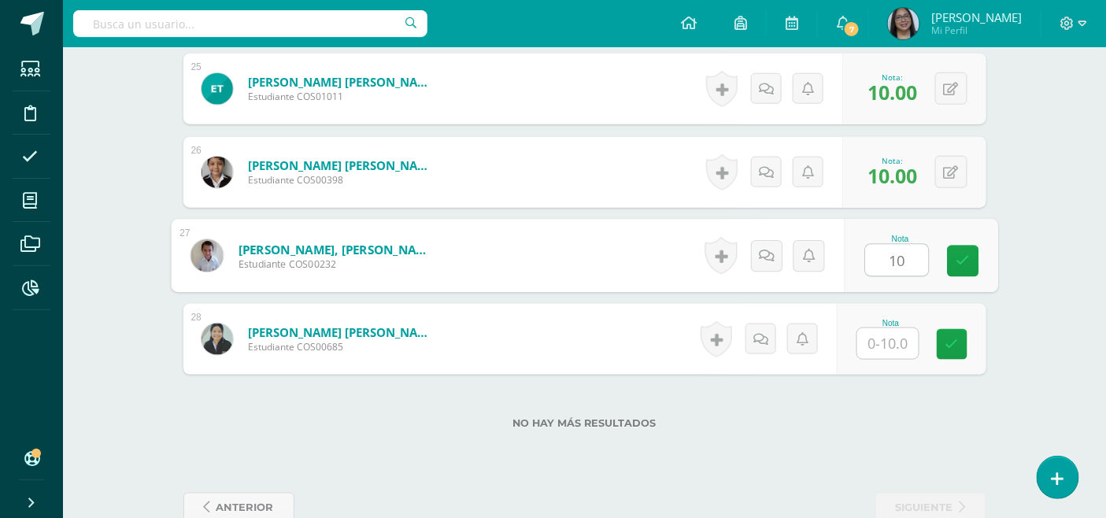
type input "10"
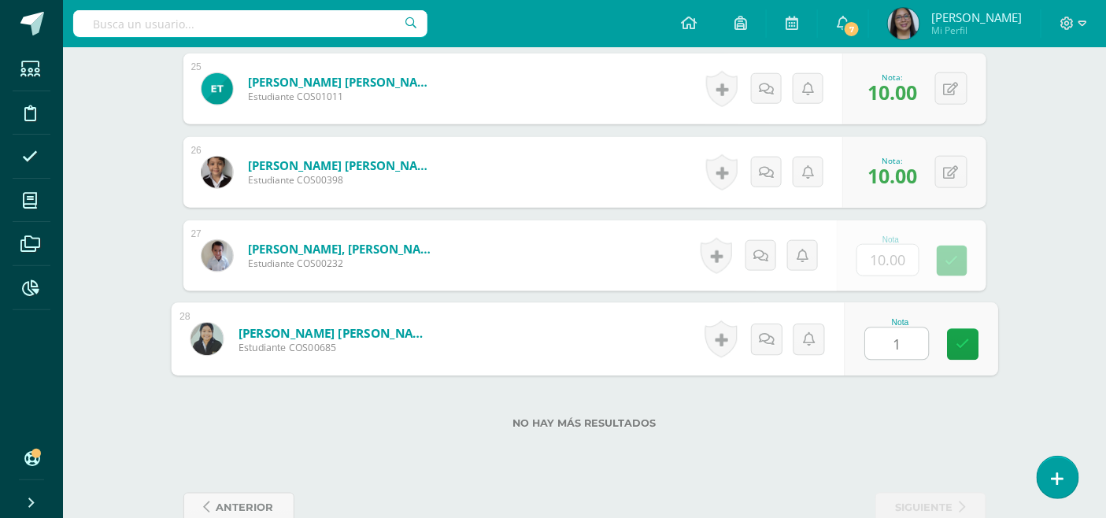
type input "10"
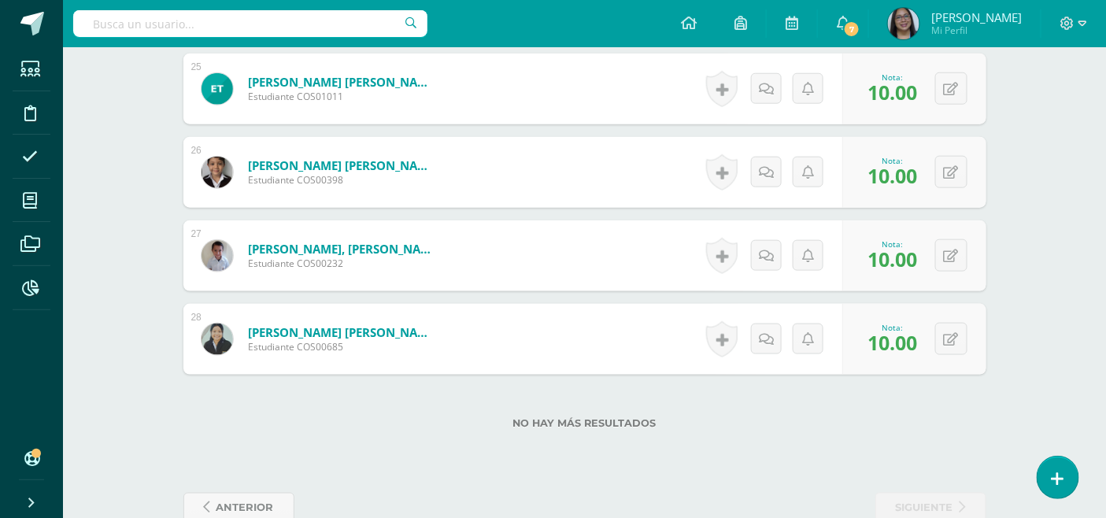
click at [870, 397] on div "No hay más resultados" at bounding box center [584, 411] width 803 height 73
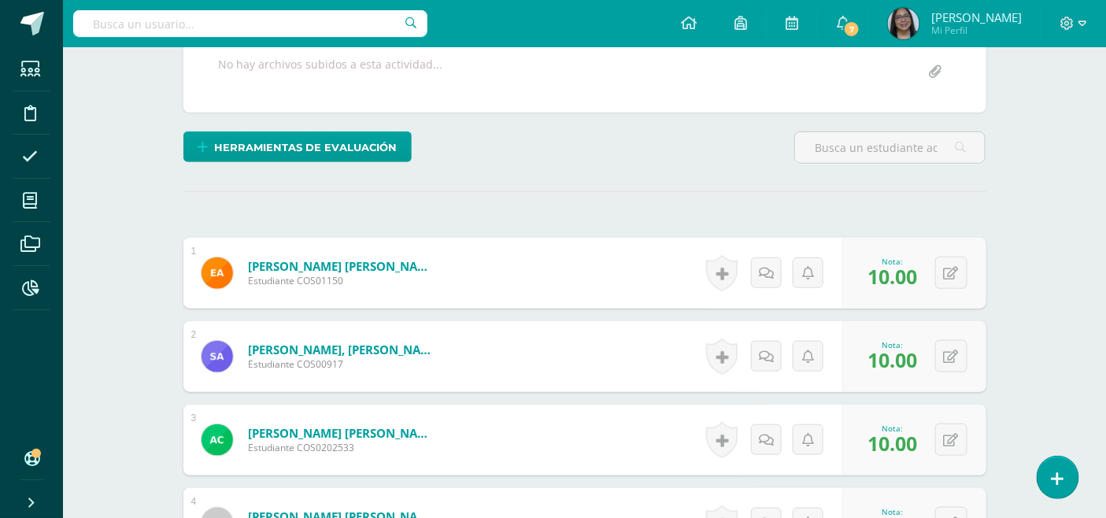
scroll to position [0, 0]
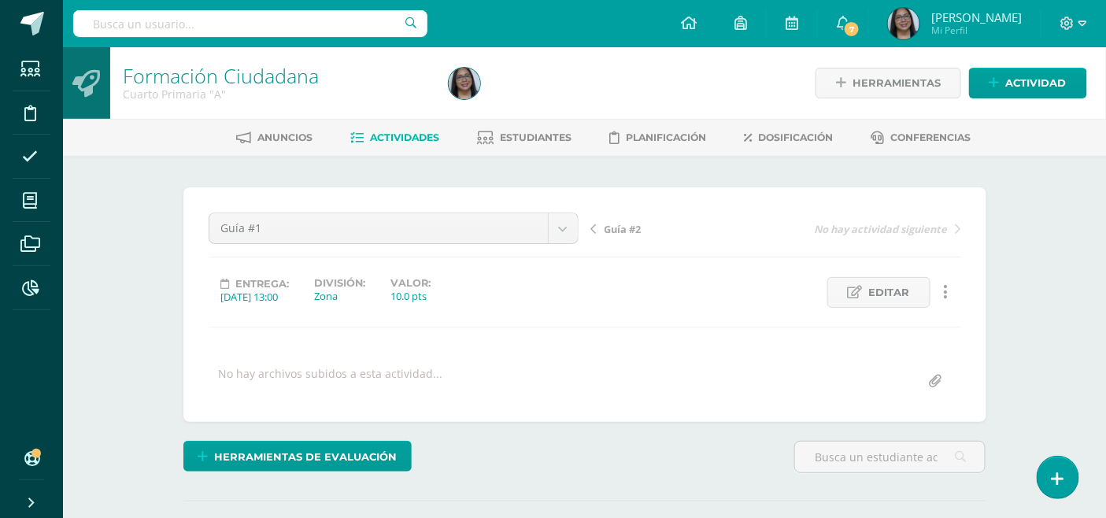
click at [629, 225] on span "Guía #2" at bounding box center [622, 229] width 37 height 14
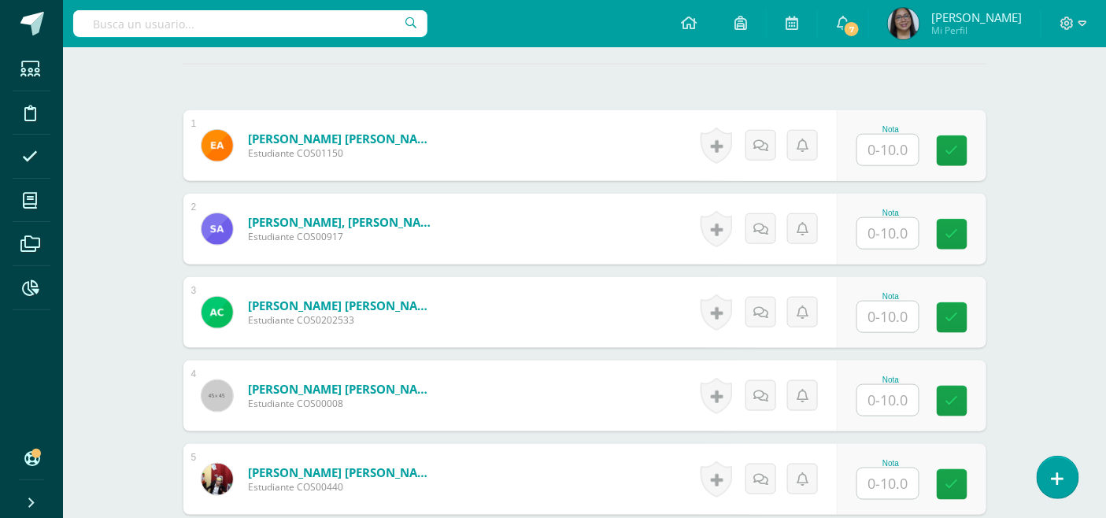
scroll to position [437, 0]
click at [891, 146] on input "text" at bounding box center [887, 149] width 61 height 31
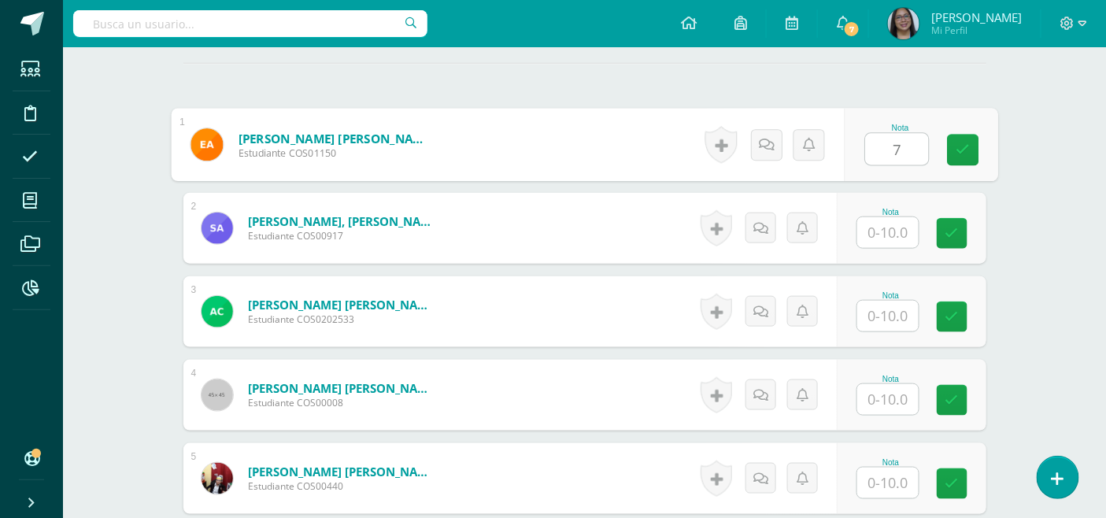
type input "7"
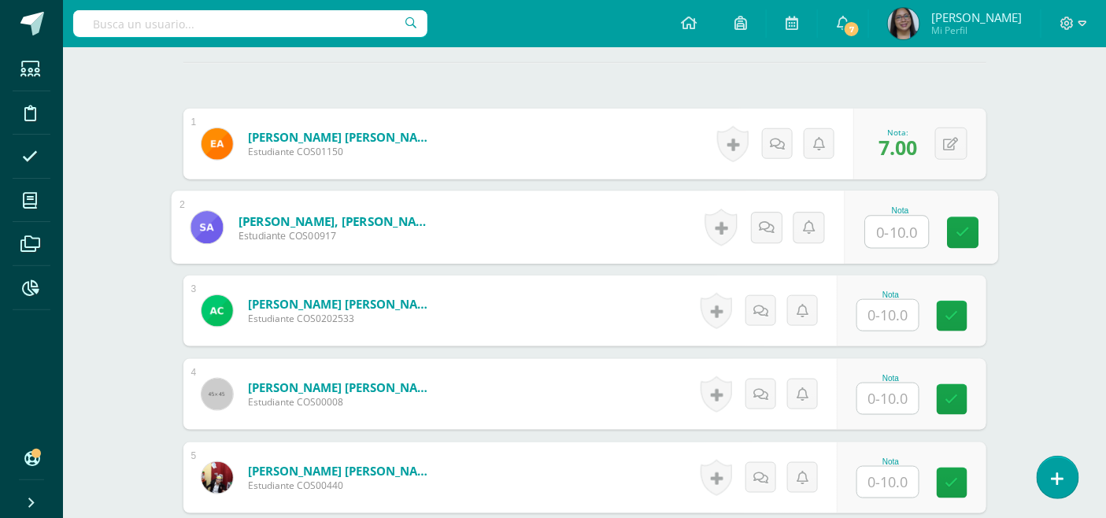
scroll to position [439, 0]
type input "7"
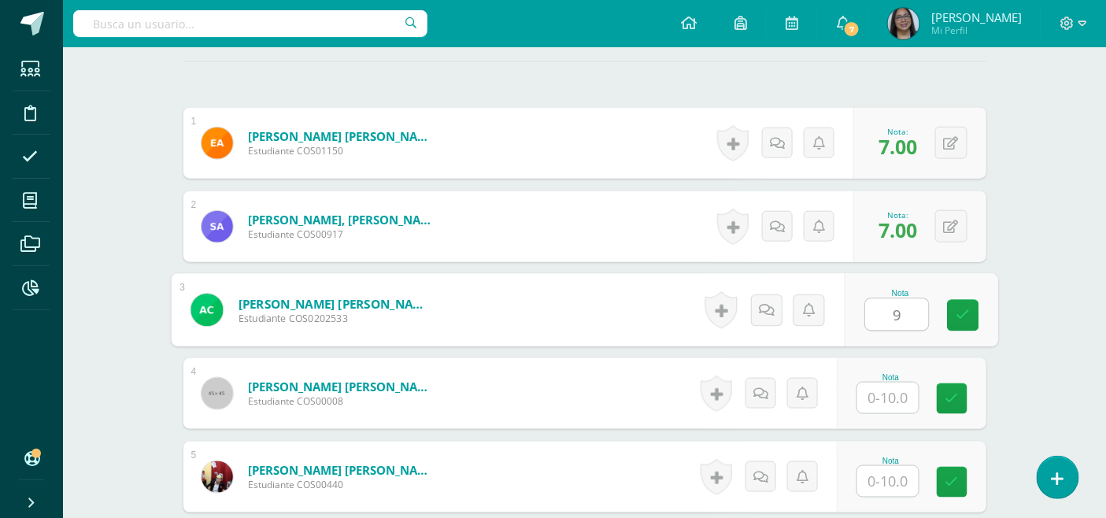
type input "9"
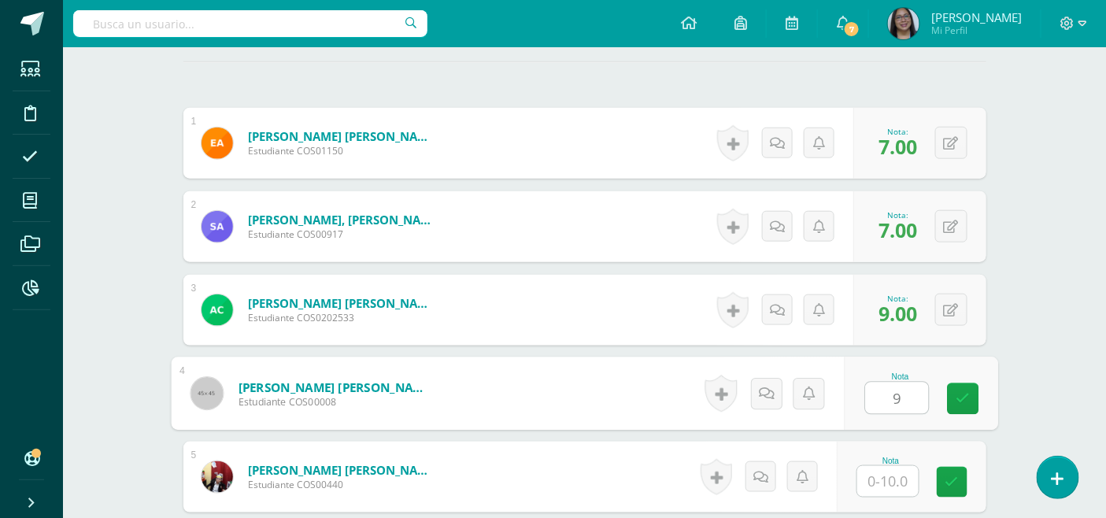
type input "9"
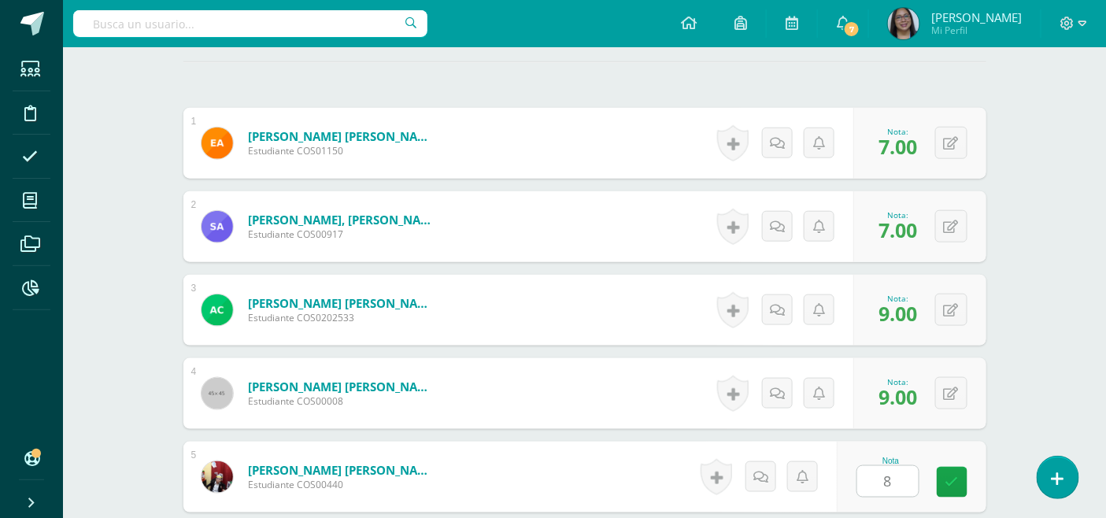
scroll to position [744, 0]
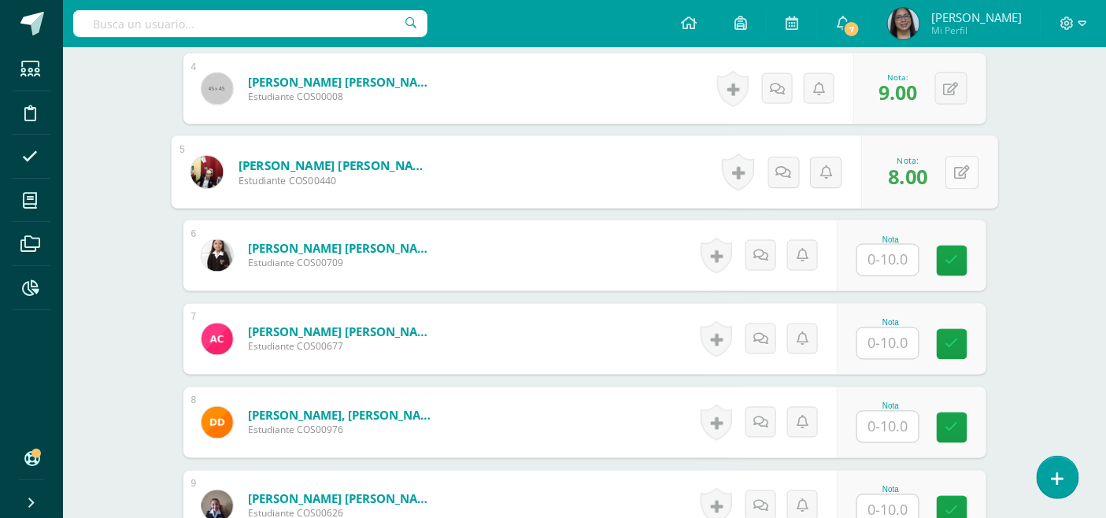
click at [953, 168] on button at bounding box center [961, 172] width 33 height 33
type input "9"
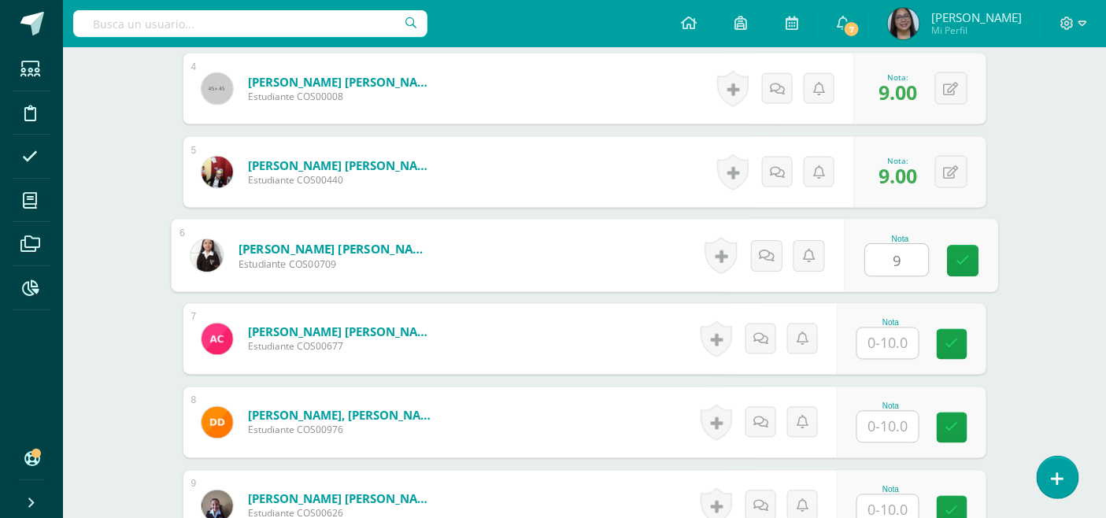
type input "9"
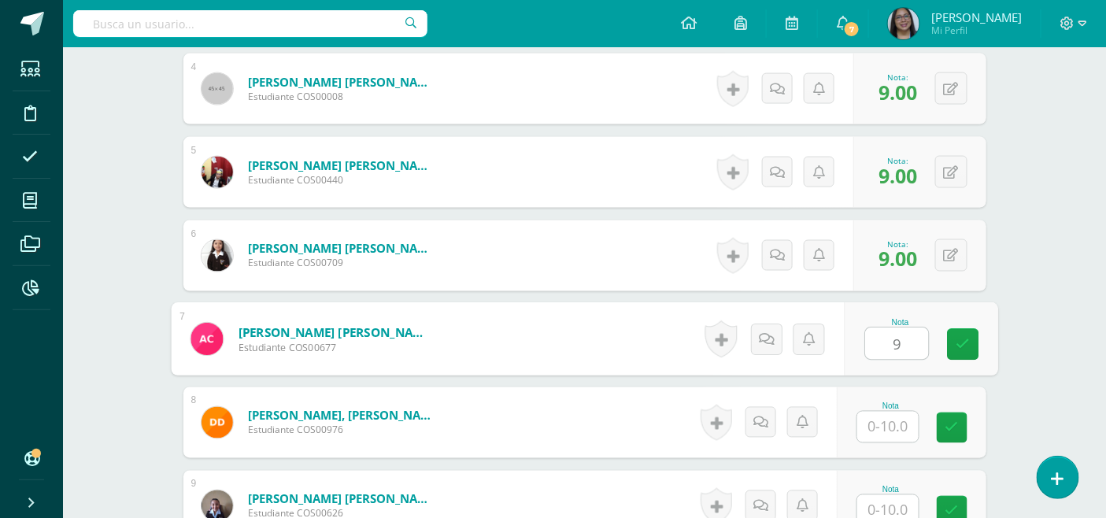
type input "9"
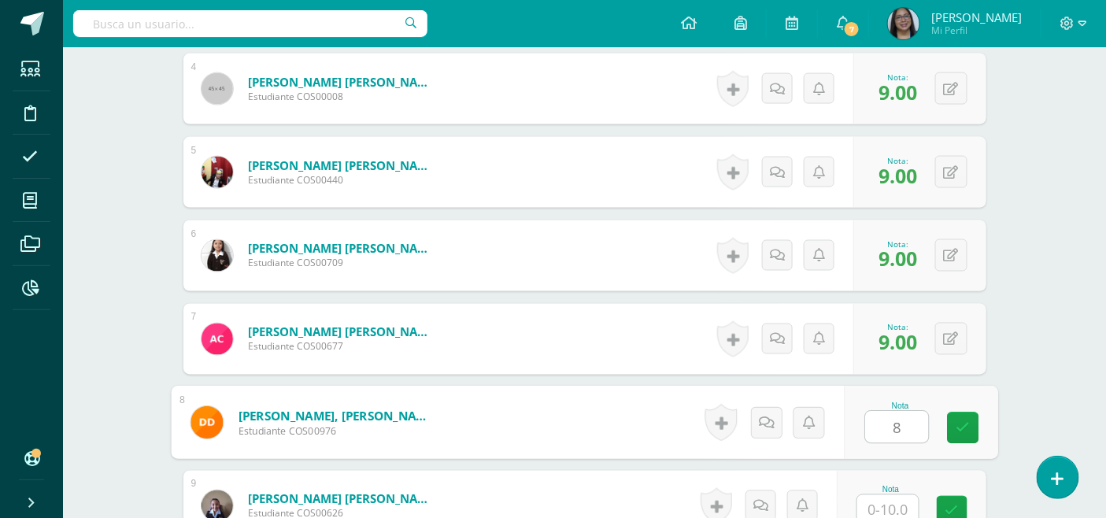
type input "8"
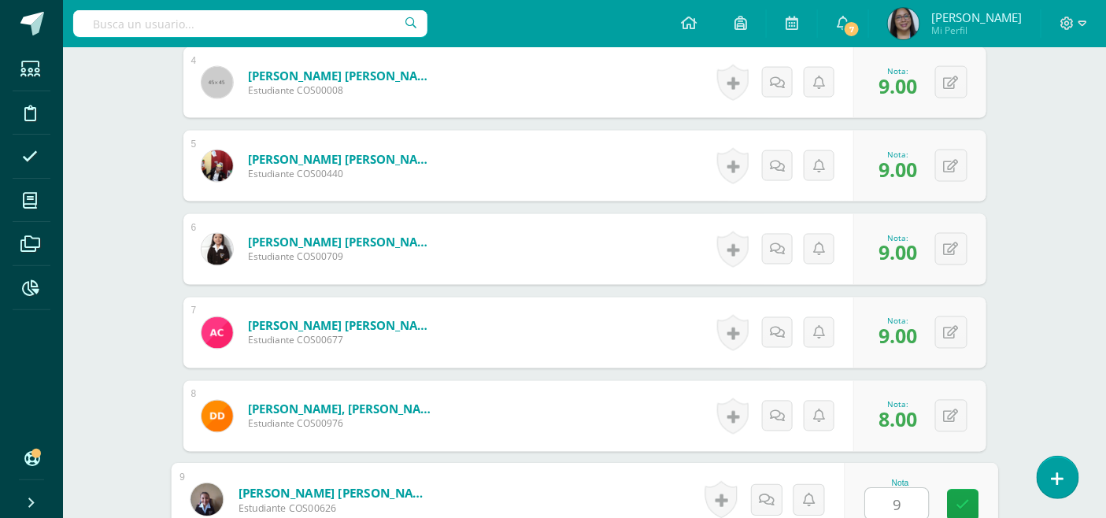
scroll to position [1078, 0]
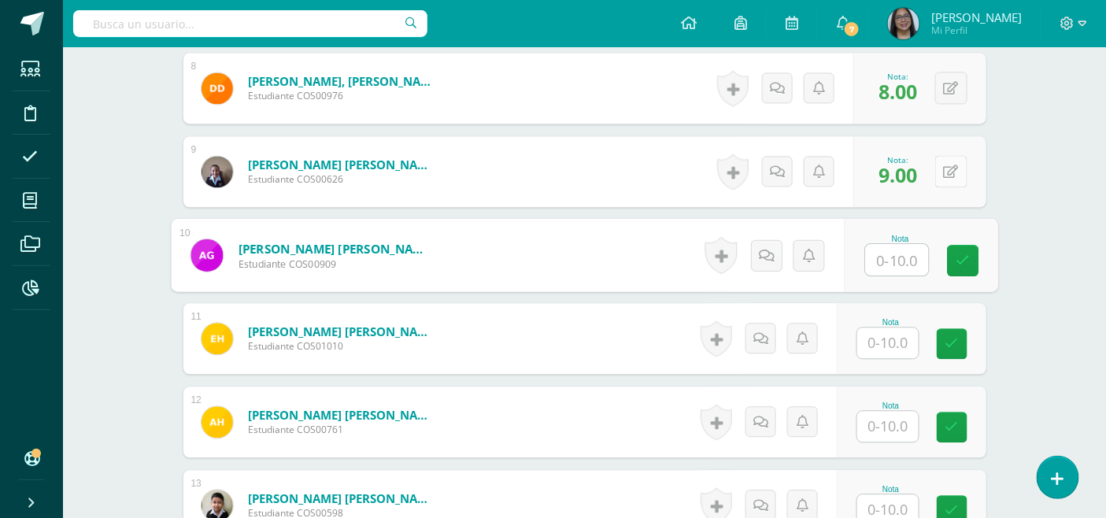
click at [960, 167] on button at bounding box center [951, 171] width 32 height 32
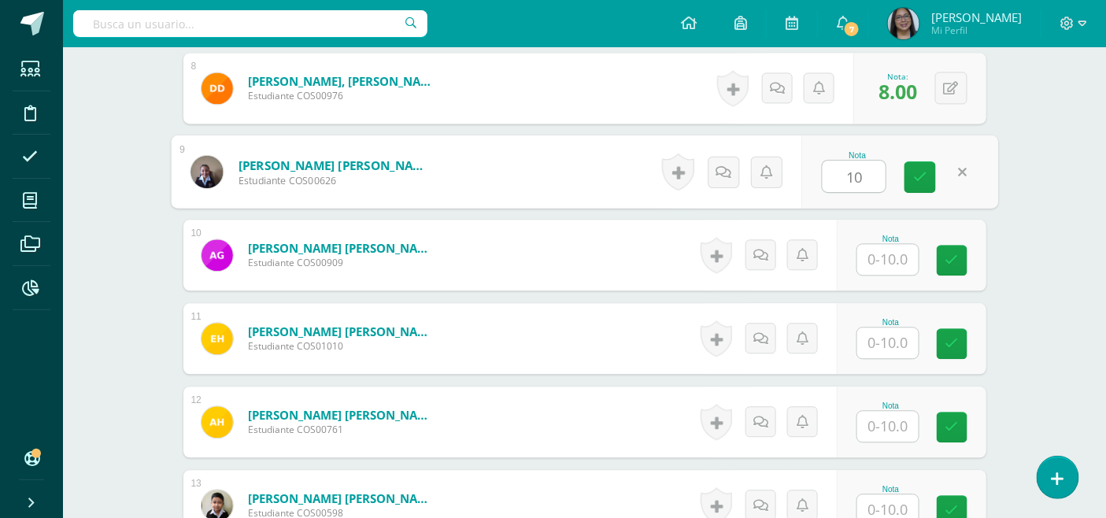
type input "10"
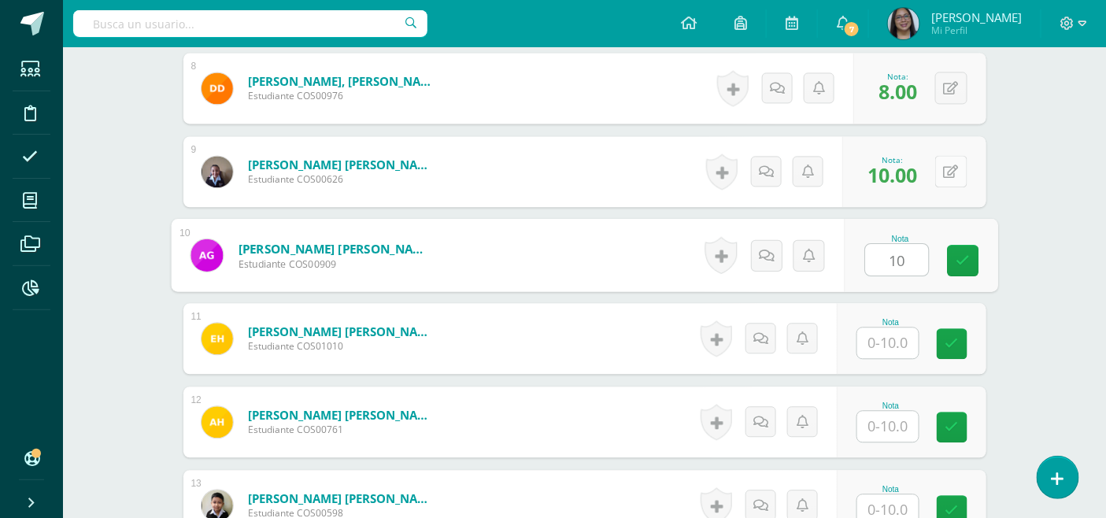
type input "10"
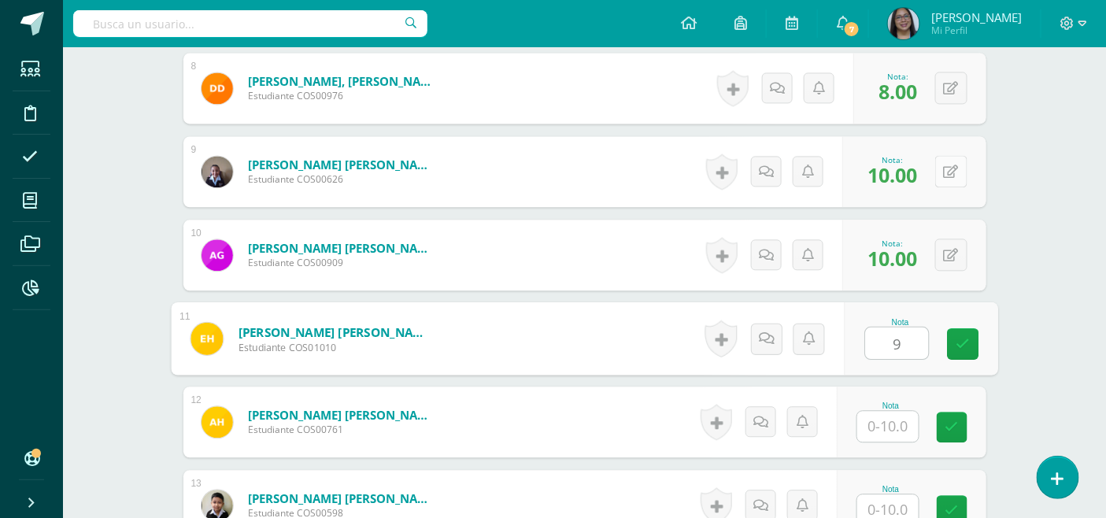
type input "9"
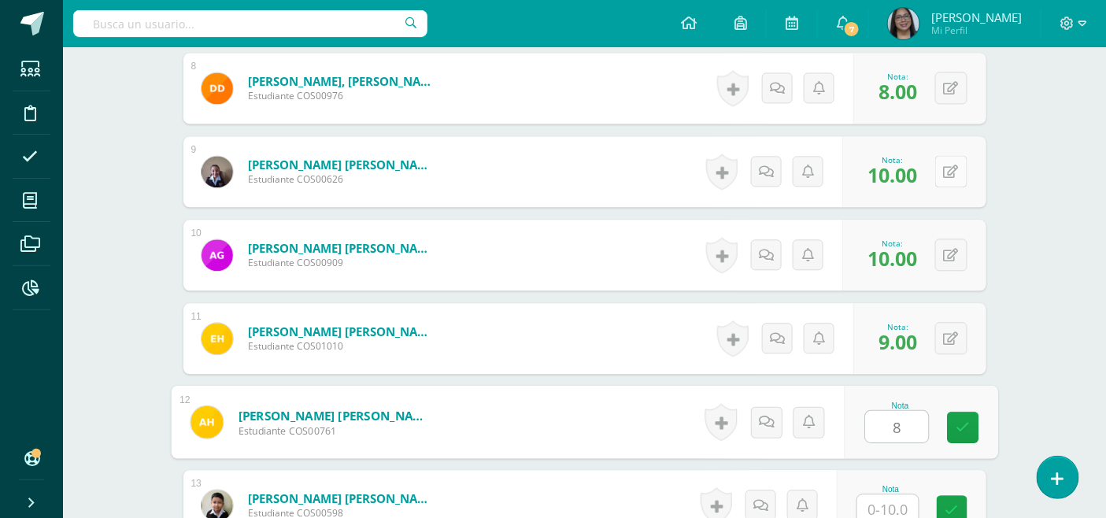
type input "8"
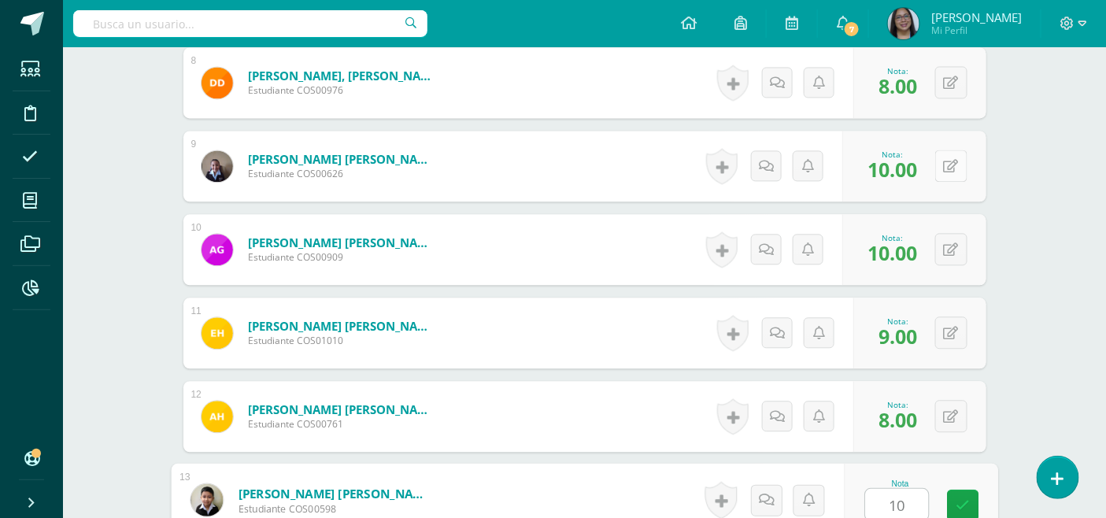
type input "10"
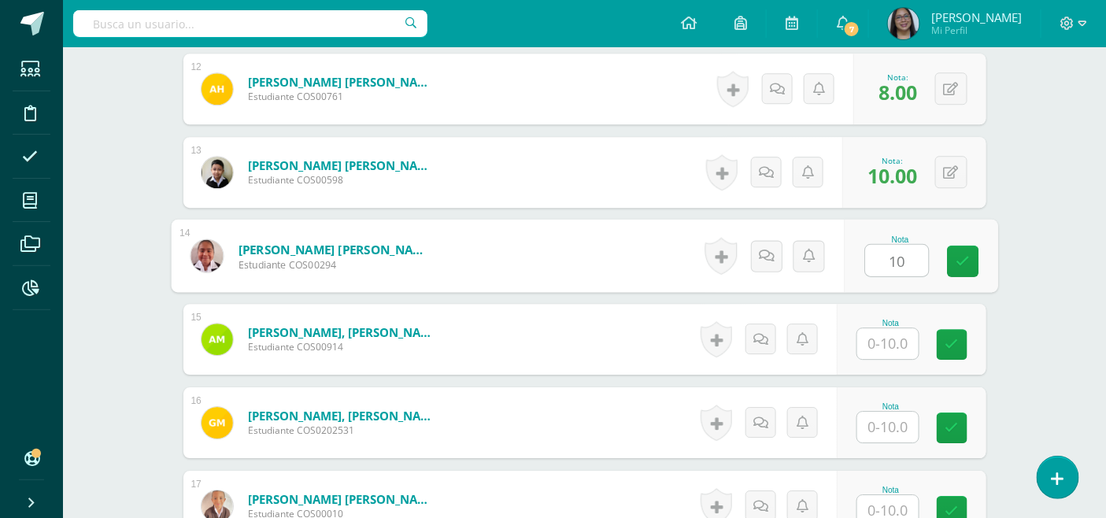
type input "10"
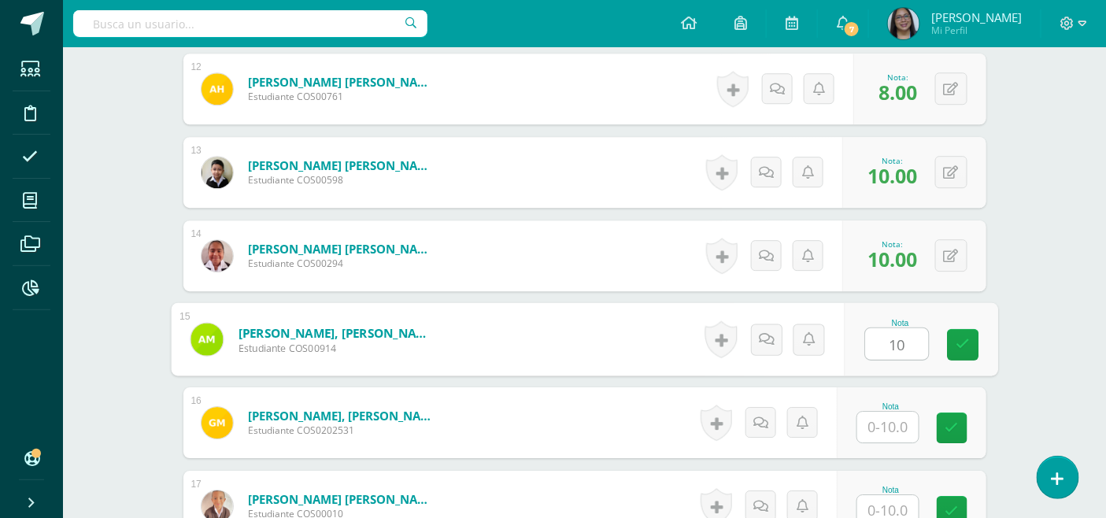
type input "10"
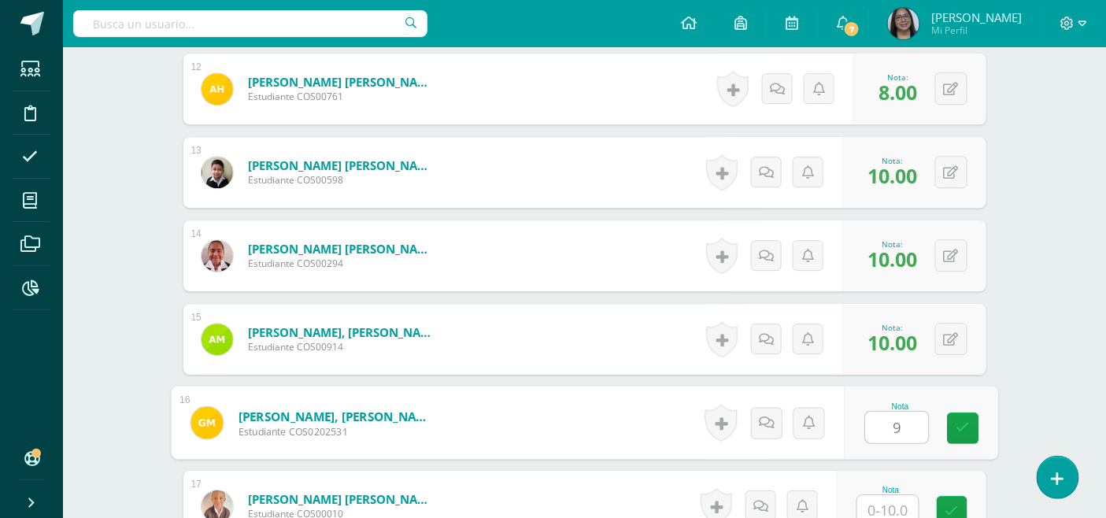
type input "9"
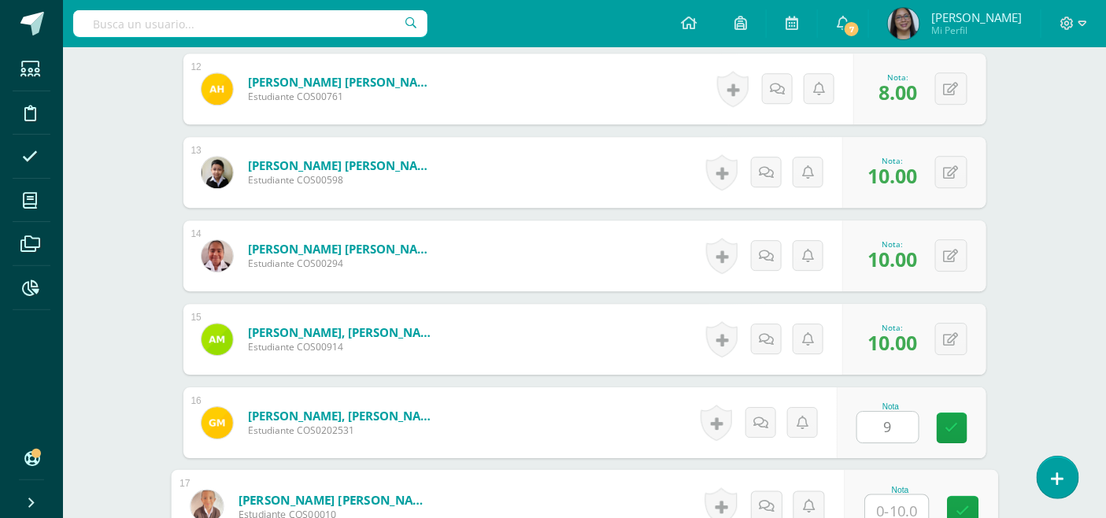
scroll to position [1418, 0]
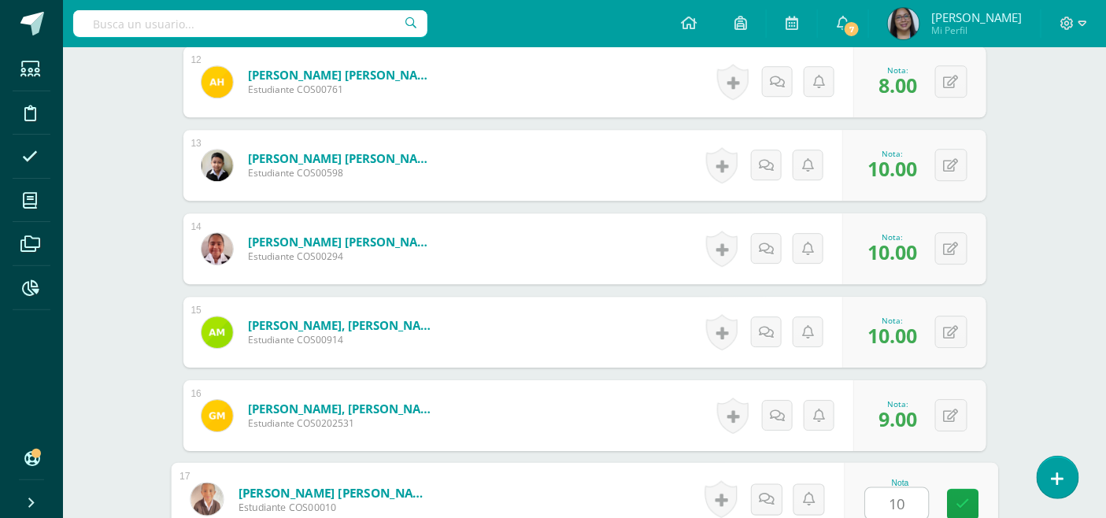
type input "10"
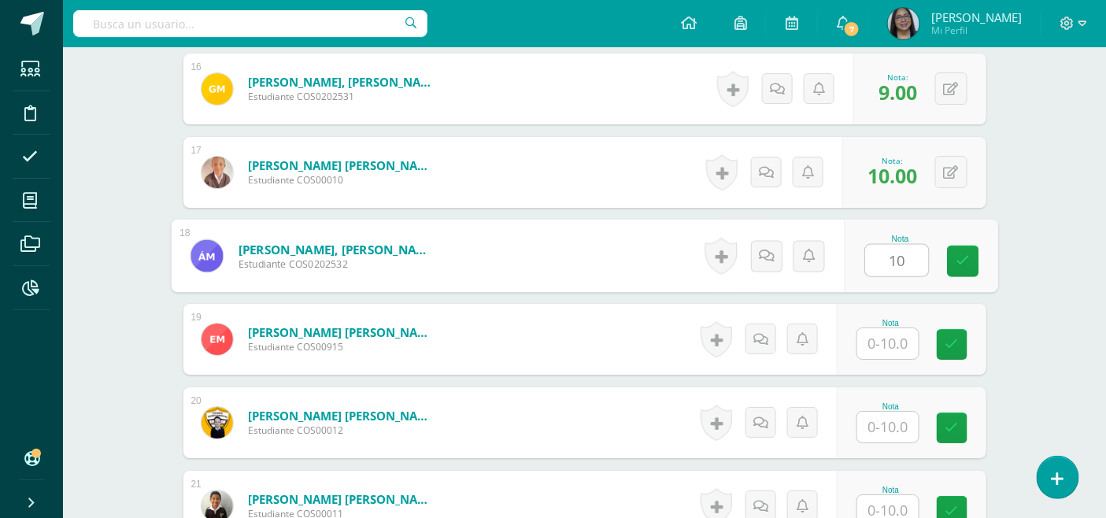
type input "10"
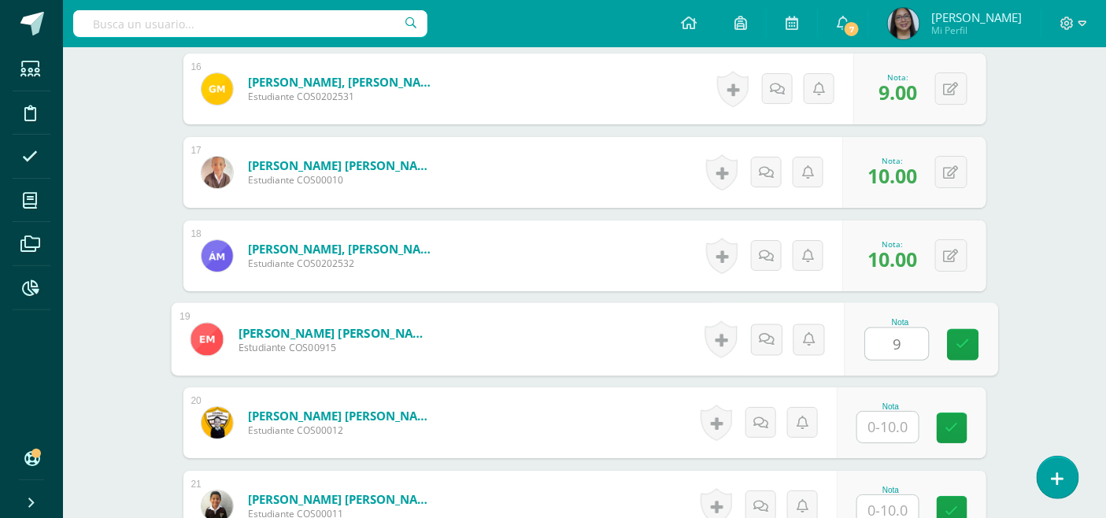
type input "9"
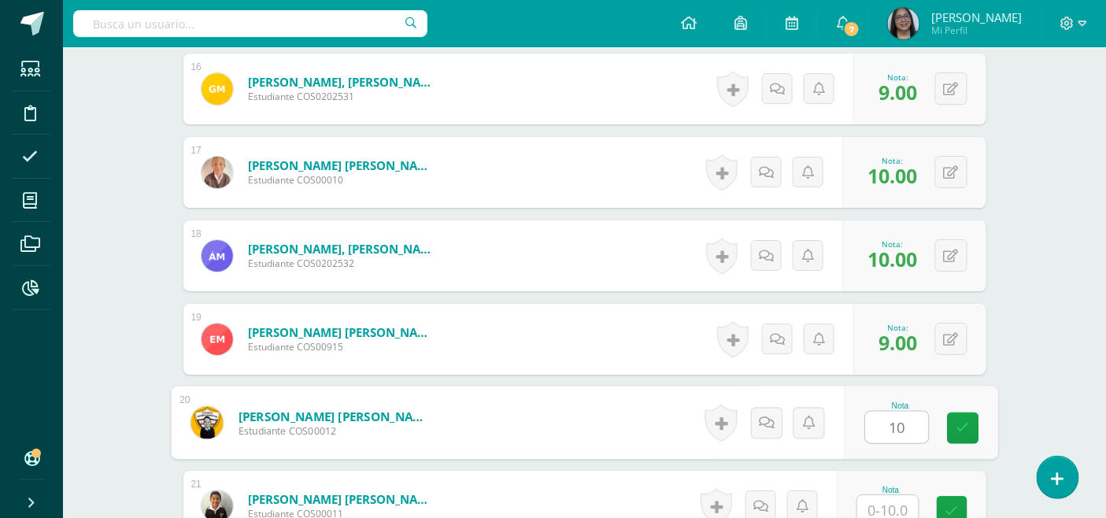
type input "10"
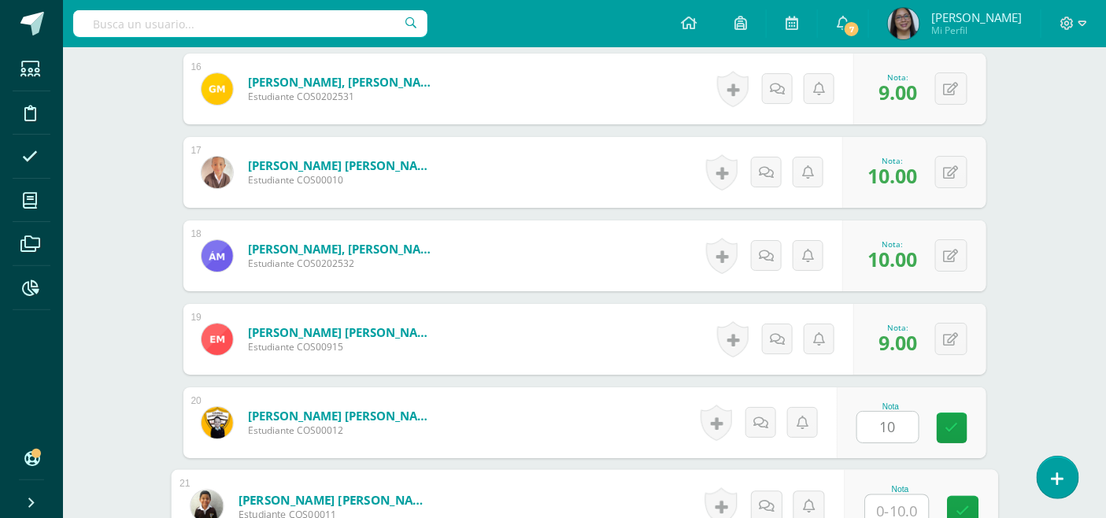
scroll to position [1751, 0]
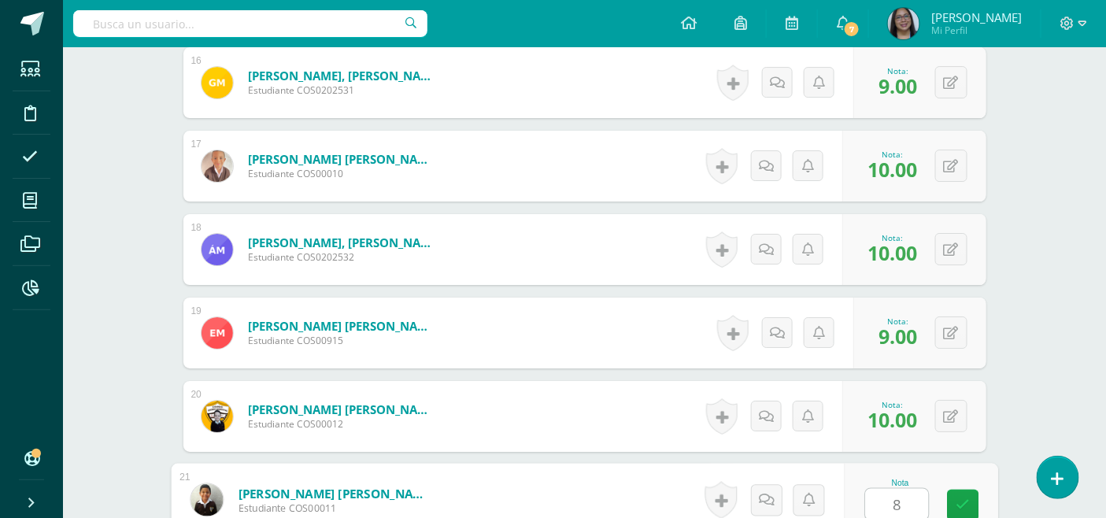
type input "8"
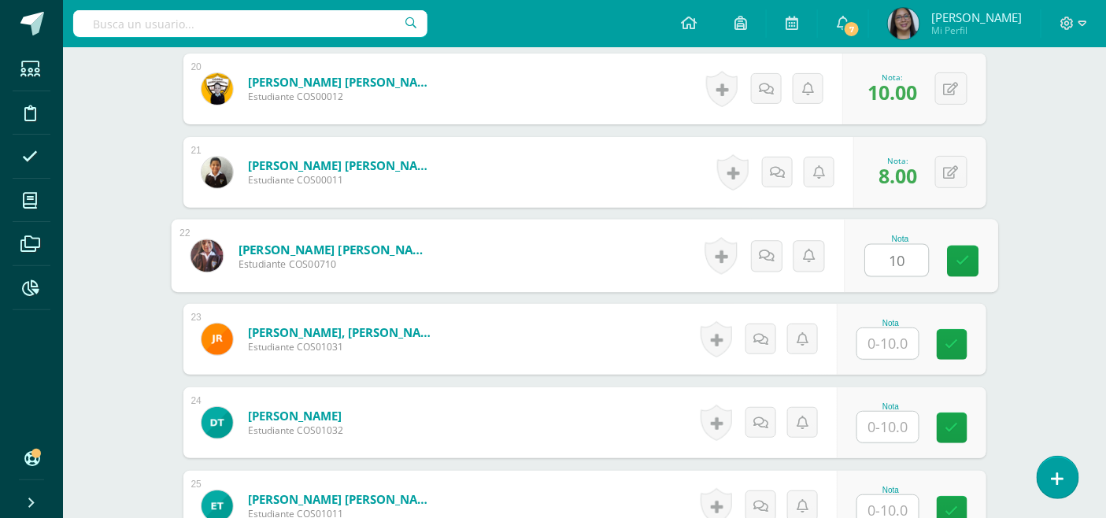
type input "10"
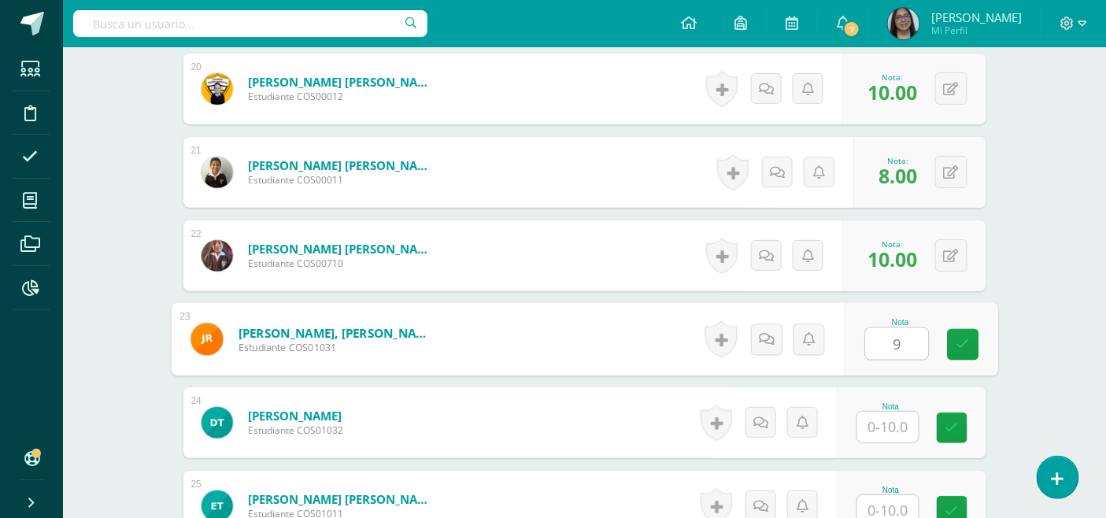
type input "9"
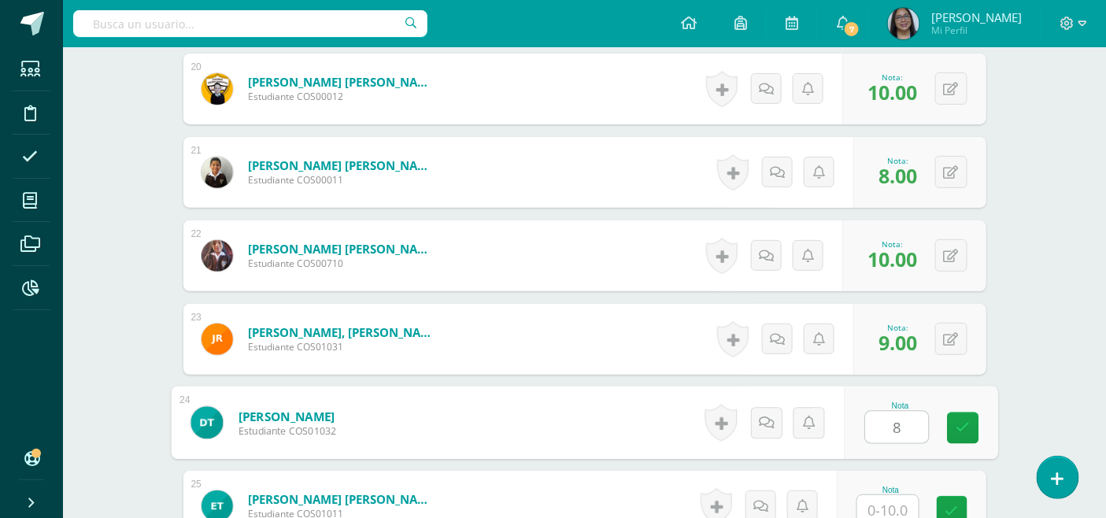
type input "8"
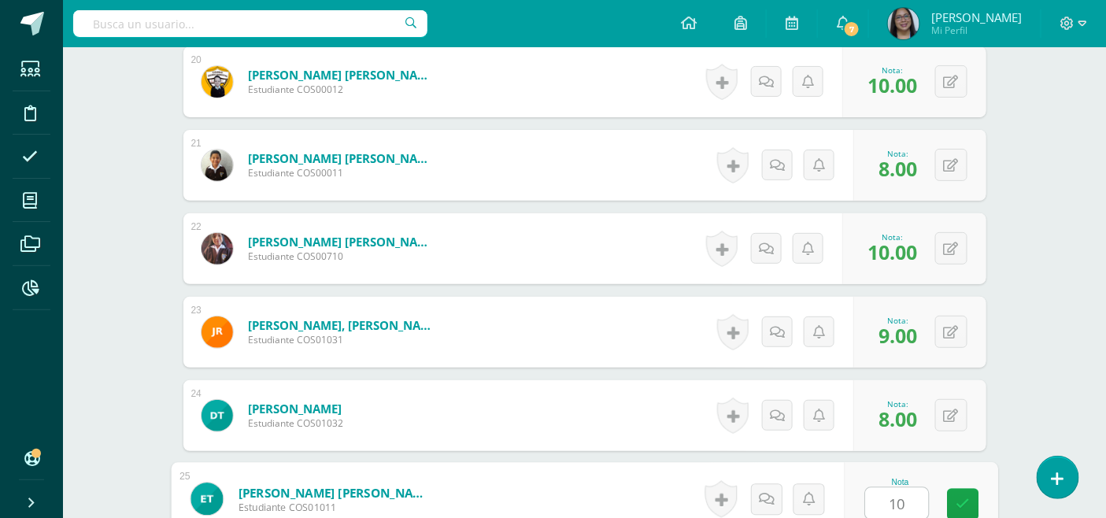
type input "10"
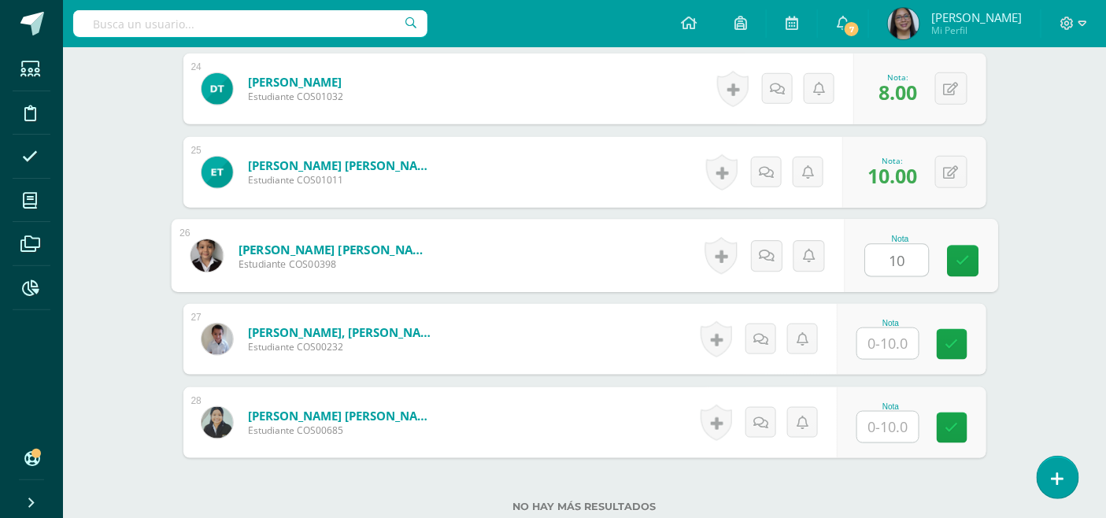
type input "10"
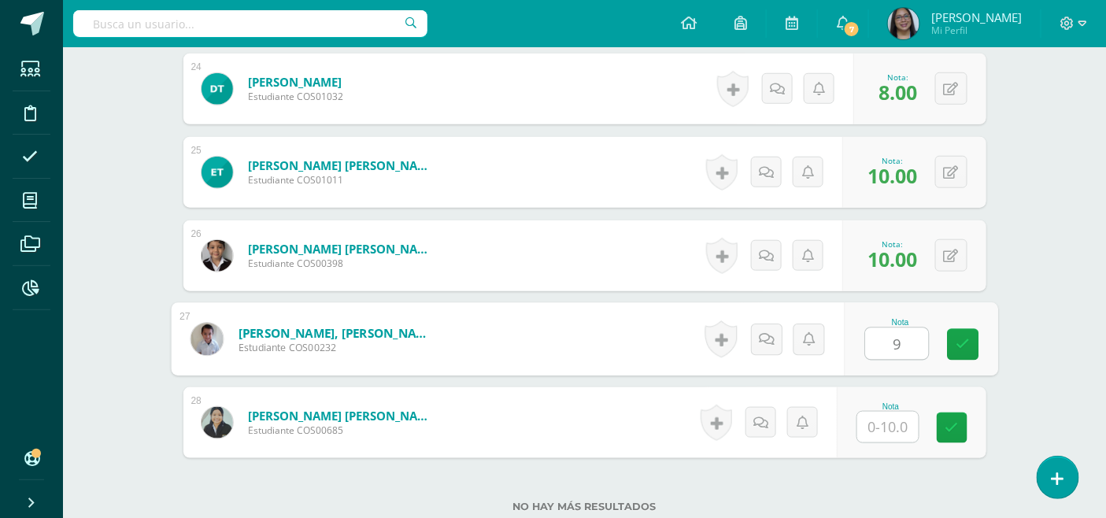
type input "9"
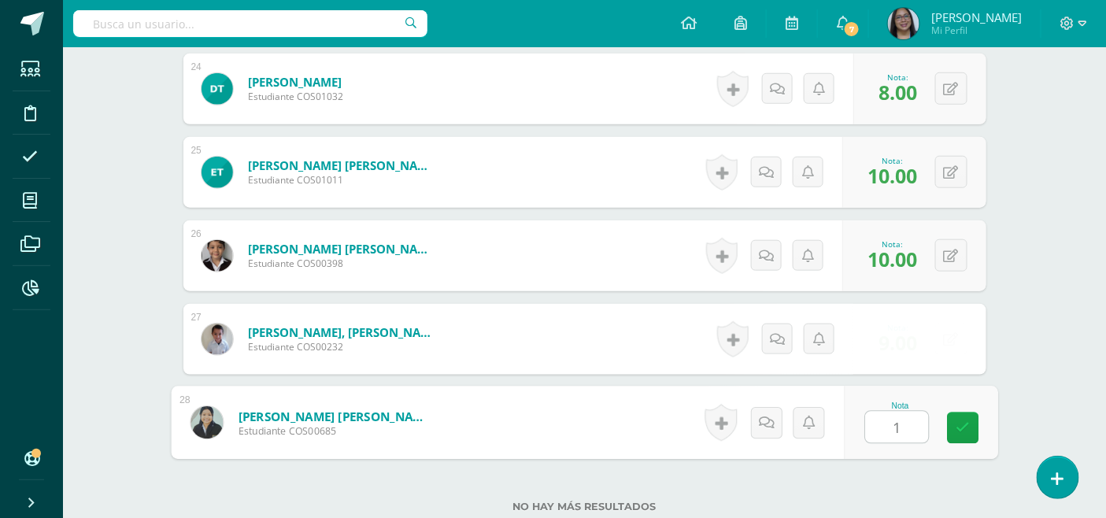
type input "10"
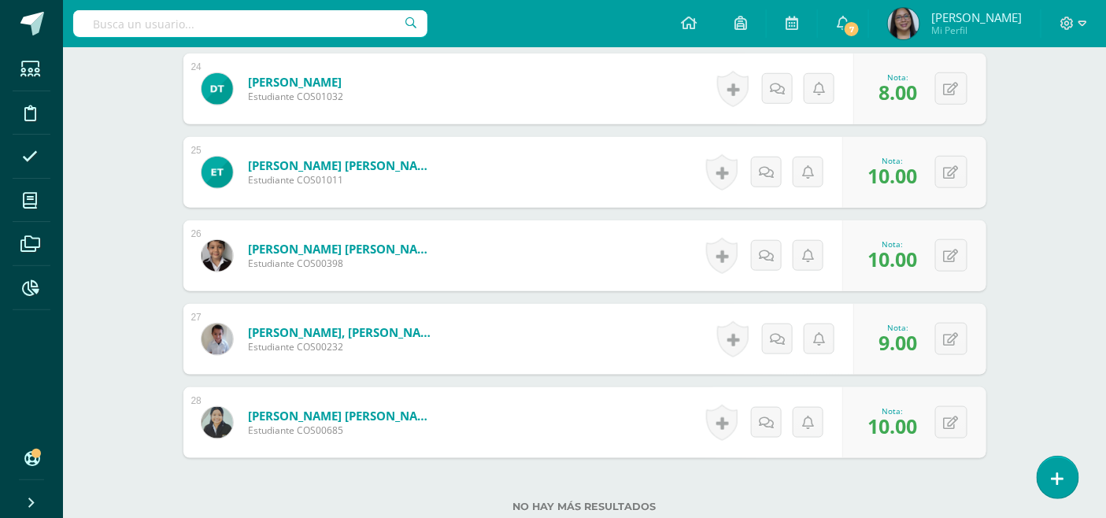
click at [589, 500] on label "No hay más resultados" at bounding box center [584, 506] width 803 height 12
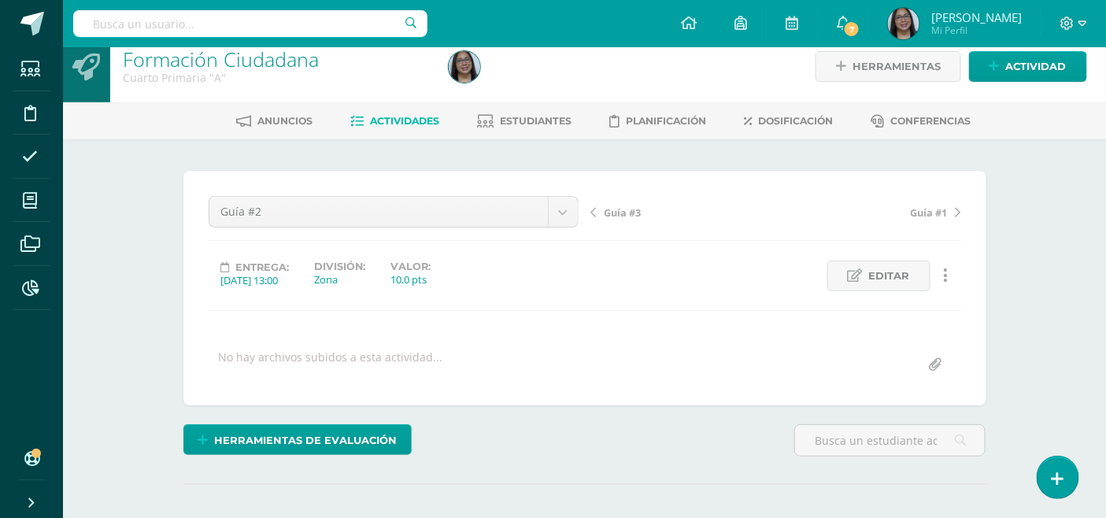
scroll to position [0, 0]
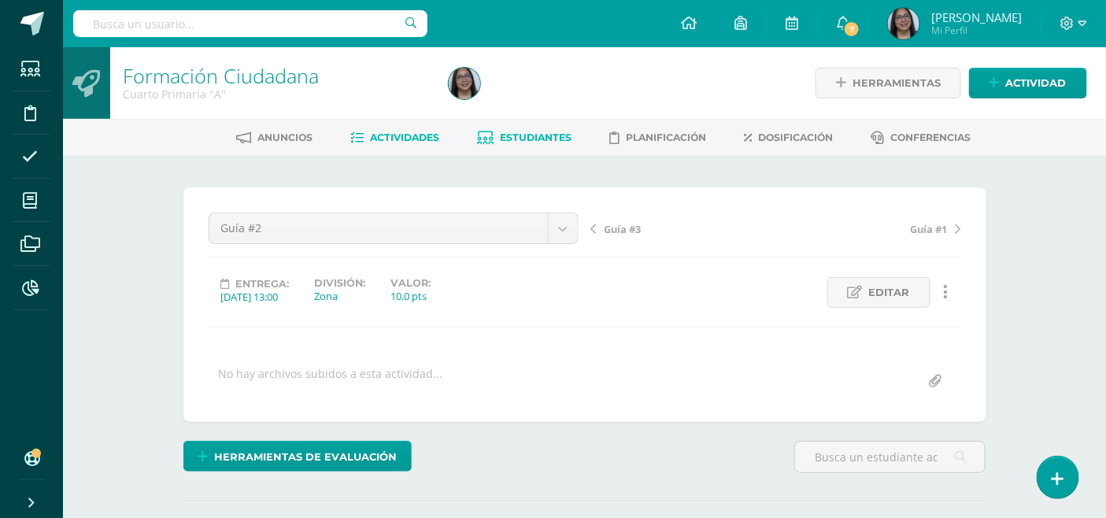
click at [504, 139] on span "Estudiantes" at bounding box center [536, 137] width 72 height 12
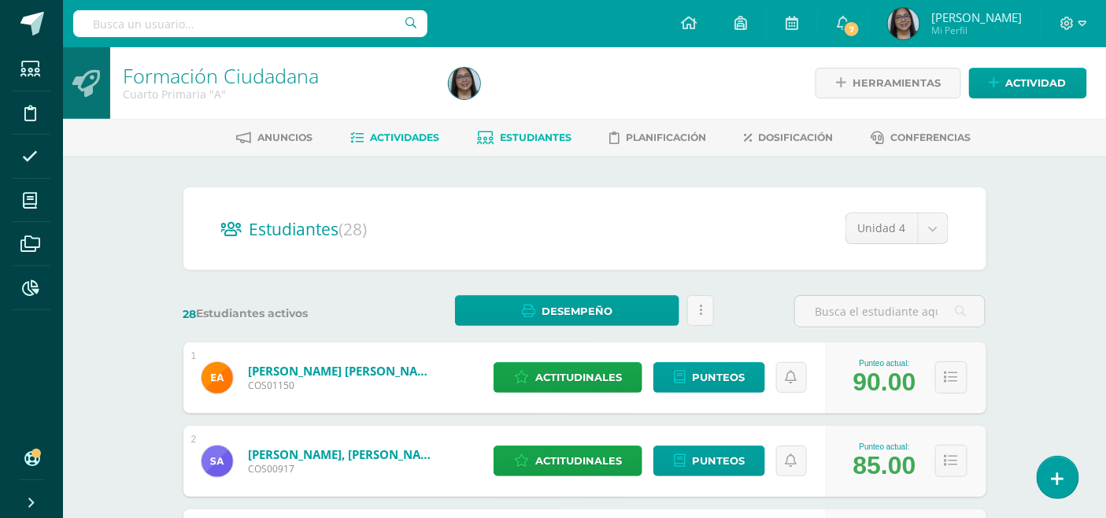
click at [378, 136] on span "Actividades" at bounding box center [404, 137] width 69 height 12
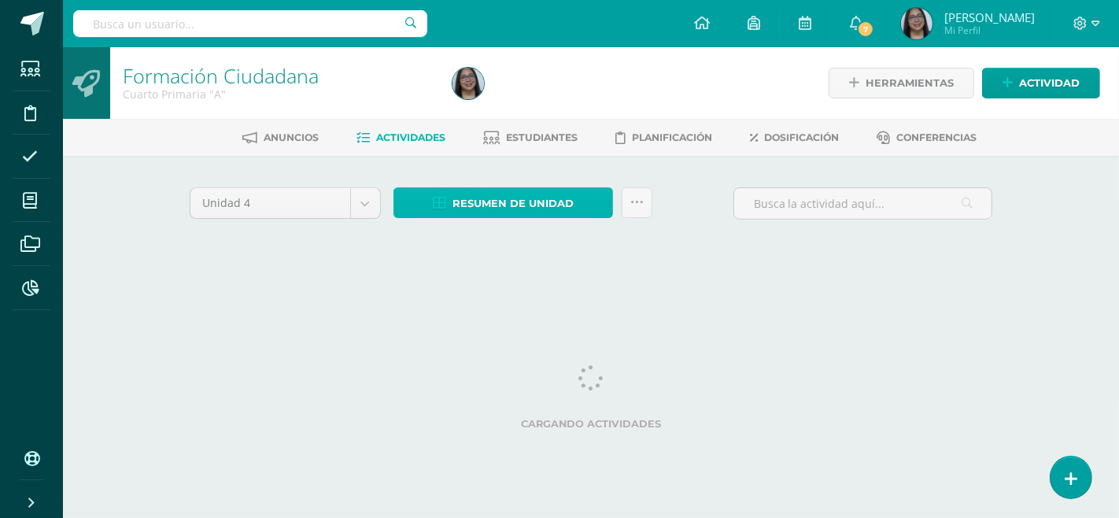
click at [530, 207] on span "Resumen de unidad" at bounding box center [512, 203] width 121 height 29
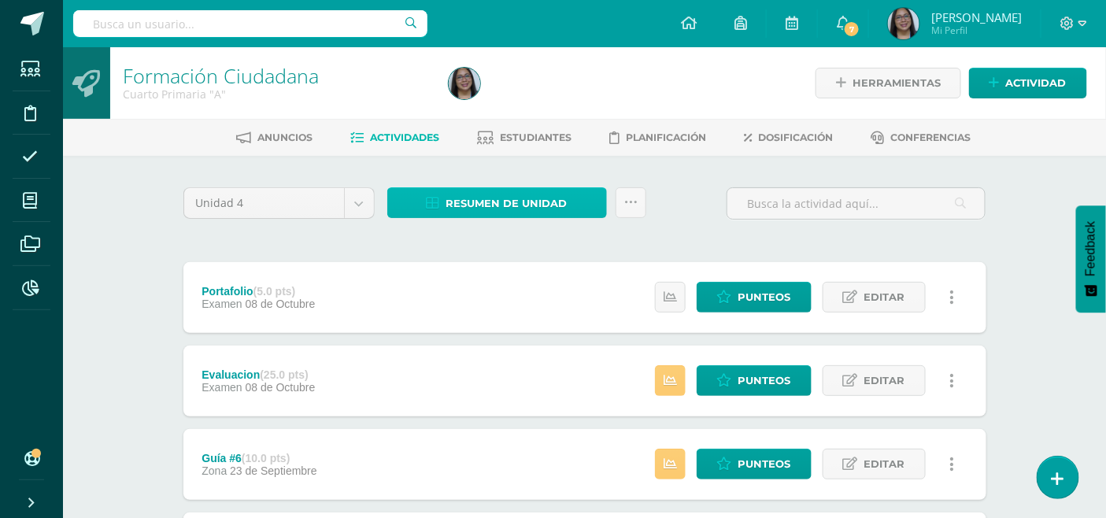
click at [475, 201] on span "Resumen de unidad" at bounding box center [506, 203] width 121 height 29
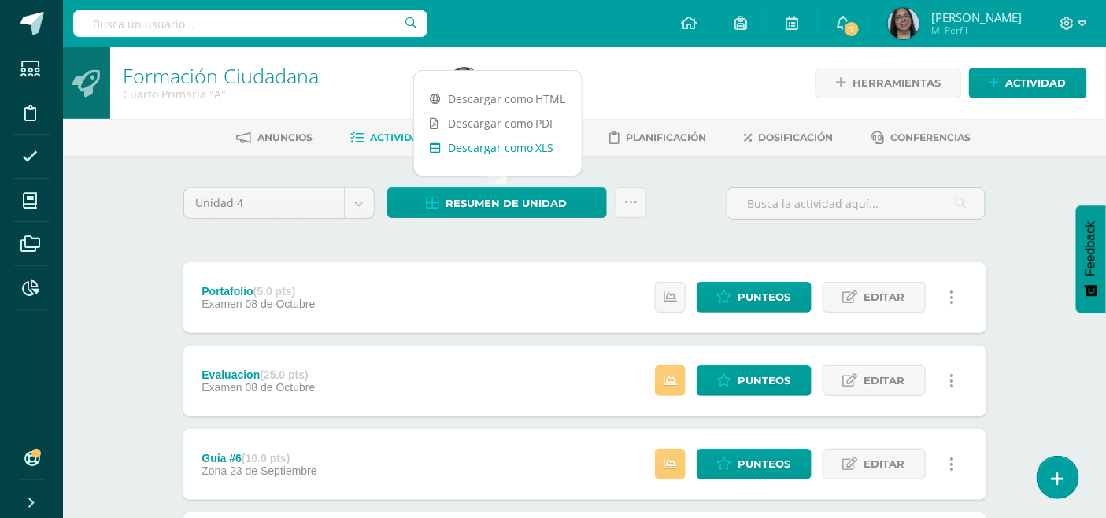
click at [478, 151] on link "Descargar como XLS" at bounding box center [498, 147] width 168 height 24
click at [629, 198] on icon at bounding box center [630, 202] width 13 height 13
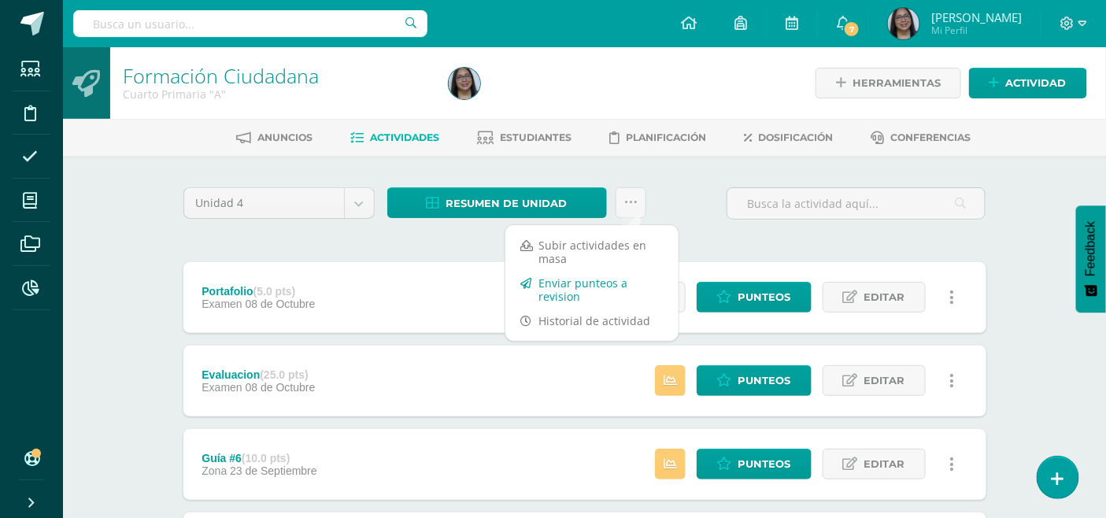
click at [568, 287] on link "Enviar punteos a revision" at bounding box center [591, 290] width 173 height 38
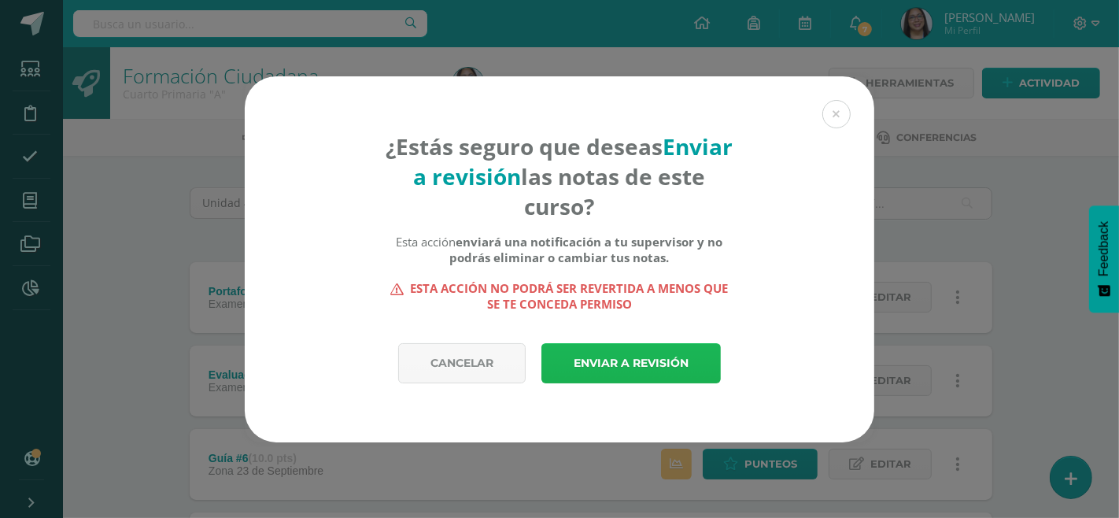
click at [585, 360] on link "Enviar a revisión" at bounding box center [630, 363] width 179 height 40
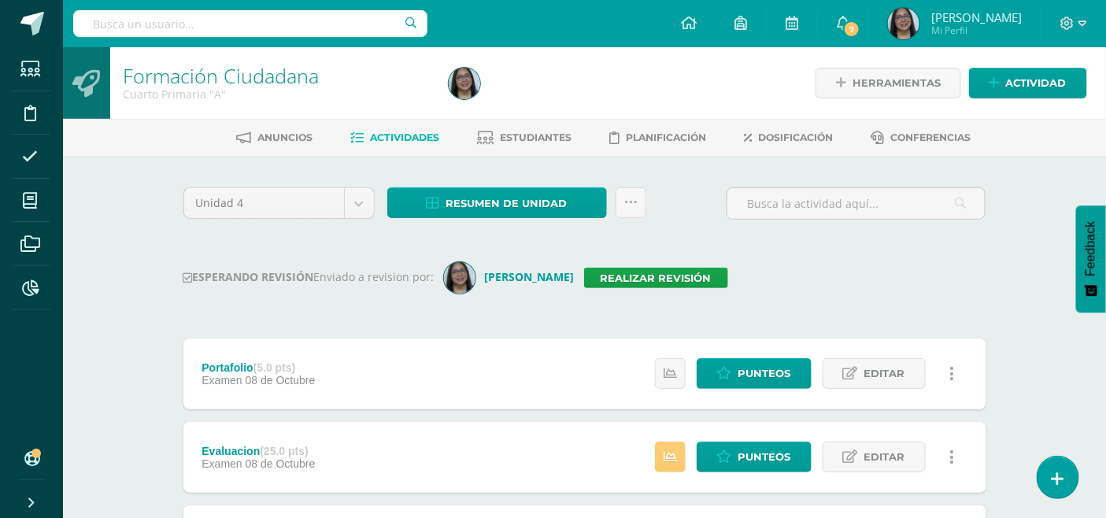
click at [567, 344] on div "Portafolio (5.0 pts) Examen [DATE] Estatus de Actividad: 0 Estudiantes sin cali…" at bounding box center [584, 373] width 803 height 71
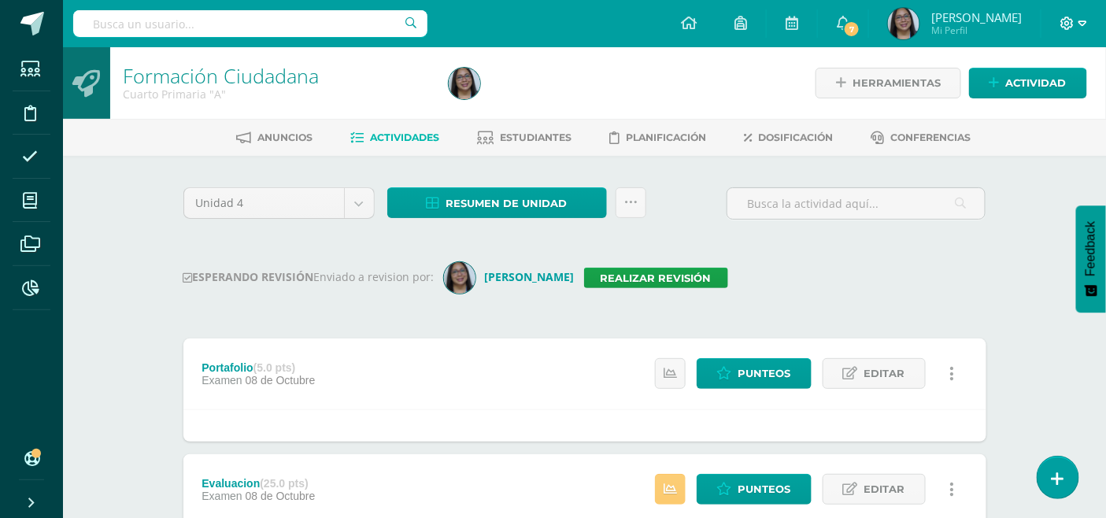
click at [1084, 26] on icon at bounding box center [1082, 24] width 9 height 14
click at [1023, 103] on span "Cerrar sesión" at bounding box center [1033, 106] width 71 height 15
